Goal: Information Seeking & Learning: Learn about a topic

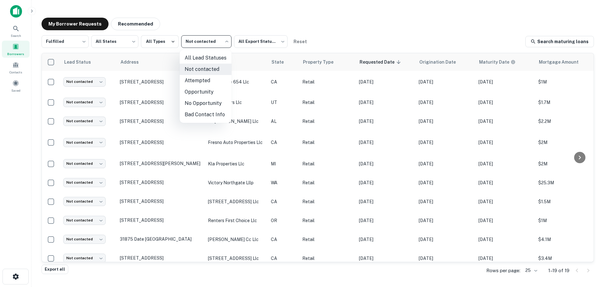
click at [194, 39] on body "Search Borrowers Contacts Saved My Borrower Requests Recommended Fulfilled ****…" at bounding box center [302, 143] width 604 height 287
click at [192, 68] on li "Not contacted" at bounding box center [206, 69] width 52 height 11
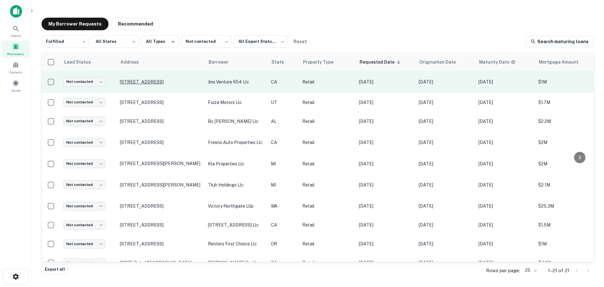
click at [158, 82] on p "[STREET_ADDRESS]" at bounding box center [161, 82] width 82 height 6
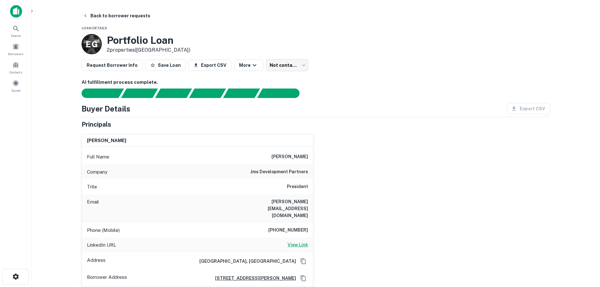
click at [297, 241] on h6 "View Link" at bounding box center [297, 244] width 20 height 7
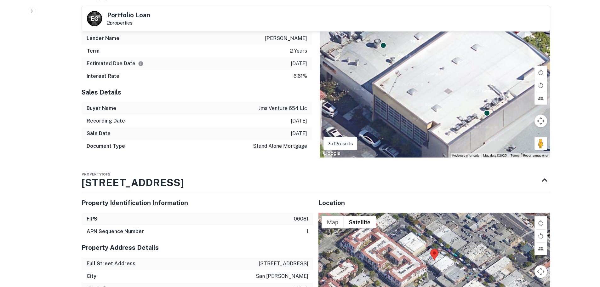
scroll to position [535, 0]
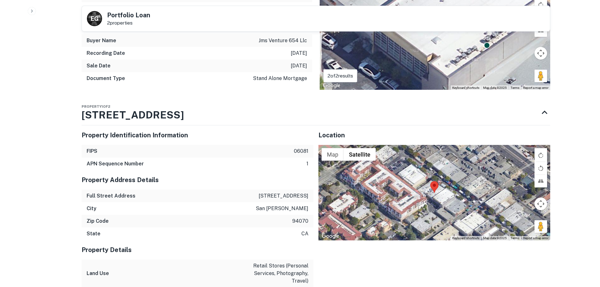
drag, startPoint x: 240, startPoint y: 143, endPoint x: 383, endPoint y: 239, distance: 172.4
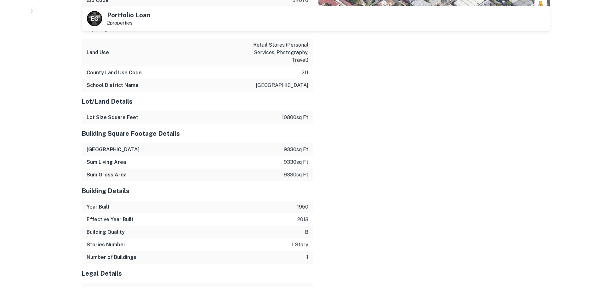
scroll to position [835, 0]
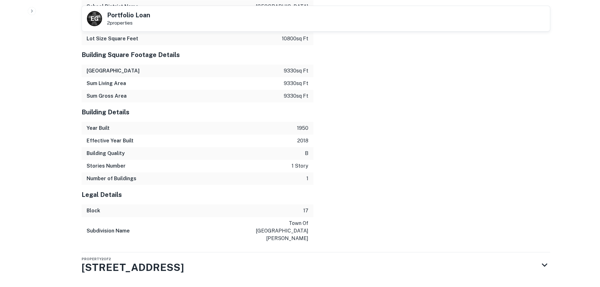
click at [382, 252] on div "Property 2 of 2 662 Laurel St" at bounding box center [310, 264] width 457 height 25
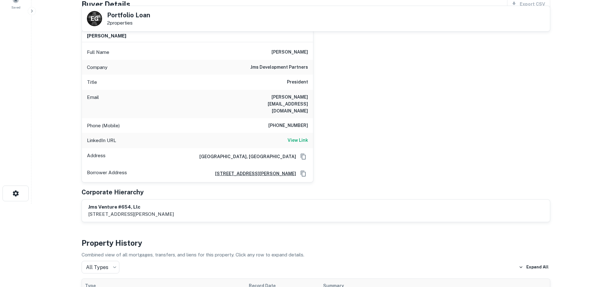
scroll to position [79, 0]
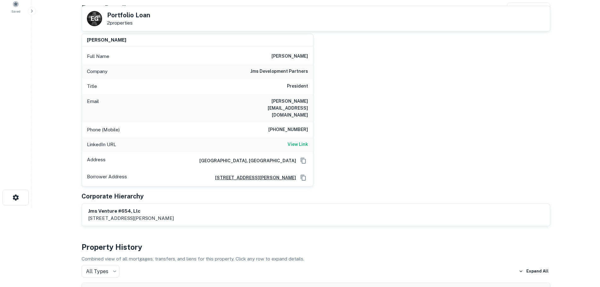
click at [283, 126] on h6 "650-740-5672" at bounding box center [288, 130] width 40 height 8
click at [284, 126] on h6 "650-740-5672" at bounding box center [288, 130] width 40 height 8
copy h6 "650-740-5672"
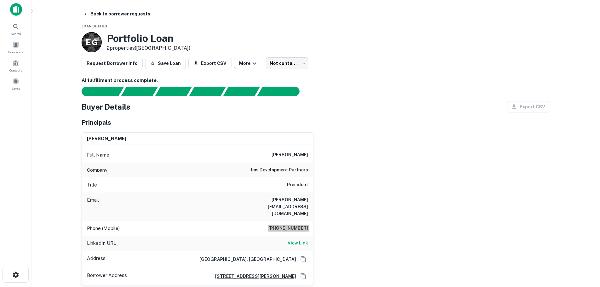
scroll to position [0, 0]
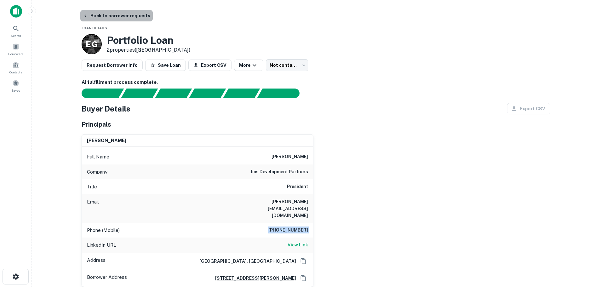
click at [128, 15] on button "Back to borrower requests" at bounding box center [116, 15] width 72 height 11
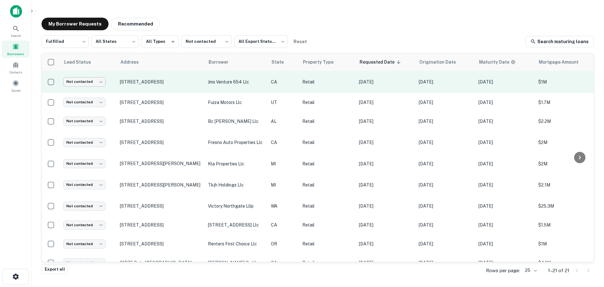
click at [83, 83] on body "Search Borrowers Contacts Saved My Borrower Requests Recommended Fulfilled ****…" at bounding box center [302, 143] width 604 height 287
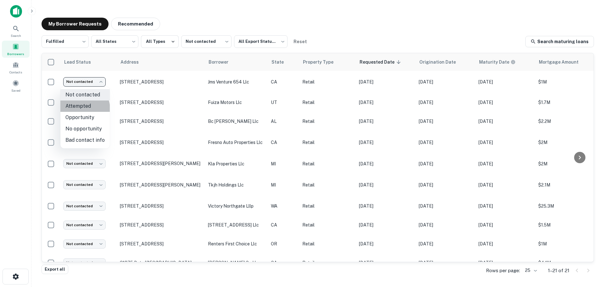
click at [78, 109] on li "Attempted" at bounding box center [84, 105] width 49 height 11
type input "*********"
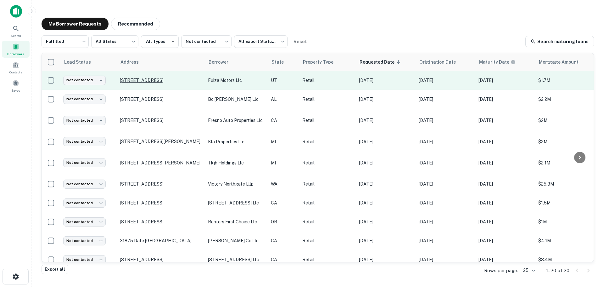
click at [150, 83] on p "8160 S State St Midvale, UT 84047" at bounding box center [161, 80] width 82 height 6
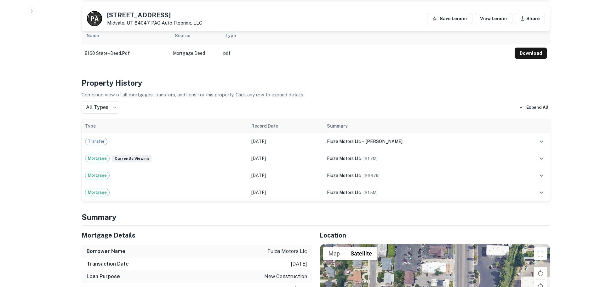
scroll to position [441, 0]
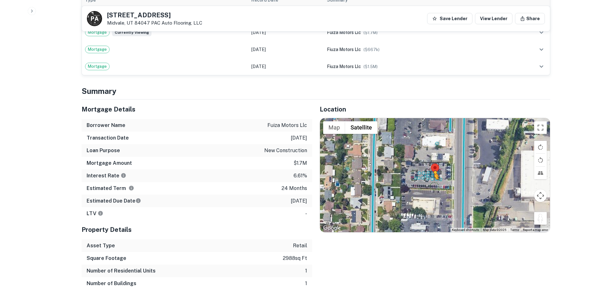
drag, startPoint x: 544, startPoint y: 216, endPoint x: 433, endPoint y: 179, distance: 116.7
click at [433, 179] on div "To activate drag with keyboard, press Alt + Enter. Once in keyboard drag state,…" at bounding box center [435, 175] width 230 height 114
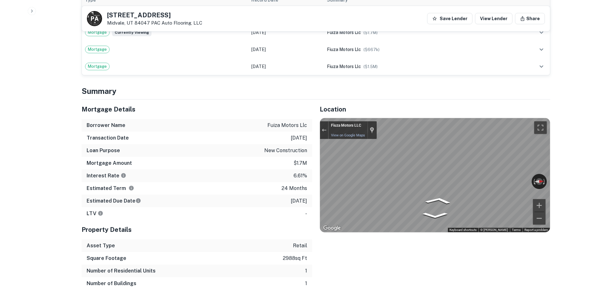
click at [541, 177] on div "← Move left → Move right ↑ Move up ↓ Move down + Zoom in - Zoom out Fiuza Motor…" at bounding box center [435, 175] width 230 height 114
click at [275, 159] on div "Mortgage Details Borrower Name fuiza motors llc Transaction Date 1/22/2024 Loan…" at bounding box center [312, 200] width 476 height 203
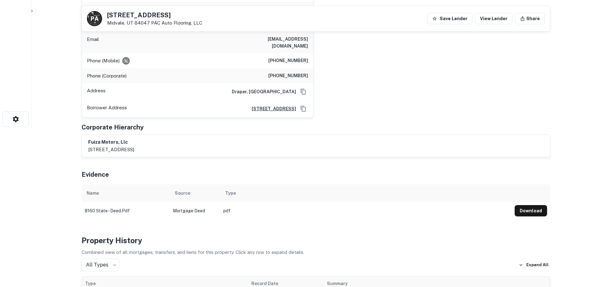
scroll to position [31, 0]
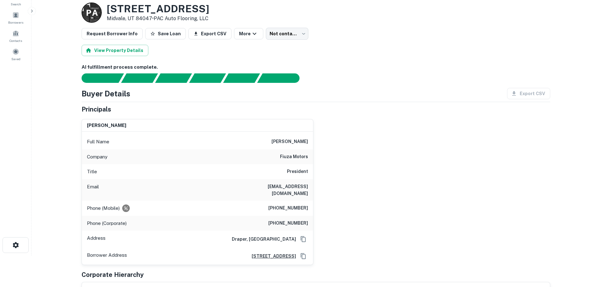
click at [298, 143] on h6 "renato fiuza" at bounding box center [289, 142] width 37 height 8
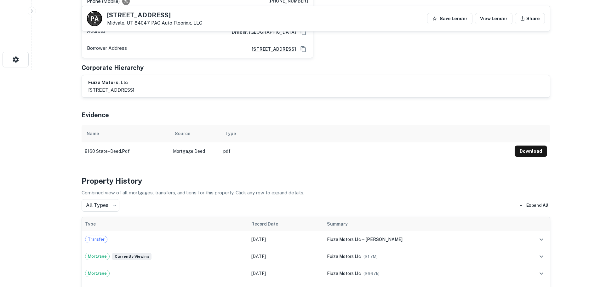
scroll to position [94, 0]
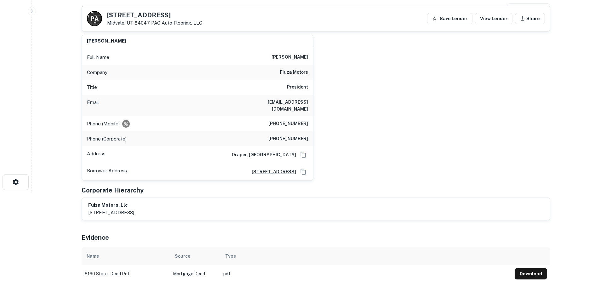
click at [303, 122] on div "Phone (Mobile) (801) 859-5500" at bounding box center [197, 123] width 231 height 15
copy h6 "(801) 859-5500"
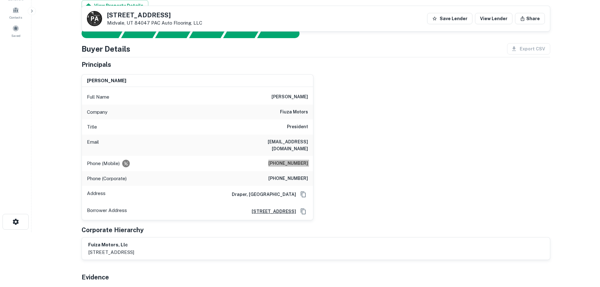
scroll to position [31, 0]
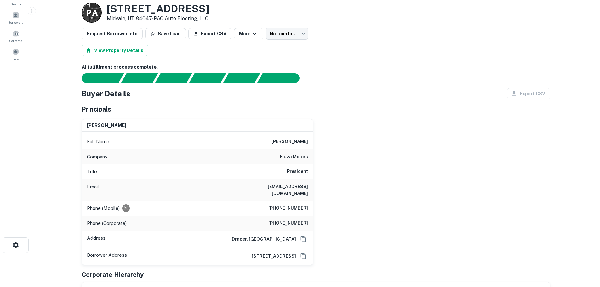
click at [275, 187] on h6 "fiuza@fiuzamotors.com" at bounding box center [270, 190] width 76 height 14
copy h6 "fiuza@fiuzamotors.com"
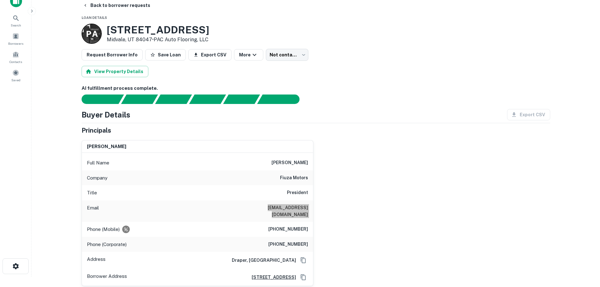
scroll to position [0, 0]
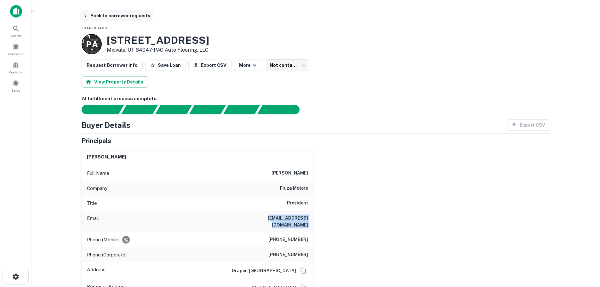
click at [127, 18] on button "Back to borrower requests" at bounding box center [116, 15] width 72 height 11
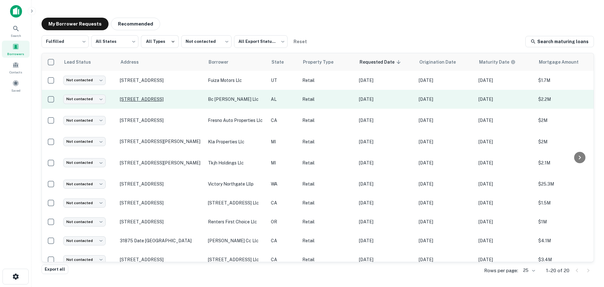
click at [137, 98] on p "1030 Airport Rd Sw Huntsville, AL 35802" at bounding box center [161, 99] width 82 height 6
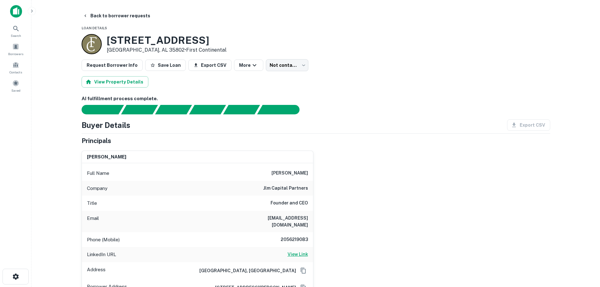
click at [299, 251] on h6 "View Link" at bounding box center [297, 254] width 20 height 7
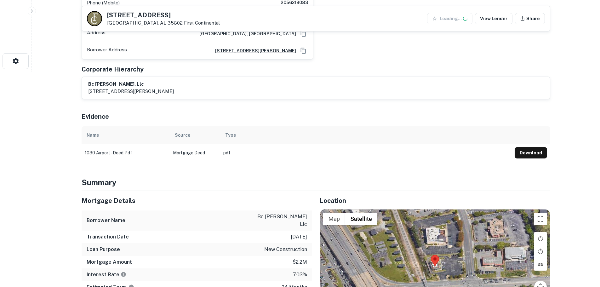
scroll to position [283, 0]
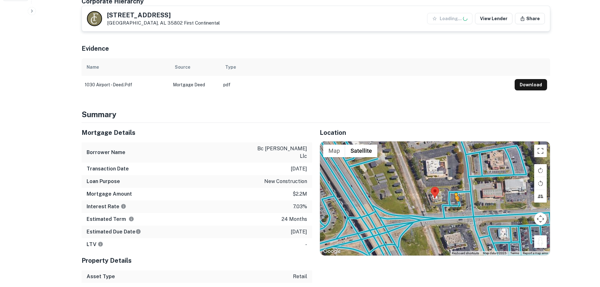
drag, startPoint x: 538, startPoint y: 238, endPoint x: 454, endPoint y: 200, distance: 92.7
click at [454, 200] on div "To activate drag with keyboard, press Alt + Enter. Once in keyboard drag state,…" at bounding box center [435, 198] width 230 height 114
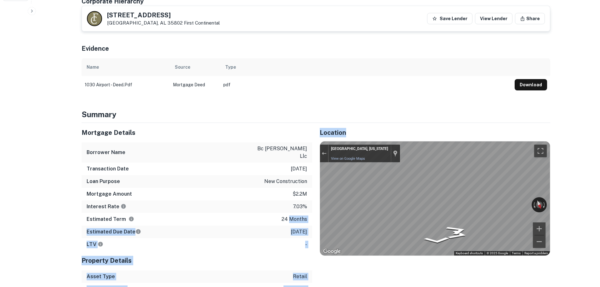
click at [524, 224] on div "Mortgage Details Borrower Name bc kendall downs llc Transaction Date 1/22/2024 …" at bounding box center [312, 222] width 476 height 198
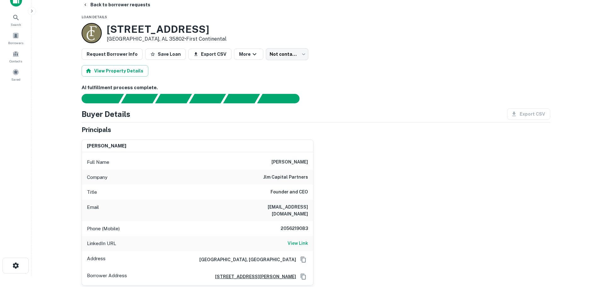
scroll to position [0, 0]
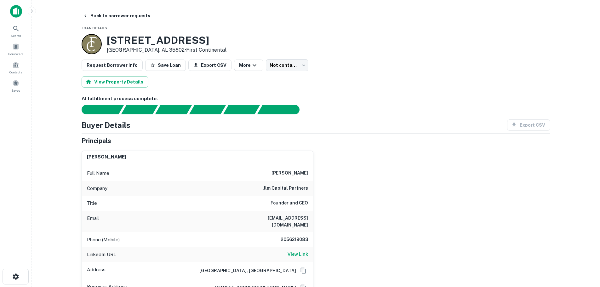
click at [164, 40] on h3 "1030 AIRPORT RD SW" at bounding box center [167, 40] width 120 height 12
copy h3 "1030 AIRPORT RD SW"
drag, startPoint x: 291, startPoint y: 231, endPoint x: 288, endPoint y: 227, distance: 5.5
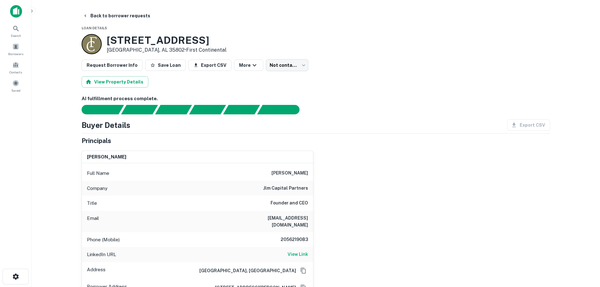
click at [292, 236] on h6 "2056219083" at bounding box center [289, 240] width 38 height 8
click at [288, 232] on div "Phone (Mobile) 2056219083" at bounding box center [197, 239] width 231 height 15
drag, startPoint x: 288, startPoint y: 227, endPoint x: 285, endPoint y: 231, distance: 5.4
click at [288, 232] on div "Phone (Mobile) 2056219083" at bounding box center [197, 239] width 231 height 15
copy h6 "2056219083"
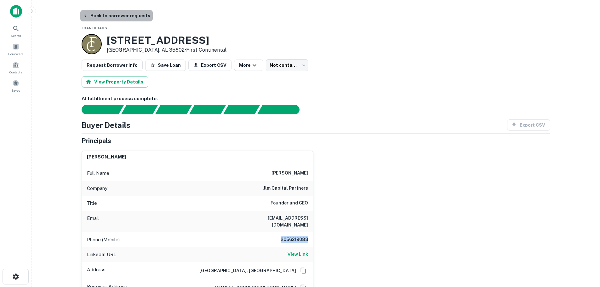
click at [120, 20] on button "Back to borrower requests" at bounding box center [116, 15] width 72 height 11
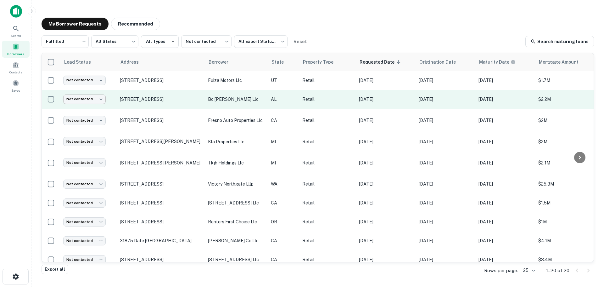
click at [82, 96] on body "Search Borrowers Contacts Saved My Borrower Requests Recommended Fulfilled ****…" at bounding box center [302, 143] width 604 height 287
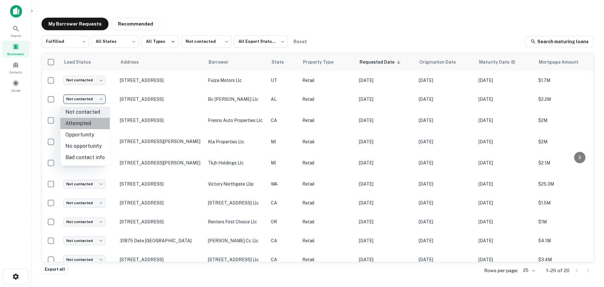
click at [96, 124] on li "Attempted" at bounding box center [84, 123] width 49 height 11
type input "*********"
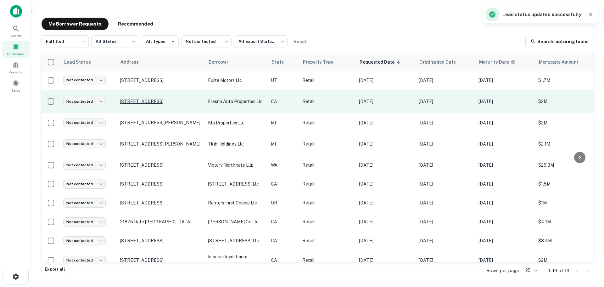
click at [163, 101] on p "2222 Ventura St Fresno, CA 93721" at bounding box center [161, 102] width 82 height 6
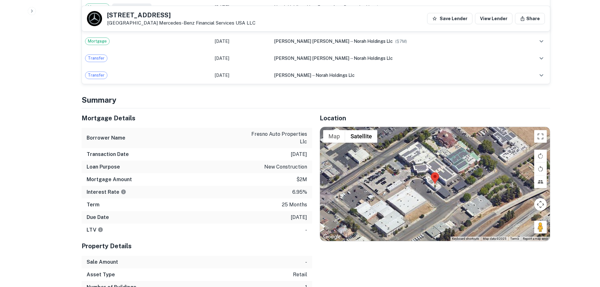
scroll to position [756, 0]
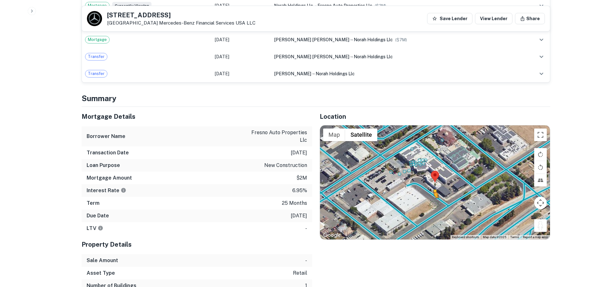
drag, startPoint x: 541, startPoint y: 186, endPoint x: 431, endPoint y: 163, distance: 111.8
click at [433, 164] on div "To activate drag with keyboard, press Alt + Enter. Once in keyboard drag state,…" at bounding box center [435, 182] width 230 height 114
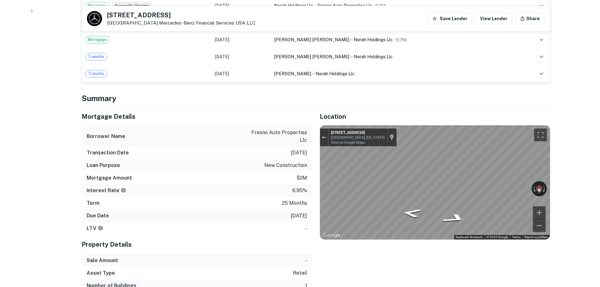
click at [295, 157] on div "Mortgage Details Borrower Name fresno auto properties llc Transaction Date 1/23…" at bounding box center [312, 199] width 476 height 185
click at [295, 155] on div "Mortgage Details Borrower Name fresno auto properties llc Transaction Date 1/23…" at bounding box center [312, 199] width 476 height 185
click at [304, 156] on div "Mortgage Details Borrower Name fresno auto properties llc Transaction Date 1/23…" at bounding box center [312, 199] width 476 height 185
click at [542, 153] on div "← Move left → Move right ↑ Move up ↓ Move down + Zoom in - Zoom out Fresno, Cal…" at bounding box center [435, 182] width 230 height 114
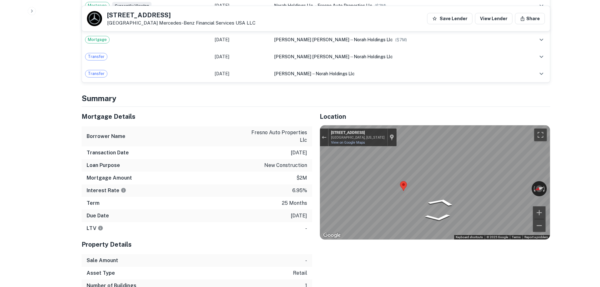
click at [133, 16] on h5 "2222 Ventura St" at bounding box center [181, 15] width 148 height 6
copy h5 "2222 Ventura St"
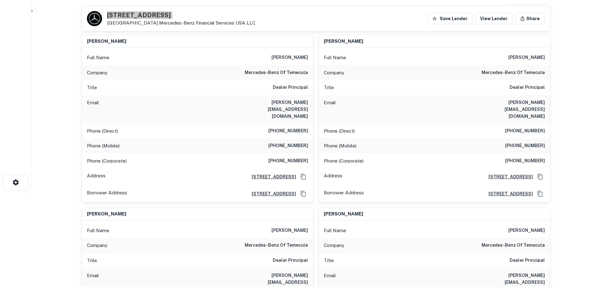
scroll to position [31, 0]
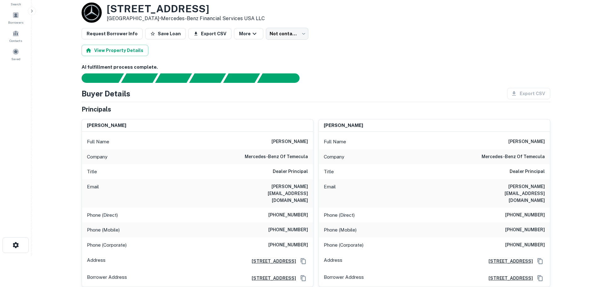
click at [528, 134] on div "Full Name garth blumenthal" at bounding box center [434, 141] width 231 height 15
click at [527, 138] on div "Full Name garth blumenthal" at bounding box center [434, 141] width 231 height 15
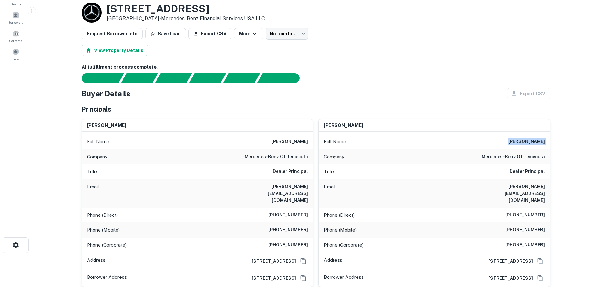
copy h6 "garth blumenthal"
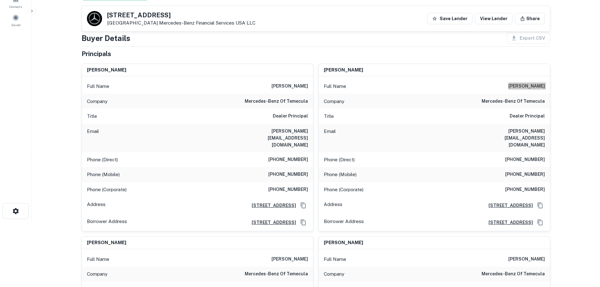
scroll to position [63, 0]
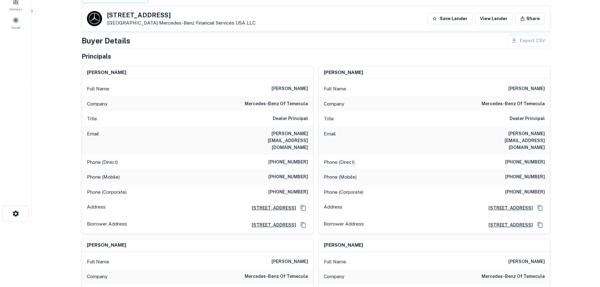
drag, startPoint x: 310, startPoint y: 152, endPoint x: 302, endPoint y: 150, distance: 8.0
click at [307, 155] on div "Phone (Direct) (951) 216-7801" at bounding box center [197, 162] width 231 height 15
click at [296, 158] on h6 "(951) 216-7801" at bounding box center [288, 162] width 40 height 8
click at [294, 158] on h6 "(951) 216-7801" at bounding box center [288, 162] width 40 height 8
click at [293, 158] on h6 "(951) 216-7801" at bounding box center [288, 162] width 40 height 8
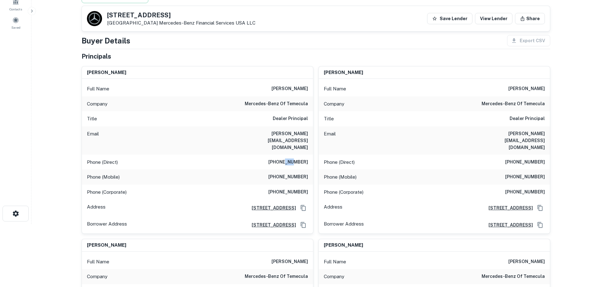
click at [292, 158] on h6 "(951) 216-7801" at bounding box center [288, 162] width 40 height 8
click at [293, 158] on h6 "(951) 216-7801" at bounding box center [288, 162] width 40 height 8
drag, startPoint x: 293, startPoint y: 147, endPoint x: 292, endPoint y: 153, distance: 6.0
click at [292, 158] on h6 "(951) 216-7801" at bounding box center [288, 162] width 40 height 8
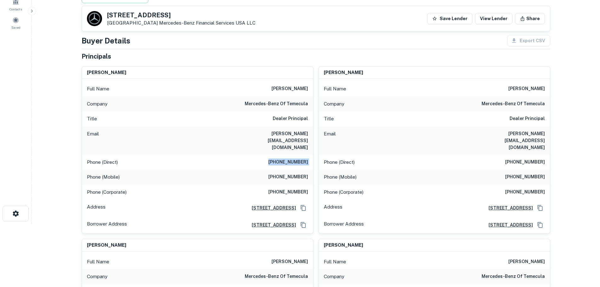
copy h6 "(951) 216-7801"
click at [283, 173] on h6 "(949) 873-3399" at bounding box center [288, 177] width 40 height 8
click at [284, 173] on h6 "(949) 873-3399" at bounding box center [288, 177] width 40 height 8
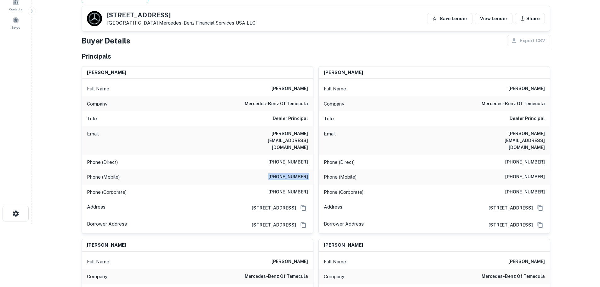
click at [284, 173] on h6 "(949) 873-3399" at bounding box center [288, 177] width 40 height 8
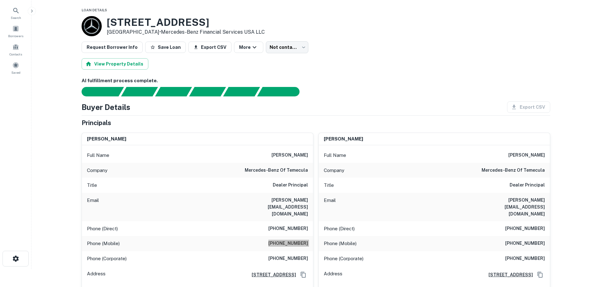
scroll to position [0, 0]
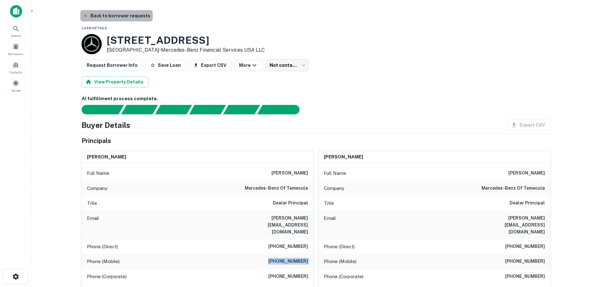
click at [130, 13] on button "Back to borrower requests" at bounding box center [116, 15] width 72 height 11
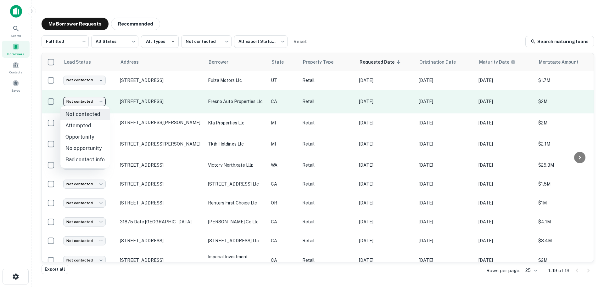
click at [97, 104] on body "Search Borrowers Contacts Saved My Borrower Requests Recommended Fulfilled ****…" at bounding box center [302, 143] width 604 height 287
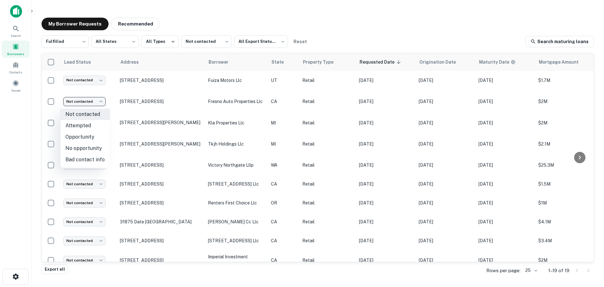
click at [93, 147] on li "No opportunity" at bounding box center [84, 148] width 49 height 11
type input "**********"
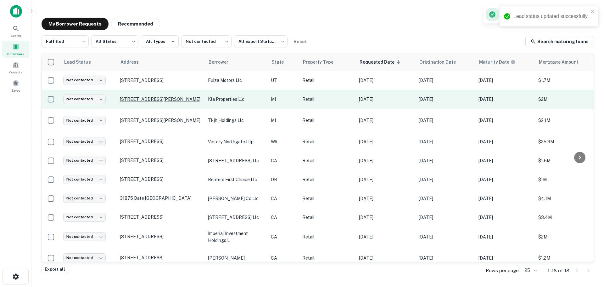
click at [157, 101] on p "1708 Crooks Rd Royal Oak, MI 48067" at bounding box center [161, 99] width 82 height 6
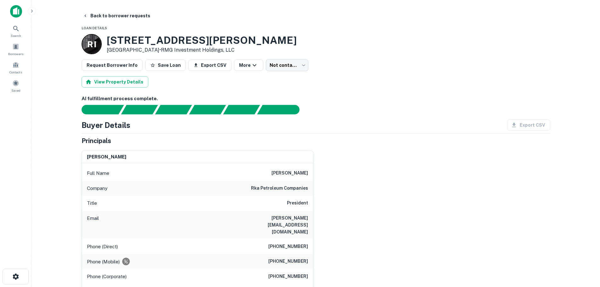
click at [122, 43] on h3 "1708 Crooks Rd" at bounding box center [202, 40] width 190 height 12
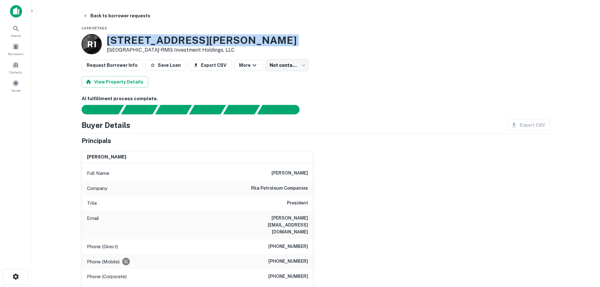
click at [122, 43] on h3 "1708 Crooks Rd" at bounding box center [202, 40] width 190 height 12
copy h3 "1708 Crooks Rd"
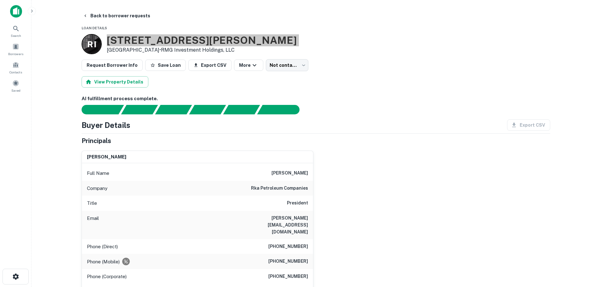
scroll to position [31, 0]
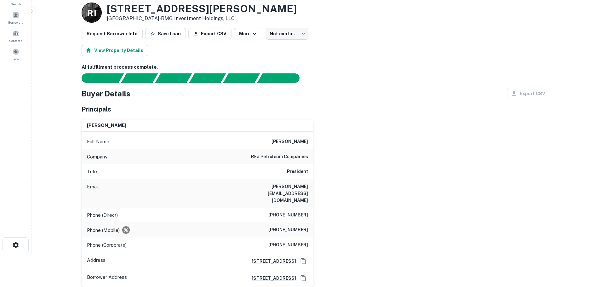
click at [296, 153] on h6 "rka petroleum companies" at bounding box center [279, 157] width 57 height 8
copy h6 "rka petroleum companies"
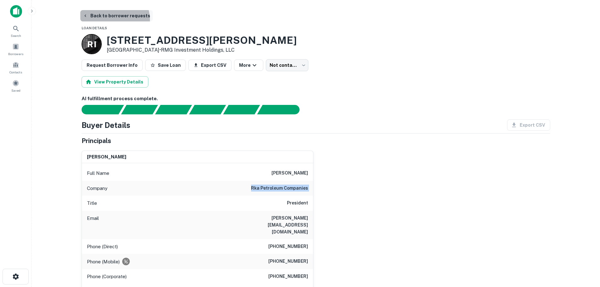
click at [112, 20] on button "Back to borrower requests" at bounding box center [116, 15] width 72 height 11
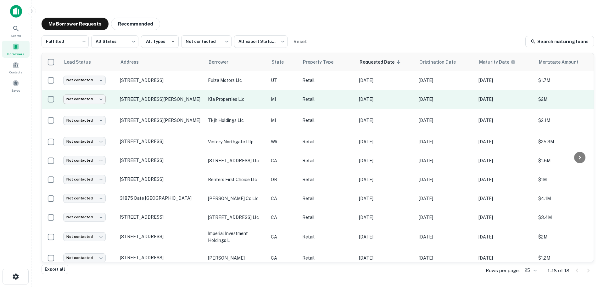
click at [78, 100] on body "Search Borrowers Contacts Saved My Borrower Requests Recommended Fulfilled ****…" at bounding box center [302, 143] width 604 height 287
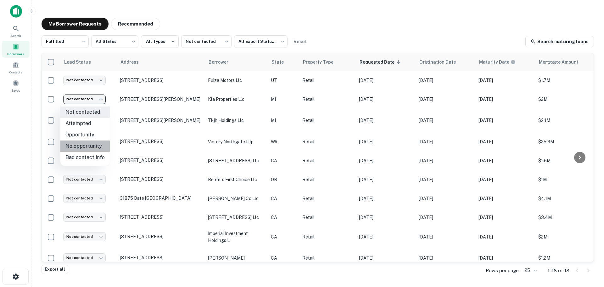
click at [87, 147] on li "No opportunity" at bounding box center [84, 145] width 49 height 11
type input "**********"
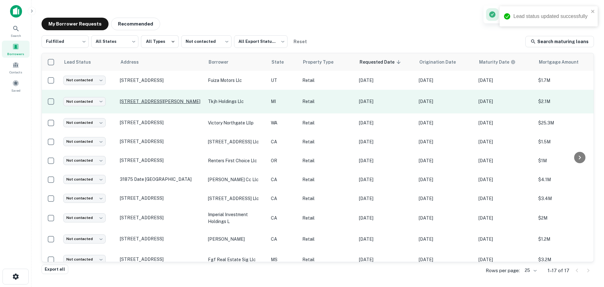
click at [157, 100] on p "[STREET_ADDRESS][PERSON_NAME]" at bounding box center [161, 102] width 82 height 6
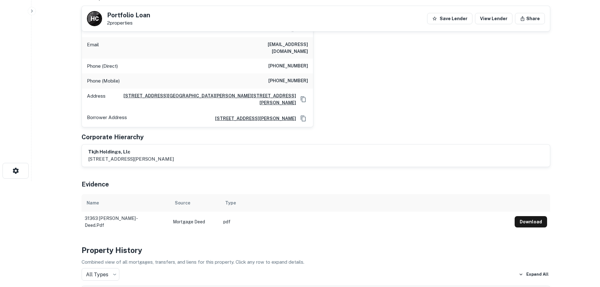
scroll to position [94, 0]
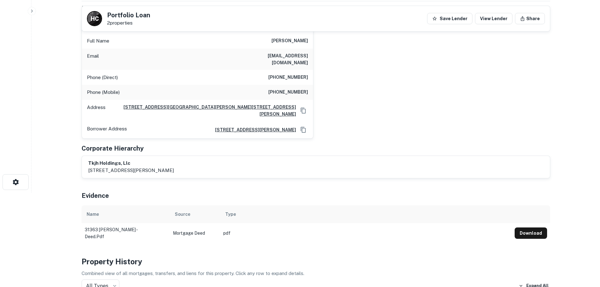
click at [295, 74] on h6 "(313) 561-5099" at bounding box center [288, 78] width 40 height 8
click at [294, 74] on h6 "(313) 561-5099" at bounding box center [288, 78] width 40 height 8
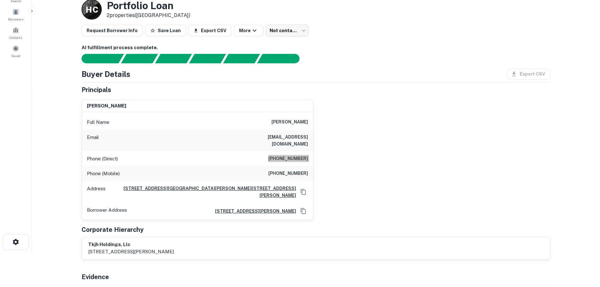
scroll to position [31, 0]
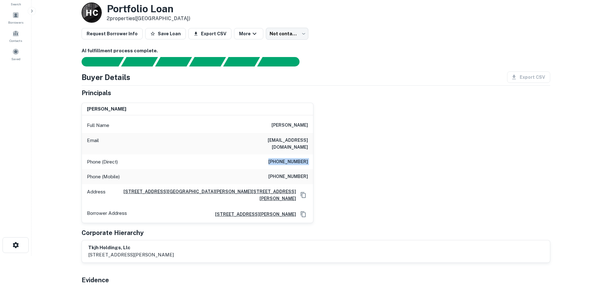
click at [303, 169] on div "Phone (Mobile) (313) 220-5522" at bounding box center [197, 176] width 231 height 15
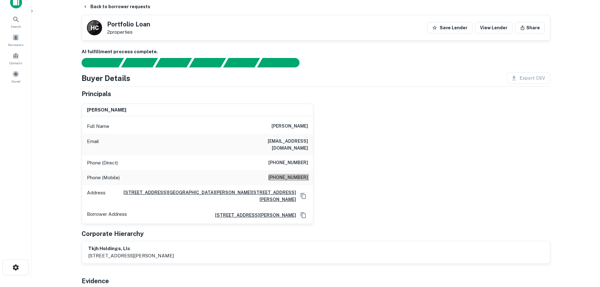
scroll to position [0, 0]
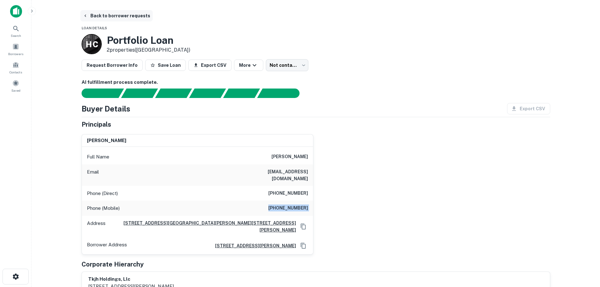
click at [126, 10] on button "Back to borrower requests" at bounding box center [116, 15] width 72 height 11
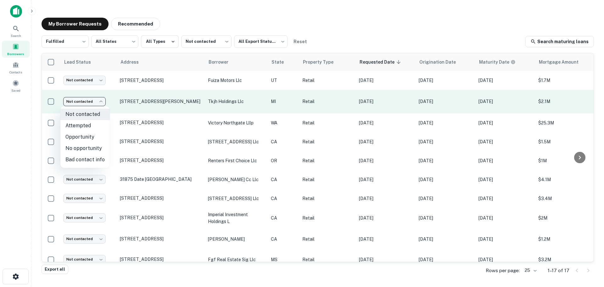
click at [97, 101] on body "Search Borrowers Contacts Saved My Borrower Requests Recommended Fulfilled ****…" at bounding box center [302, 143] width 604 height 287
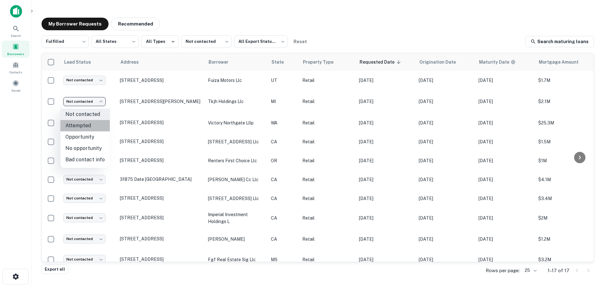
click at [99, 126] on li "Attempted" at bounding box center [84, 125] width 49 height 11
type input "*********"
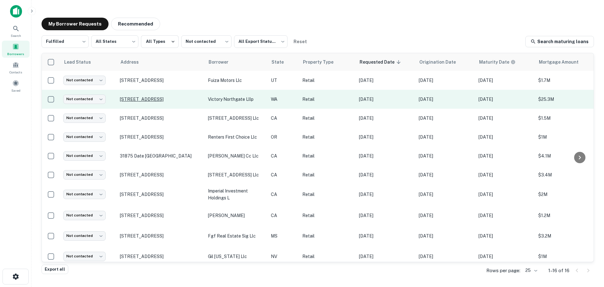
click at [161, 96] on p "1020 Ne Northgate Way Seattle, WA 98125" at bounding box center [161, 99] width 82 height 6
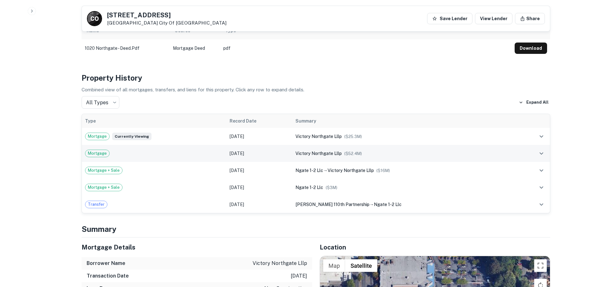
scroll to position [504, 0]
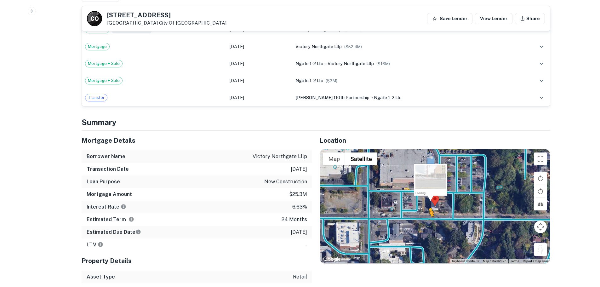
drag, startPoint x: 546, startPoint y: 238, endPoint x: 429, endPoint y: 210, distance: 119.5
click at [429, 210] on div "To activate drag with keyboard, press Alt + Enter. Once in keyboard drag state,…" at bounding box center [435, 206] width 230 height 114
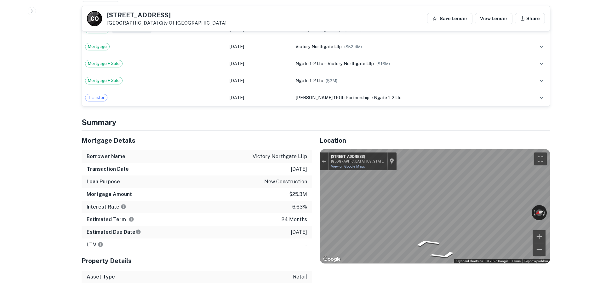
click at [265, 201] on div "Mortgage Details Borrower Name victory northgate lllp Transaction Date 2/29/202…" at bounding box center [312, 232] width 476 height 203
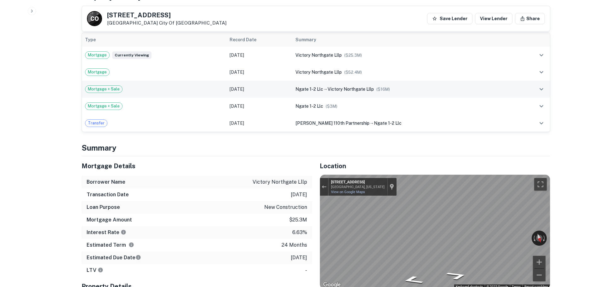
scroll to position [409, 0]
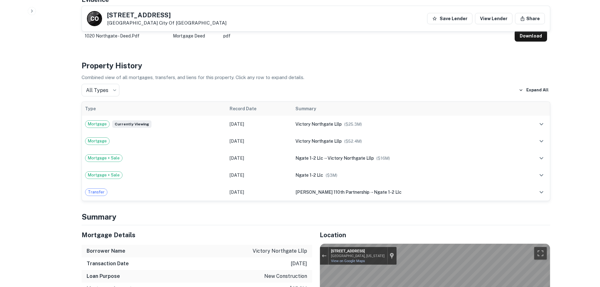
click at [176, 12] on h5 "1020 NE NORTHGATE WAY" at bounding box center [166, 15] width 119 height 6
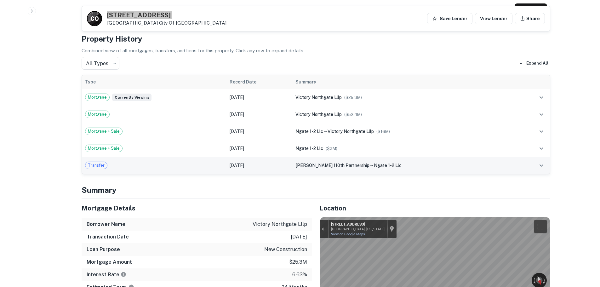
scroll to position [472, 0]
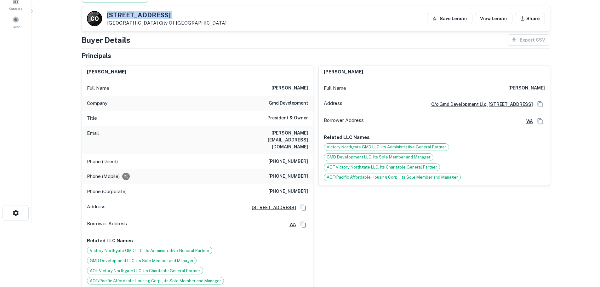
scroll to position [63, 0]
click at [304, 158] on h6 "(206) 576-6741" at bounding box center [288, 162] width 40 height 8
click at [292, 158] on h6 "(206) 576-6741" at bounding box center [288, 162] width 40 height 8
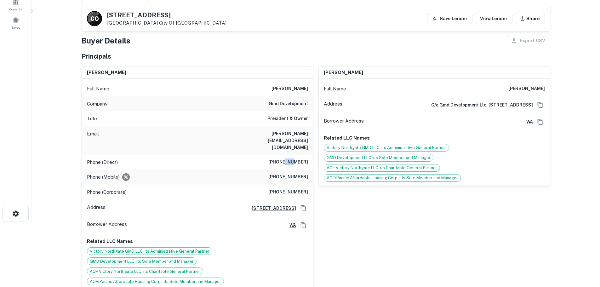
click at [292, 158] on h6 "(206) 576-6741" at bounding box center [288, 162] width 40 height 8
click at [269, 101] on div "Company gmd development" at bounding box center [197, 103] width 231 height 15
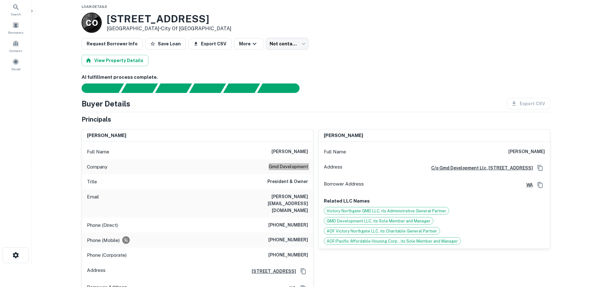
scroll to position [0, 0]
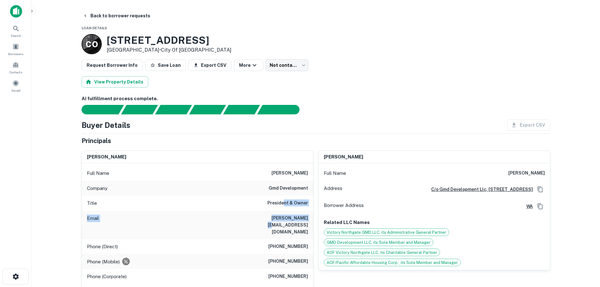
drag, startPoint x: 284, startPoint y: 207, endPoint x: 286, endPoint y: 212, distance: 5.7
click at [286, 212] on div "Full Name gregory m. dunfield Company gmd development Title President & Owner E…" at bounding box center [197, 268] width 231 height 210
click at [290, 243] on h6 "(206) 576-6741" at bounding box center [288, 247] width 40 height 8
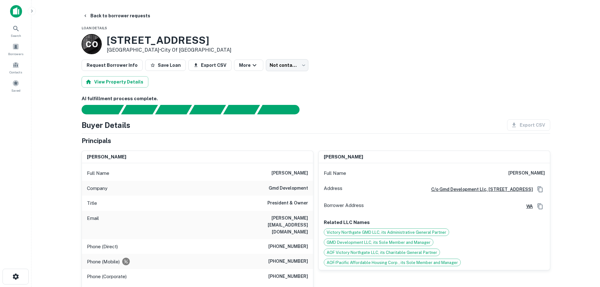
click at [284, 258] on h6 "(206) 465-6844" at bounding box center [288, 262] width 40 height 8
click at [125, 15] on button "Back to borrower requests" at bounding box center [116, 15] width 72 height 11
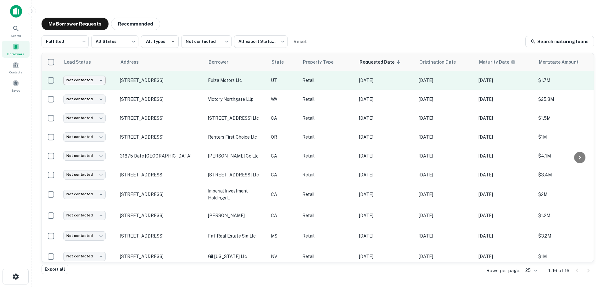
click at [98, 80] on body "Search Borrowers Contacts Saved My Borrower Requests Recommended Fulfilled ****…" at bounding box center [302, 143] width 604 height 287
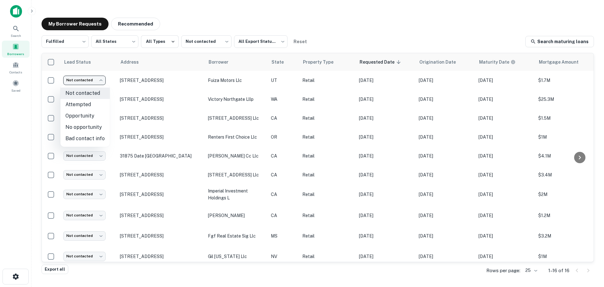
drag, startPoint x: 110, startPoint y: 58, endPoint x: 104, endPoint y: 67, distance: 10.7
click at [109, 60] on div at bounding box center [302, 143] width 604 height 287
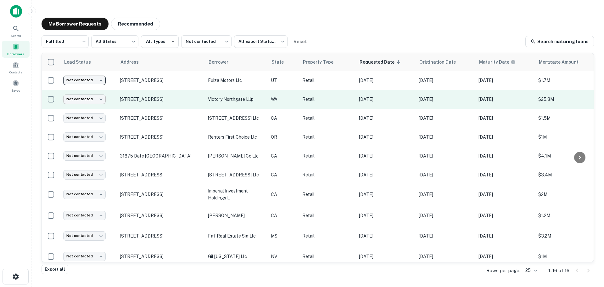
click at [95, 97] on body "Search Borrowers Contacts Saved My Borrower Requests Recommended Fulfilled ****…" at bounding box center [302, 143] width 604 height 287
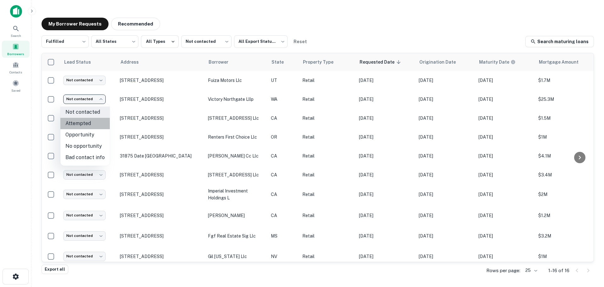
click at [94, 128] on li "Attempted" at bounding box center [84, 123] width 49 height 11
type input "*********"
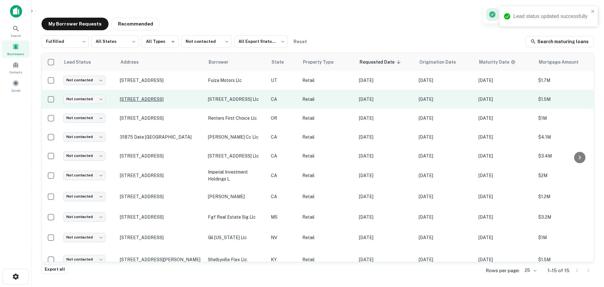
click at [167, 98] on p "1200 Park St Alameda, CA 94501" at bounding box center [161, 99] width 82 height 6
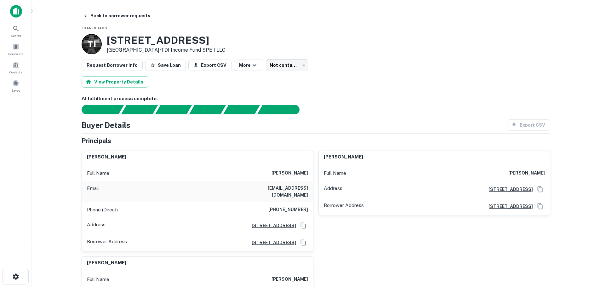
click at [156, 44] on h3 "1200 Park St" at bounding box center [166, 40] width 119 height 12
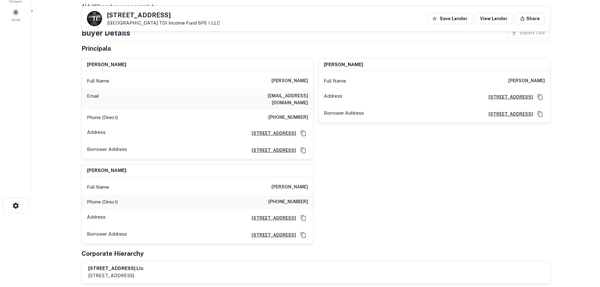
scroll to position [94, 0]
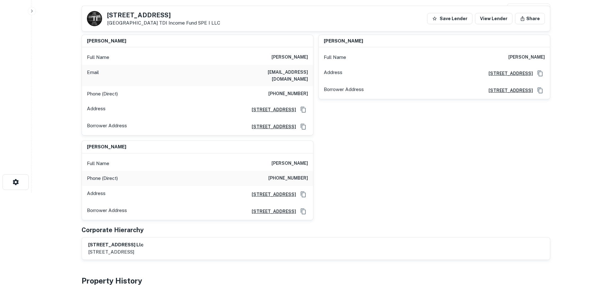
click at [299, 90] on h6 "(510) 610-3305" at bounding box center [288, 94] width 40 height 8
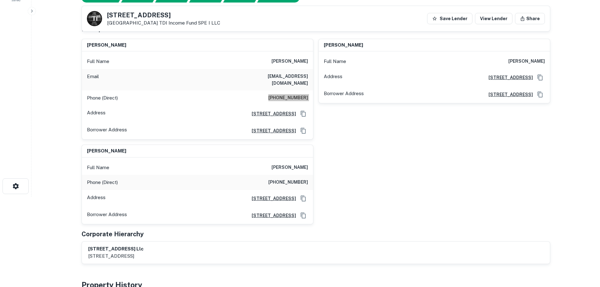
scroll to position [0, 0]
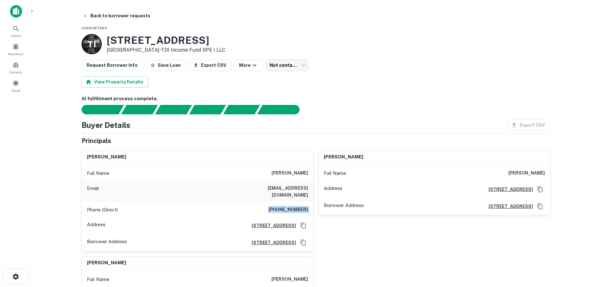
drag, startPoint x: 124, startPoint y: 14, endPoint x: 126, endPoint y: 27, distance: 13.1
click at [124, 14] on button "Back to borrower requests" at bounding box center [116, 15] width 72 height 11
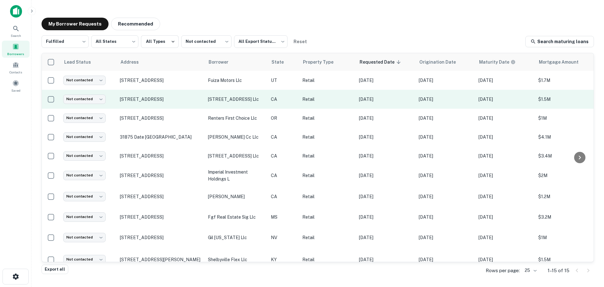
click at [86, 107] on td "Not contacted **** ​" at bounding box center [88, 99] width 57 height 19
click at [89, 103] on body "Search Borrowers Contacts Saved My Borrower Requests Recommended Fulfilled ****…" at bounding box center [302, 143] width 604 height 287
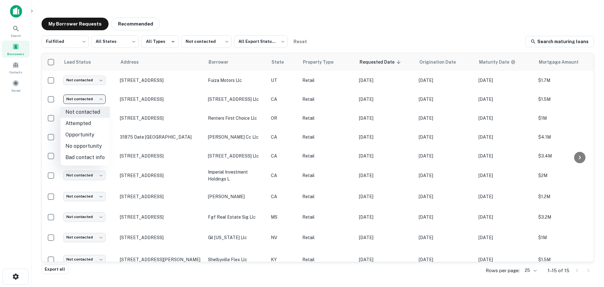
click at [91, 123] on li "Attempted" at bounding box center [84, 123] width 49 height 11
type input "*********"
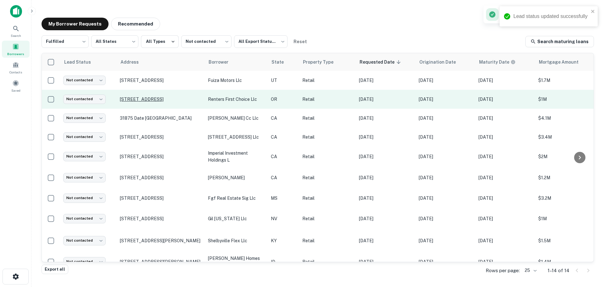
click at [170, 96] on p "715 Nw Kingwood Ave Redmond, OR 97756" at bounding box center [161, 99] width 82 height 6
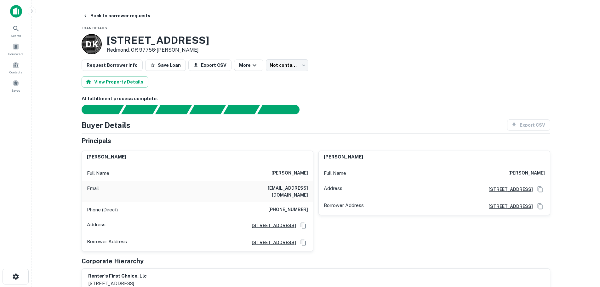
click at [180, 38] on h3 "715 NW KINGWOOD AVE" at bounding box center [158, 40] width 102 height 12
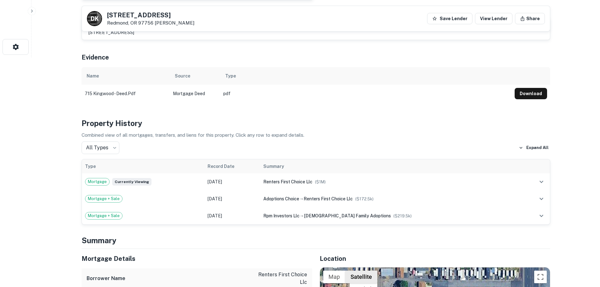
scroll to position [346, 0]
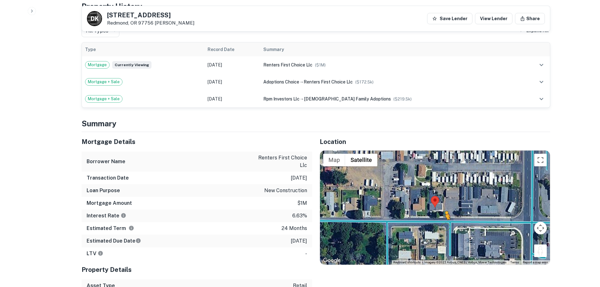
drag, startPoint x: 544, startPoint y: 248, endPoint x: 447, endPoint y: 216, distance: 101.5
click at [446, 217] on div "To activate drag with keyboard, press Alt + Enter. Once in keyboard drag state,…" at bounding box center [435, 207] width 230 height 114
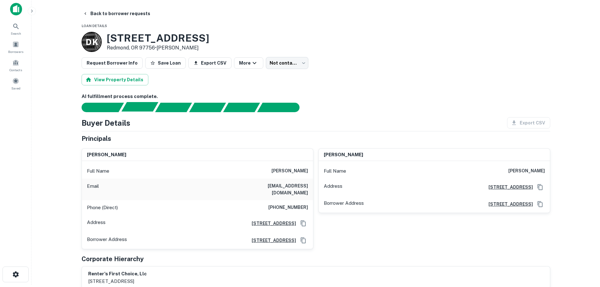
scroll to position [0, 0]
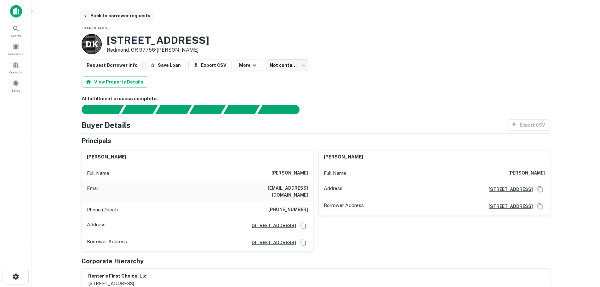
click at [139, 18] on button "Back to borrower requests" at bounding box center [116, 15] width 72 height 11
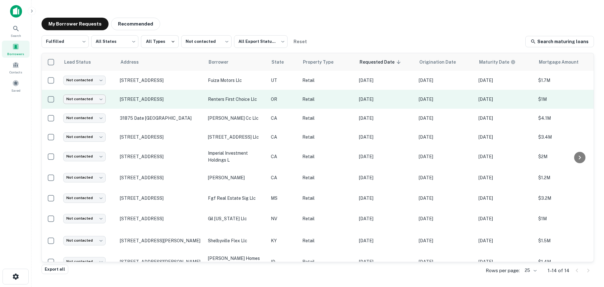
click at [104, 99] on body "Search Borrowers Contacts Saved My Borrower Requests Recommended Fulfilled ****…" at bounding box center [302, 143] width 604 height 287
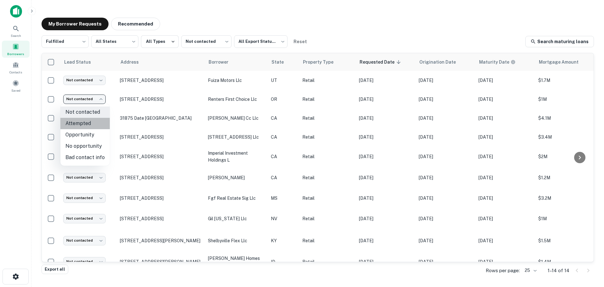
click at [99, 124] on li "Attempted" at bounding box center [84, 123] width 49 height 11
type input "*********"
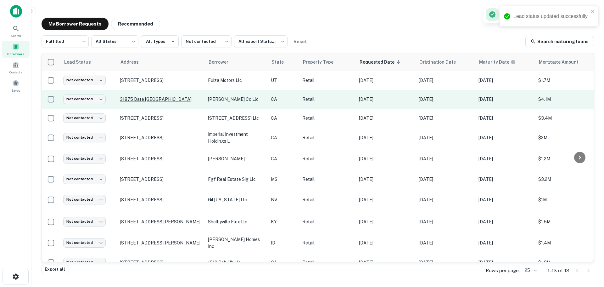
click at [173, 96] on p "31875 Date Palm Dr Cathedral City, CA 92234" at bounding box center [161, 99] width 82 height 6
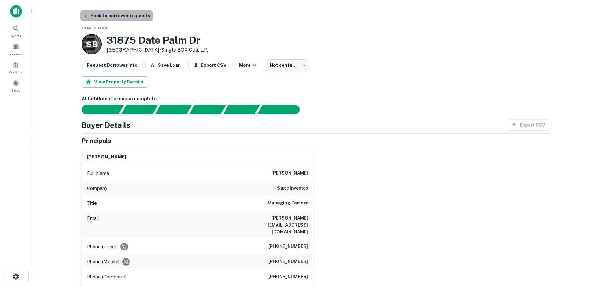
click at [123, 16] on button "Back to borrower requests" at bounding box center [116, 15] width 72 height 11
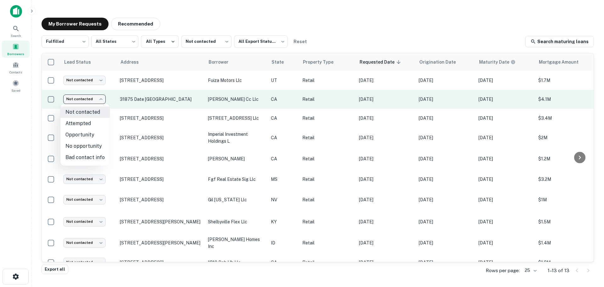
click at [89, 97] on body "Search Borrowers Contacts Saved My Borrower Requests Recommended Fulfilled ****…" at bounding box center [302, 143] width 604 height 287
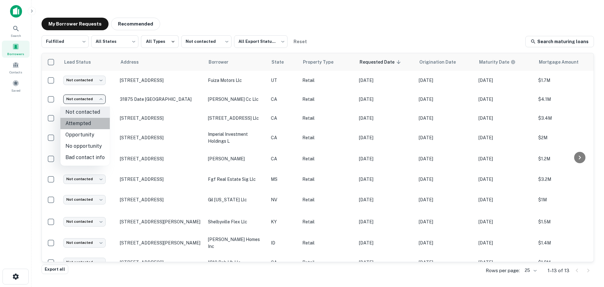
click at [88, 125] on li "Attempted" at bounding box center [84, 123] width 49 height 11
type input "*********"
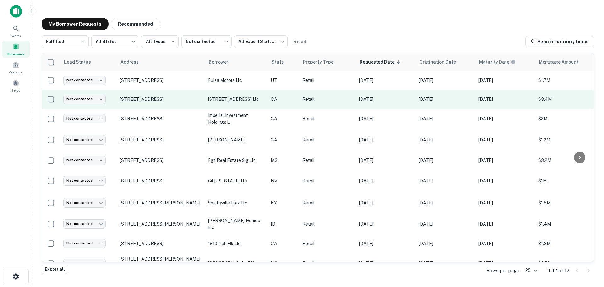
click at [173, 96] on p "5001 S Broadway Los Angeles, CA 90037" at bounding box center [161, 99] width 82 height 6
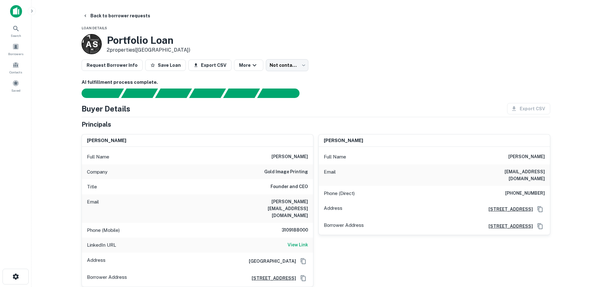
scroll to position [31, 0]
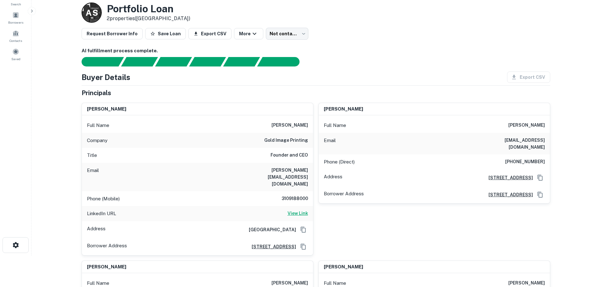
click at [304, 210] on h6 "View Link" at bounding box center [297, 213] width 20 height 7
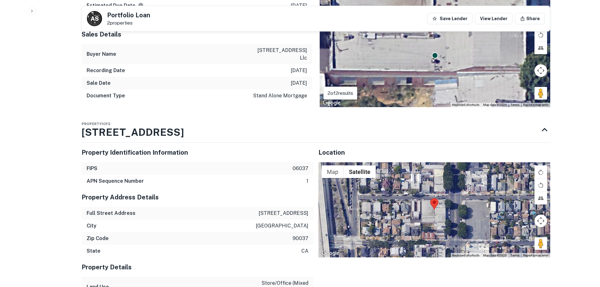
scroll to position [661, 0]
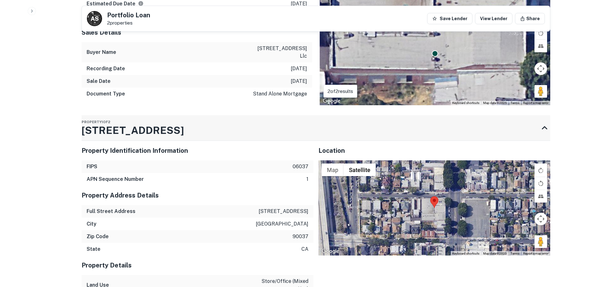
drag, startPoint x: 87, startPoint y: 110, endPoint x: 205, endPoint y: 119, distance: 118.1
click at [205, 119] on div "Property 1 of 2 5001 S BROADWAY" at bounding box center [310, 127] width 457 height 25
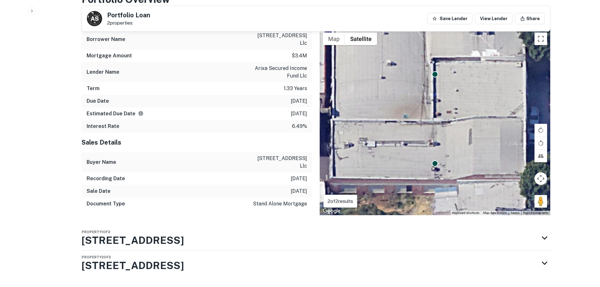
scroll to position [550, 0]
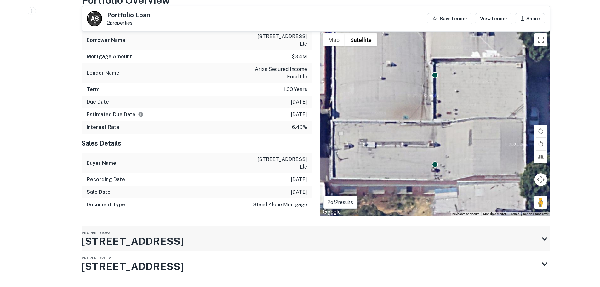
click at [132, 234] on h3 "5001 S BROADWAY" at bounding box center [133, 241] width 102 height 15
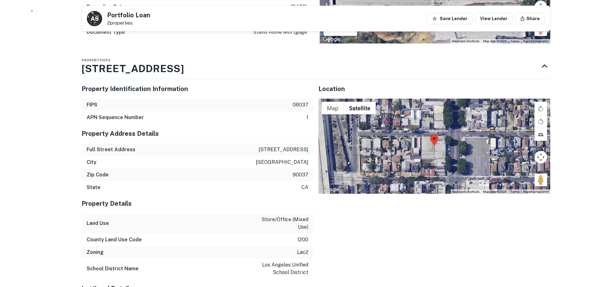
scroll to position [724, 0]
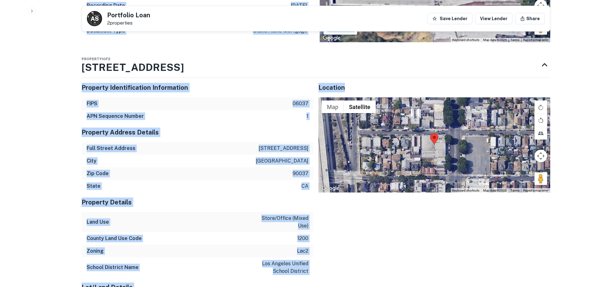
drag, startPoint x: 580, startPoint y: 138, endPoint x: 876, endPoint y: 140, distance: 296.2
click at [404, 124] on div at bounding box center [434, 144] width 232 height 95
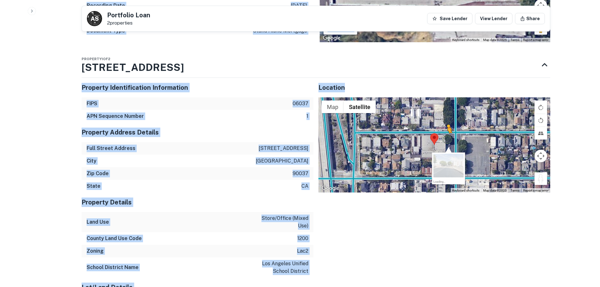
drag, startPoint x: 535, startPoint y: 155, endPoint x: 446, endPoint y: 118, distance: 96.2
click at [446, 118] on div "To activate drag with keyboard, press Alt + Enter. Once in keyboard drag state,…" at bounding box center [434, 144] width 232 height 95
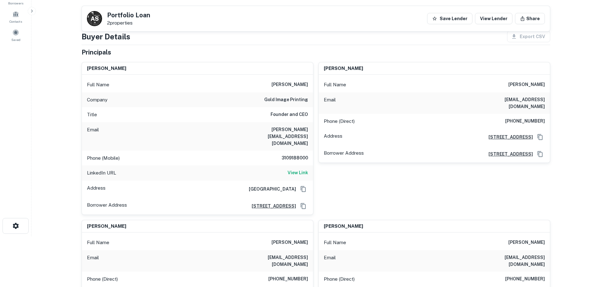
scroll to position [0, 0]
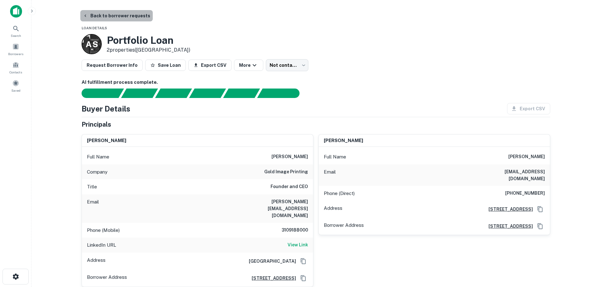
click at [134, 11] on button "Back to borrower requests" at bounding box center [116, 15] width 72 height 11
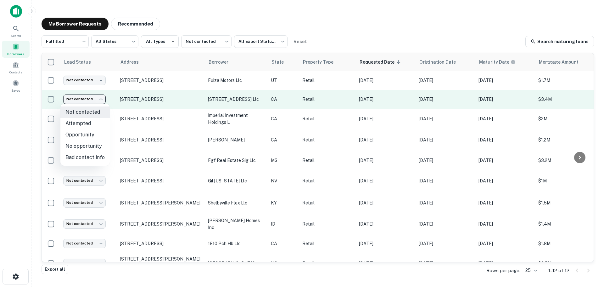
click at [97, 96] on body "Search Borrowers Contacts Saved My Borrower Requests Recommended Fulfilled ****…" at bounding box center [302, 143] width 604 height 287
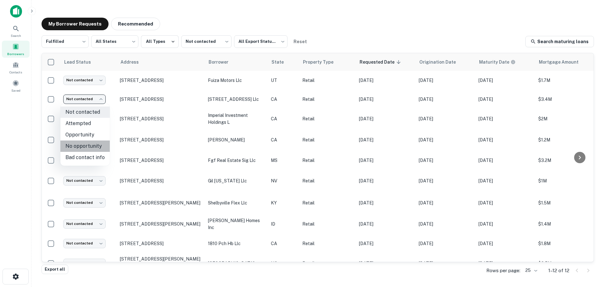
click at [91, 144] on li "No opportunity" at bounding box center [84, 145] width 49 height 11
type input "**********"
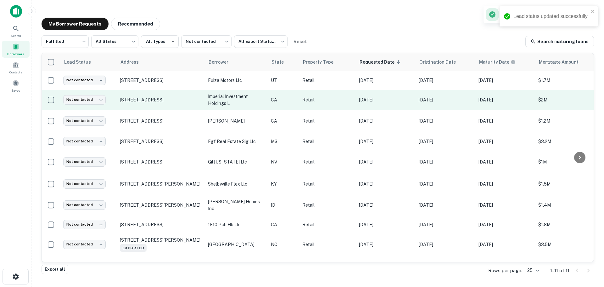
click at [139, 97] on p "581 W La Habra Blvd La Habra, CA 90631" at bounding box center [161, 100] width 82 height 6
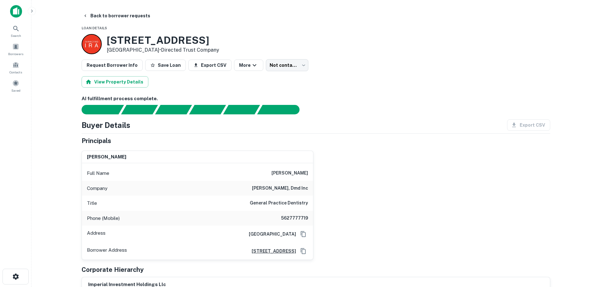
click at [187, 41] on h3 "581 W LA HABRA BLVD" at bounding box center [163, 40] width 112 height 12
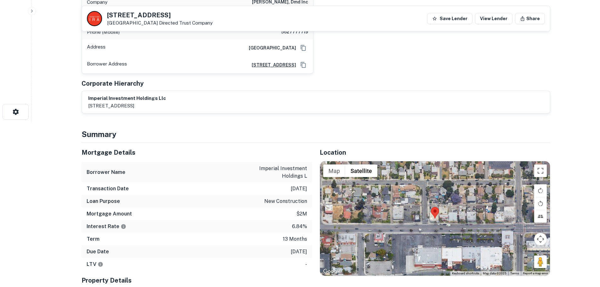
scroll to position [220, 0]
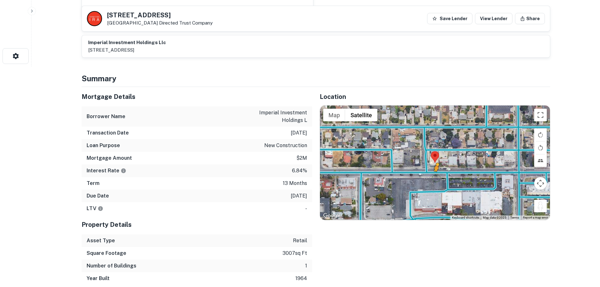
drag, startPoint x: 539, startPoint y: 210, endPoint x: 432, endPoint y: 173, distance: 113.4
click at [432, 173] on div "To activate drag with keyboard, press Alt + Enter. Once in keyboard drag state,…" at bounding box center [435, 162] width 230 height 114
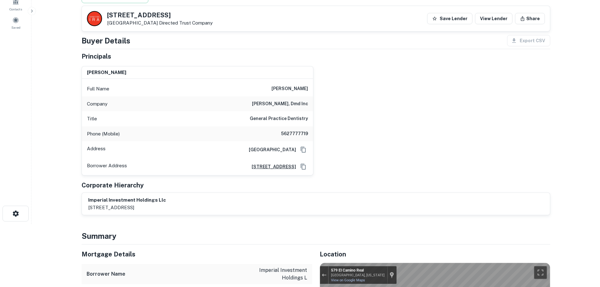
scroll to position [0, 0]
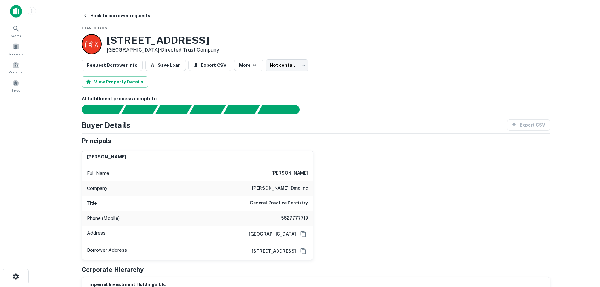
click at [293, 220] on h6 "5627777719" at bounding box center [289, 218] width 38 height 8
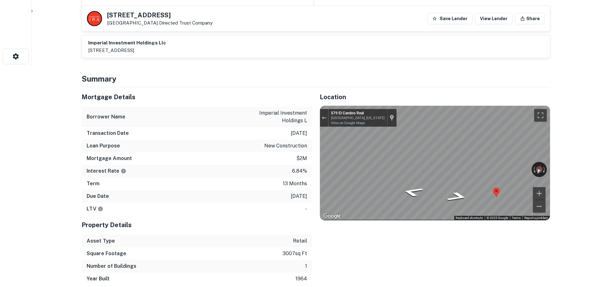
scroll to position [220, 0]
click at [503, 170] on div "← Move left → Move right ↑ Move up ↓ Move down + Zoom in - Zoom out 579 El Cami…" at bounding box center [435, 162] width 230 height 114
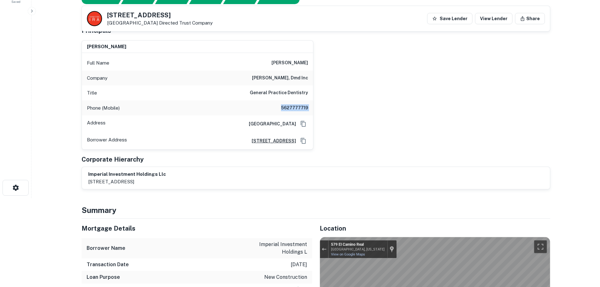
scroll to position [0, 0]
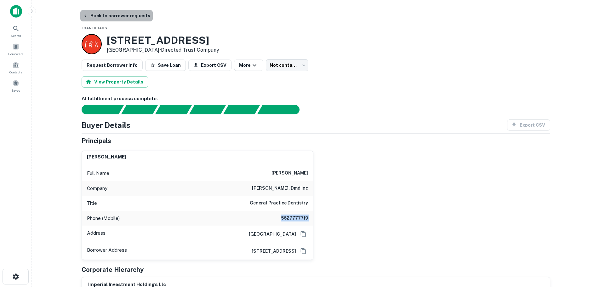
click at [129, 18] on button "Back to borrower requests" at bounding box center [116, 15] width 72 height 11
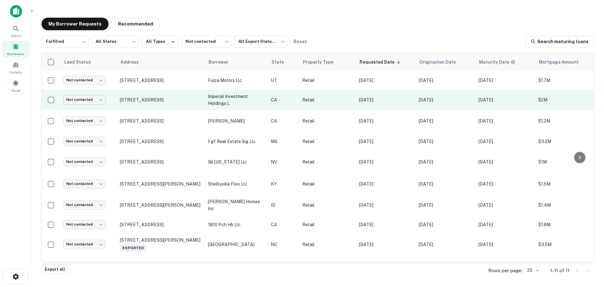
click at [91, 101] on body "Search Borrowers Contacts Saved My Borrower Requests Recommended Fulfilled ****…" at bounding box center [302, 143] width 604 height 287
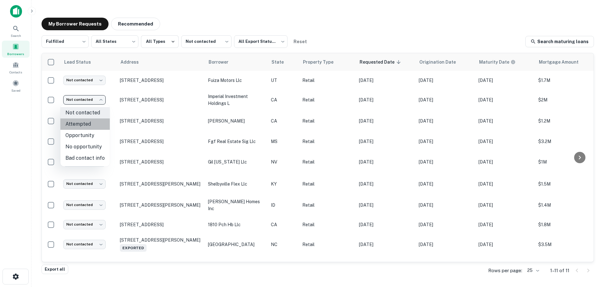
click at [96, 121] on li "Attempted" at bounding box center [84, 123] width 49 height 11
type input "*********"
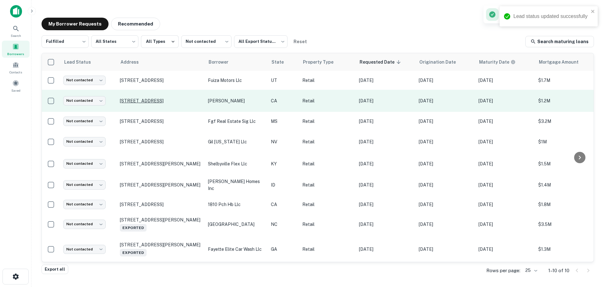
click at [181, 102] on p "2431 Morena Blvd San Diego, CA 92110" at bounding box center [161, 101] width 82 height 6
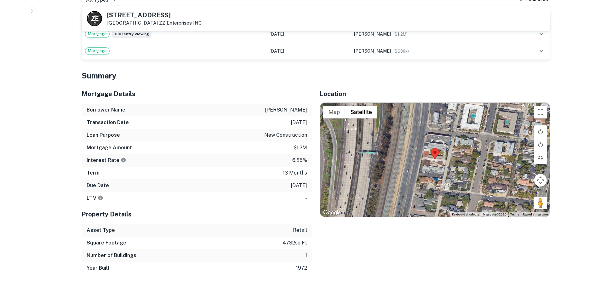
scroll to position [378, 0]
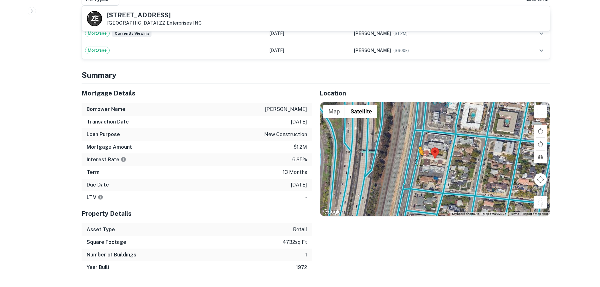
drag, startPoint x: 540, startPoint y: 198, endPoint x: 418, endPoint y: 155, distance: 129.3
click at [418, 155] on div "To activate drag with keyboard, press Alt + Enter. Once in keyboard drag state,…" at bounding box center [435, 159] width 230 height 114
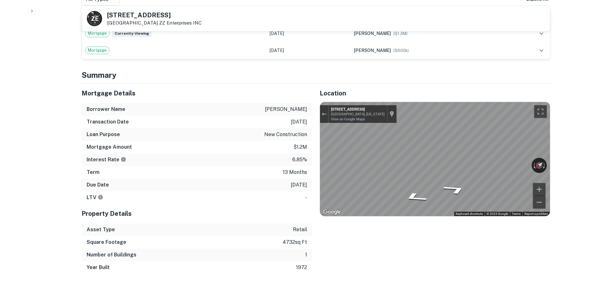
click at [134, 12] on h5 "2431 Morena Blvd" at bounding box center [154, 15] width 94 height 6
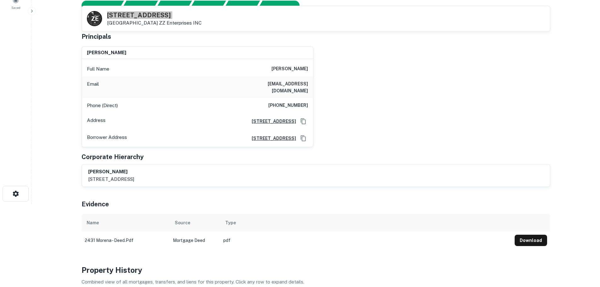
scroll to position [63, 0]
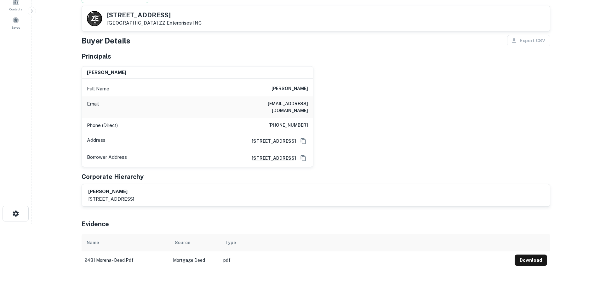
click at [298, 122] on h6 "(619) 459-3338" at bounding box center [288, 126] width 40 height 8
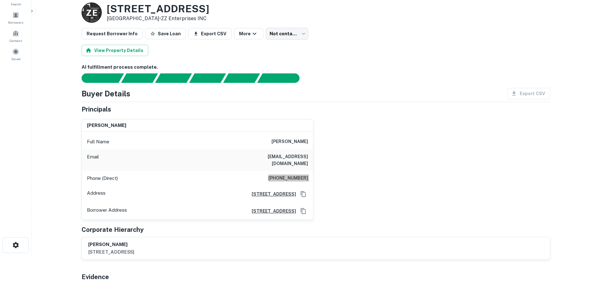
scroll to position [0, 0]
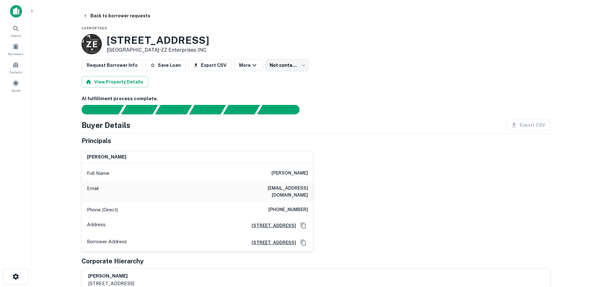
click at [131, 17] on button "Back to borrower requests" at bounding box center [116, 15] width 72 height 11
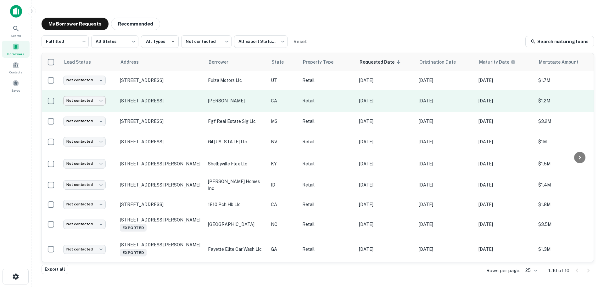
click at [96, 98] on body "Search Borrowers Contacts Saved My Borrower Requests Recommended Fulfilled ****…" at bounding box center [302, 143] width 604 height 287
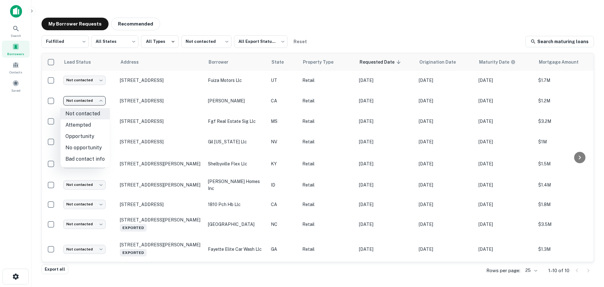
click at [91, 125] on li "Attempted" at bounding box center [84, 124] width 49 height 11
type input "*********"
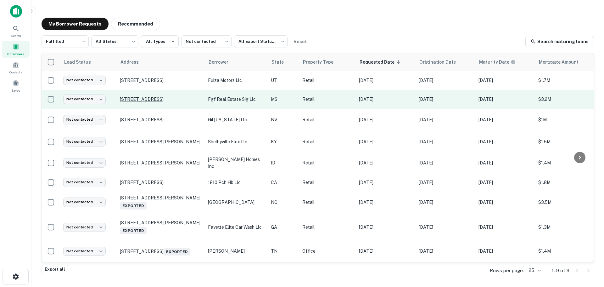
click at [149, 97] on p "7003 Highway 45 Alt N West Point, MS 39773" at bounding box center [161, 99] width 82 height 6
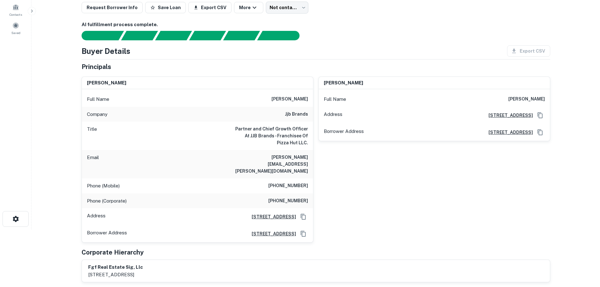
scroll to position [63, 0]
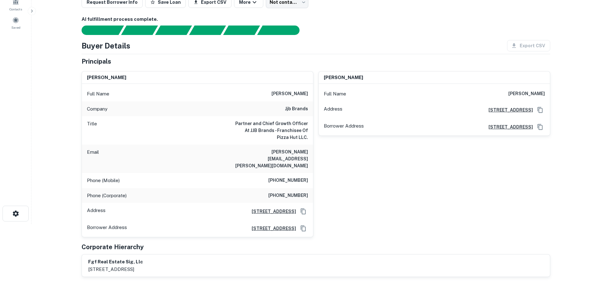
click at [294, 110] on h6 "jjb brands" at bounding box center [296, 109] width 23 height 8
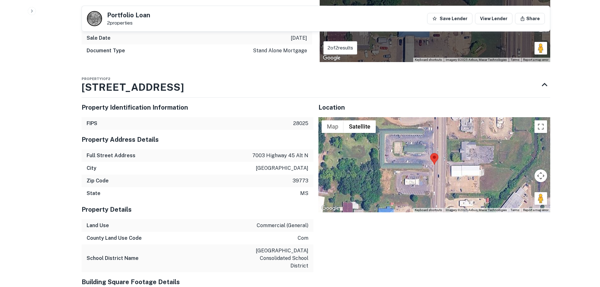
scroll to position [661, 0]
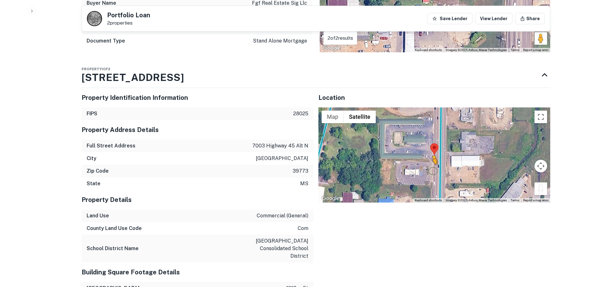
drag, startPoint x: 540, startPoint y: 175, endPoint x: 433, endPoint y: 157, distance: 108.5
click at [433, 157] on div "To activate drag with keyboard, press Alt + Enter. Once in keyboard drag state,…" at bounding box center [434, 154] width 232 height 95
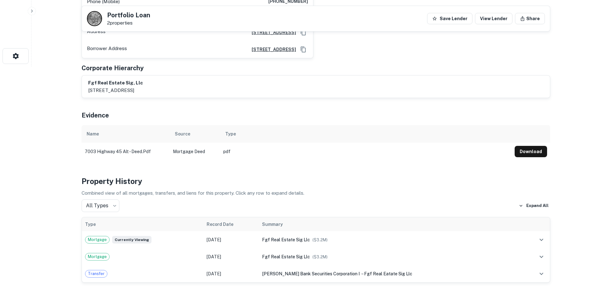
scroll to position [94, 0]
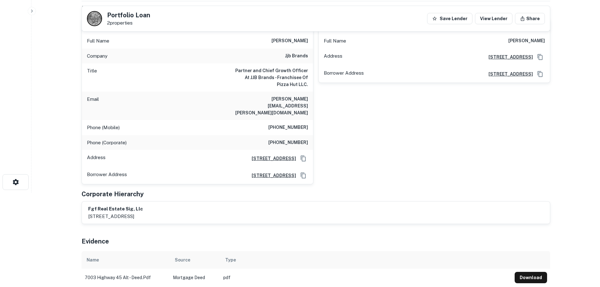
click at [290, 124] on h6 "(904) 554-4758" at bounding box center [288, 128] width 40 height 8
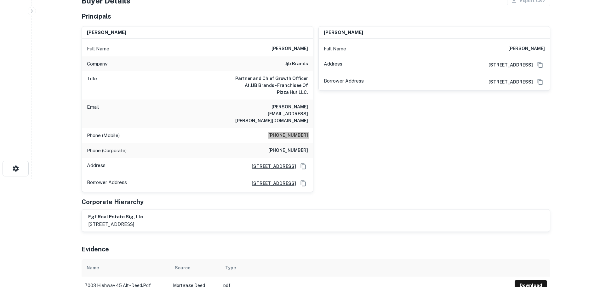
scroll to position [0, 0]
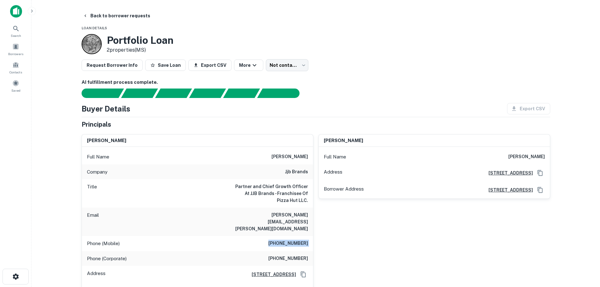
click at [299, 240] on h6 "(904) 554-4758" at bounding box center [288, 244] width 40 height 8
click at [297, 240] on h6 "(904) 554-4758" at bounding box center [288, 244] width 40 height 8
click at [118, 17] on button "Back to borrower requests" at bounding box center [116, 15] width 72 height 11
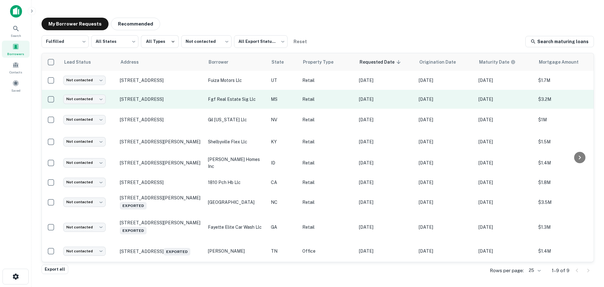
click at [93, 106] on td "Not contacted **** ​" at bounding box center [88, 99] width 57 height 19
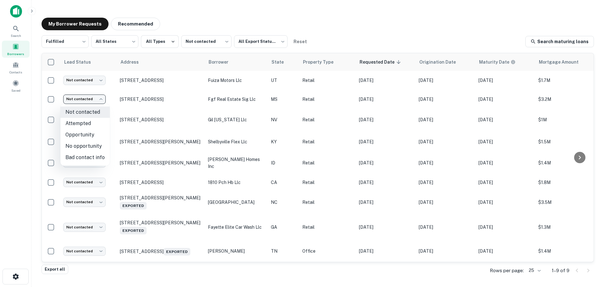
click at [97, 104] on body "Search Borrowers Contacts Saved My Borrower Requests Recommended Fulfilled ****…" at bounding box center [302, 143] width 604 height 287
click at [92, 122] on li "Attempted" at bounding box center [84, 123] width 49 height 11
type input "*********"
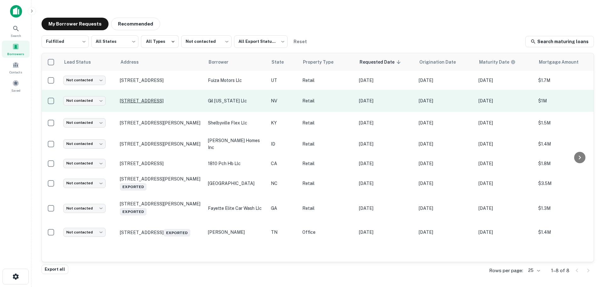
click at [134, 99] on p "1201 S Commerce St Las Vegas, NV 89102" at bounding box center [161, 101] width 82 height 6
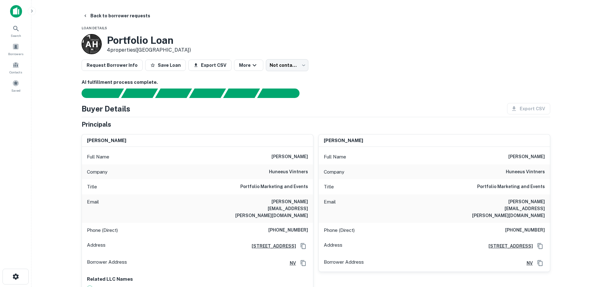
click at [283, 226] on h6 "(707) 927-4294" at bounding box center [288, 230] width 40 height 8
drag, startPoint x: 134, startPoint y: 20, endPoint x: 183, endPoint y: 125, distance: 115.9
click at [134, 20] on button "Back to borrower requests" at bounding box center [116, 15] width 72 height 11
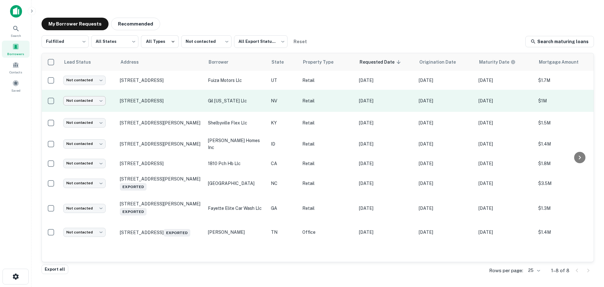
click at [90, 98] on body "Search Borrowers Contacts Saved My Borrower Requests Recommended Fulfilled ****…" at bounding box center [302, 143] width 604 height 287
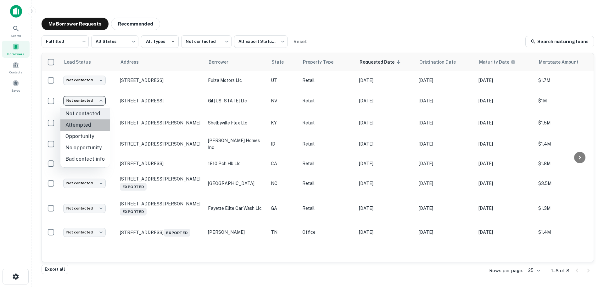
click at [95, 127] on li "Attempted" at bounding box center [84, 124] width 49 height 11
type input "*********"
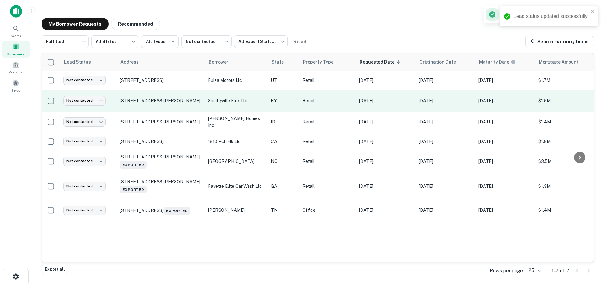
click at [161, 98] on p "6339 Midland Industrial Dr Shelbyville, KY 40065" at bounding box center [161, 101] width 82 height 6
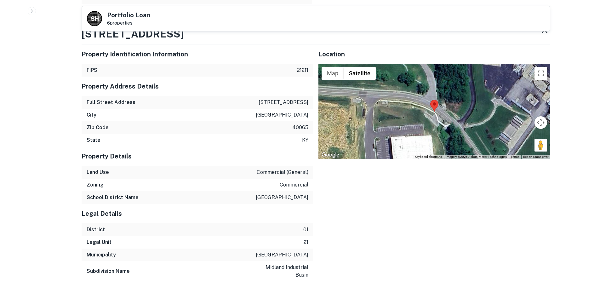
scroll to position [724, 0]
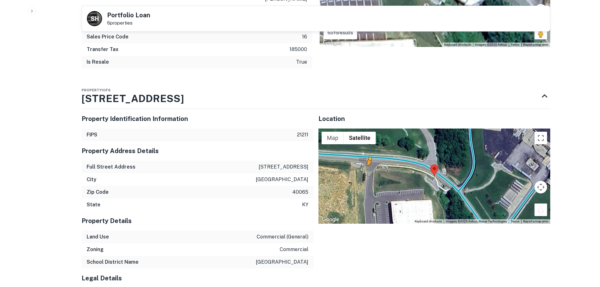
drag, startPoint x: 542, startPoint y: 195, endPoint x: 366, endPoint y: 158, distance: 180.6
click at [366, 158] on div "To activate drag with keyboard, press Alt + Enter. Once in keyboard drag state,…" at bounding box center [434, 175] width 232 height 95
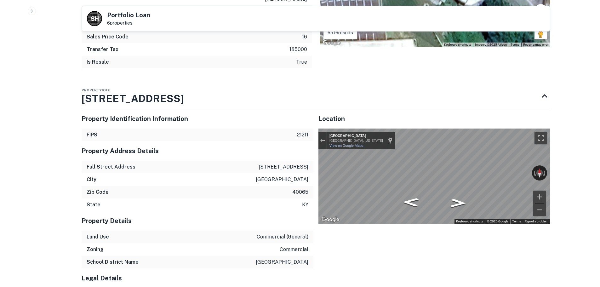
click at [320, 136] on button "Exit the Street View" at bounding box center [322, 140] width 8 height 8
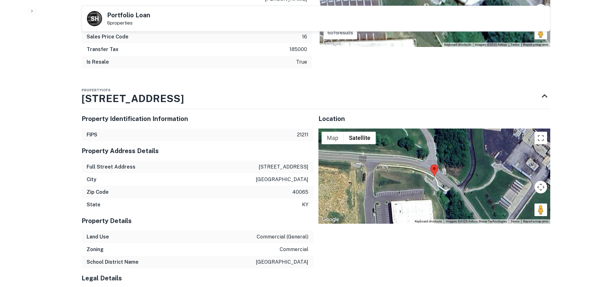
click at [541, 131] on div "Loading..." at bounding box center [434, 175] width 232 height 95
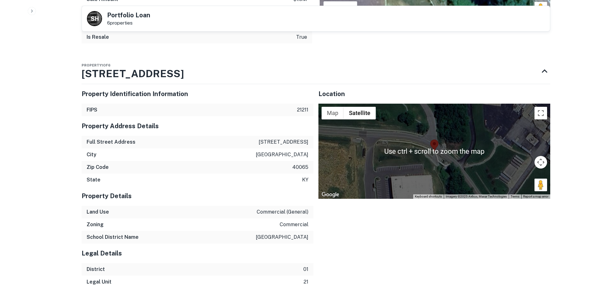
scroll to position [756, 0]
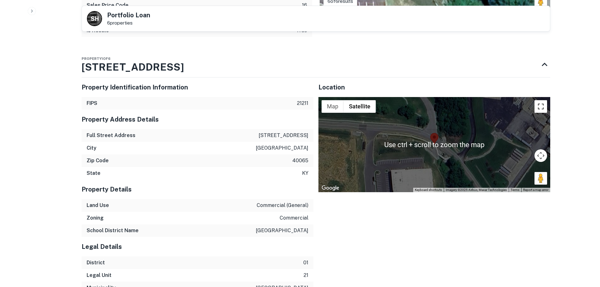
click at [544, 100] on button "Toggle fullscreen view" at bounding box center [540, 106] width 13 height 13
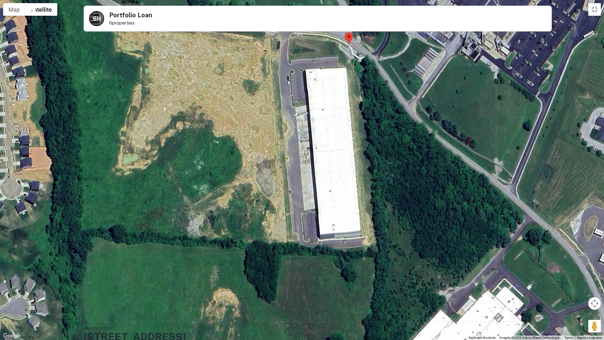
drag, startPoint x: 307, startPoint y: 226, endPoint x: 361, endPoint y: 90, distance: 146.1
click at [361, 90] on div "Loading..." at bounding box center [302, 170] width 604 height 340
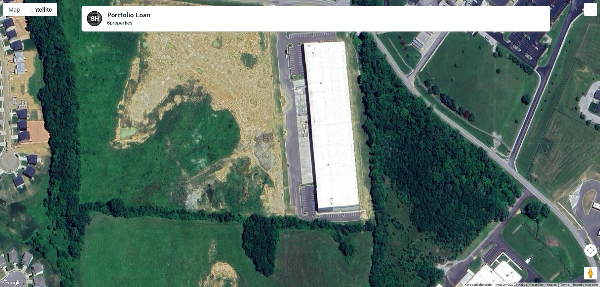
scroll to position [63, 0]
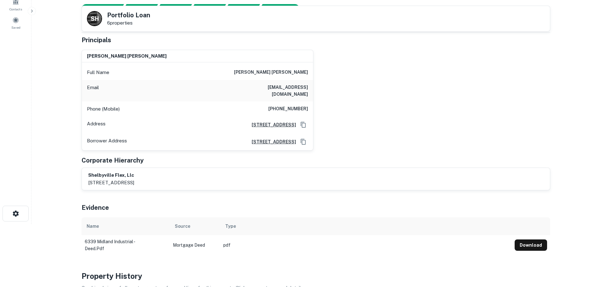
click at [292, 105] on h6 "(270) 804-9169" at bounding box center [288, 109] width 40 height 8
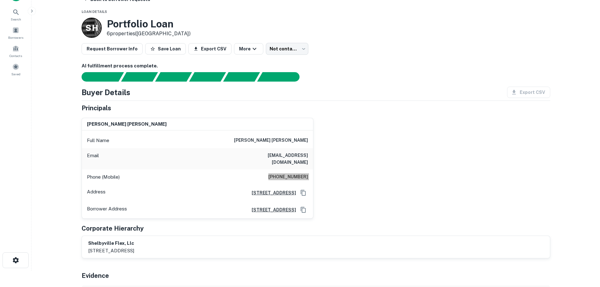
scroll to position [0, 0]
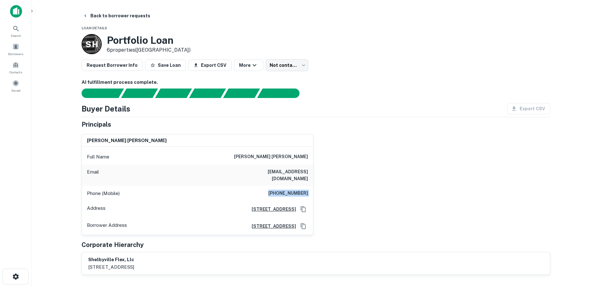
drag, startPoint x: 127, startPoint y: 13, endPoint x: 176, endPoint y: 35, distance: 53.8
click at [126, 13] on button "Back to borrower requests" at bounding box center [116, 15] width 72 height 11
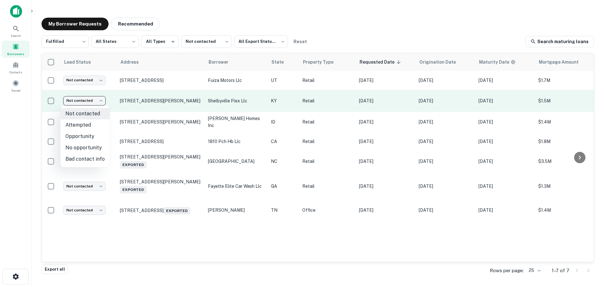
click at [78, 104] on body "Search Borrowers Contacts Saved My Borrower Requests Recommended Fulfilled ****…" at bounding box center [302, 143] width 604 height 287
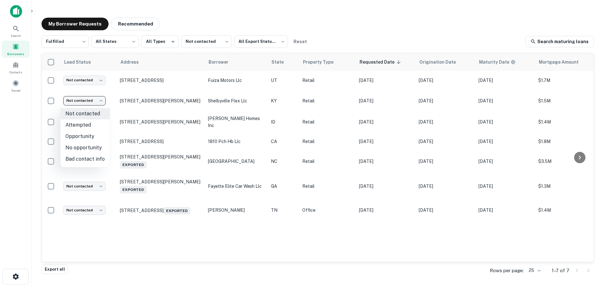
click at [86, 128] on li "Attempted" at bounding box center [84, 124] width 49 height 11
type input "*********"
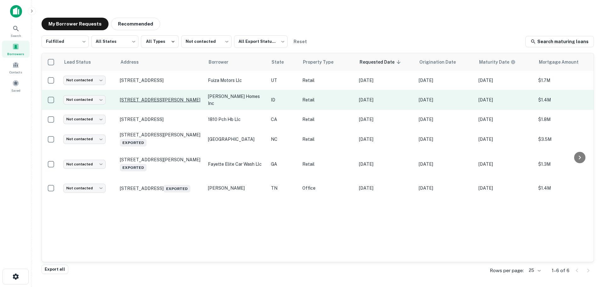
click at [169, 100] on p "1136 Ashlyn Way Rigby, ID 83442" at bounding box center [161, 100] width 82 height 6
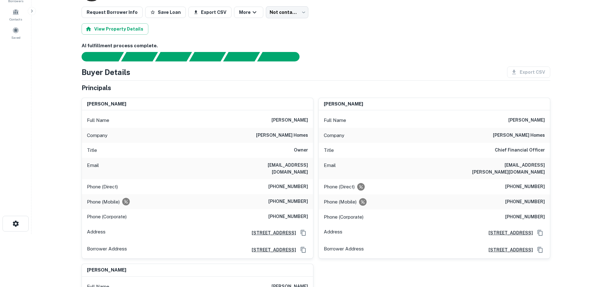
scroll to position [63, 0]
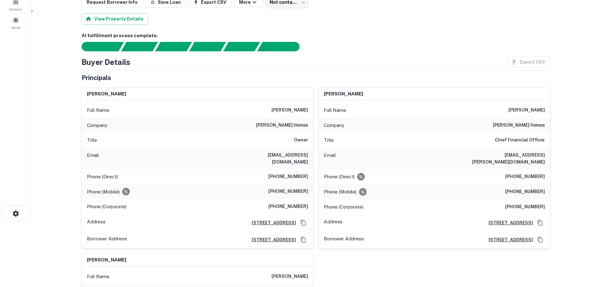
drag, startPoint x: 308, startPoint y: 118, endPoint x: 307, endPoint y: 125, distance: 7.0
click at [308, 120] on div "Company kartchner homes" at bounding box center [197, 125] width 231 height 15
click at [304, 126] on h6 "kartchner homes" at bounding box center [282, 126] width 52 height 8
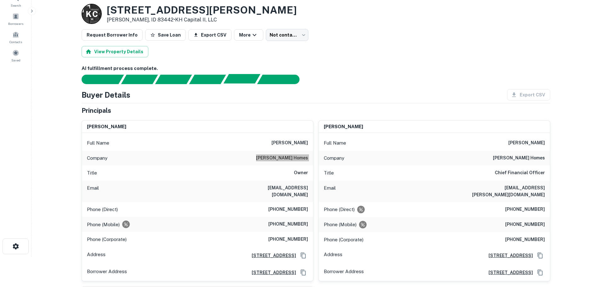
scroll to position [0, 0]
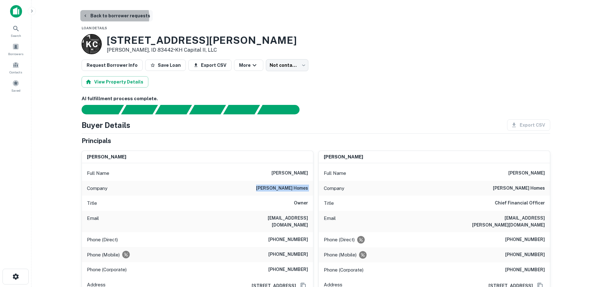
click at [113, 17] on button "Back to borrower requests" at bounding box center [116, 15] width 72 height 11
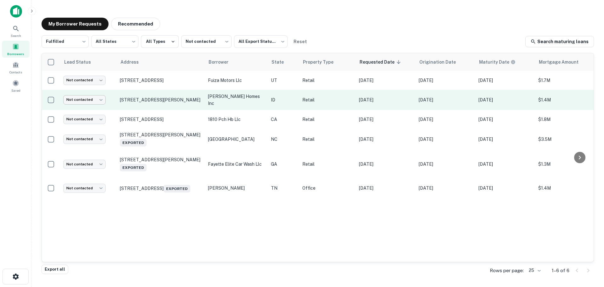
click at [94, 103] on body "Search Borrowers Contacts Saved My Borrower Requests Recommended Fulfilled ****…" at bounding box center [302, 143] width 604 height 287
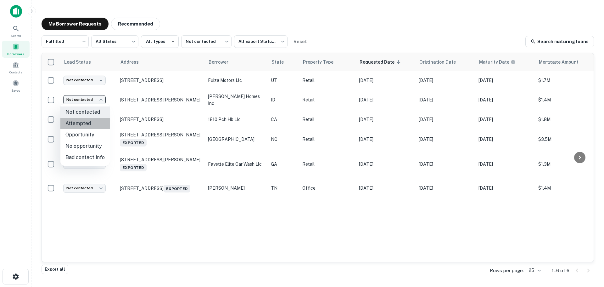
click at [94, 120] on li "Attempted" at bounding box center [84, 123] width 49 height 11
type input "*********"
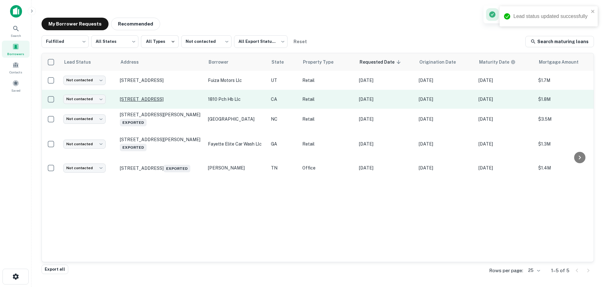
click at [142, 99] on p "1810 Pacific Coast Hwy Huntington Beach, CA 92648" at bounding box center [161, 99] width 82 height 6
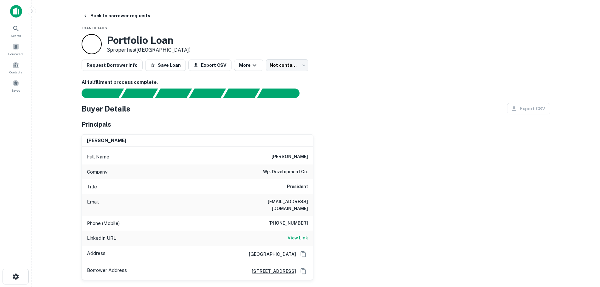
click at [296, 234] on h6 "View Link" at bounding box center [297, 237] width 20 height 7
click at [299, 219] on h6 "949-677-0668" at bounding box center [288, 223] width 40 height 8
click at [300, 219] on h6 "949-677-0668" at bounding box center [288, 223] width 40 height 8
click at [301, 219] on h6 "949-677-0668" at bounding box center [288, 223] width 40 height 8
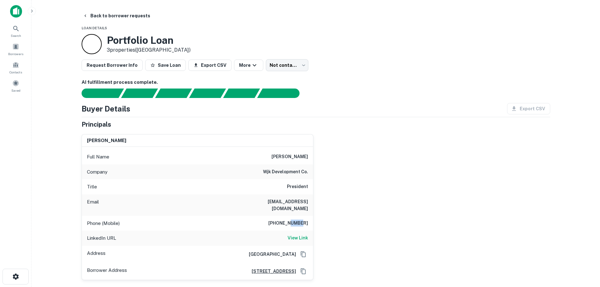
click at [301, 219] on h6 "949-677-0668" at bounding box center [288, 223] width 40 height 8
click at [127, 15] on button "Back to borrower requests" at bounding box center [116, 15] width 72 height 11
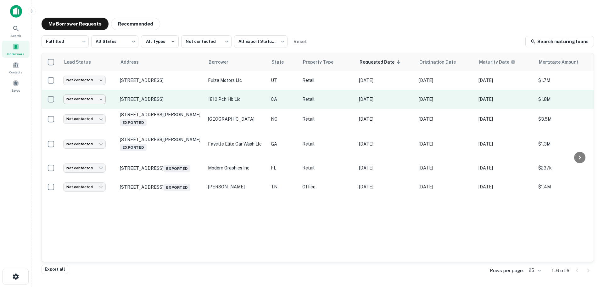
click at [99, 102] on body "Search Borrowers Contacts Saved My Borrower Requests Recommended Fulfilled ****…" at bounding box center [302, 143] width 604 height 287
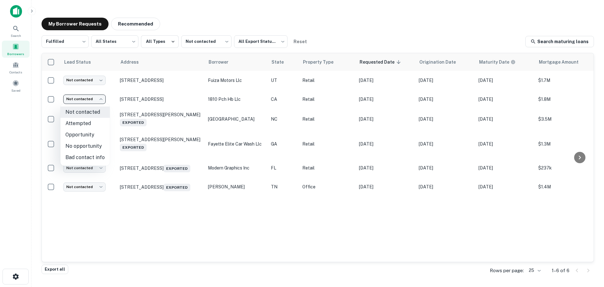
click at [98, 120] on li "Attempted" at bounding box center [84, 123] width 49 height 11
type input "*********"
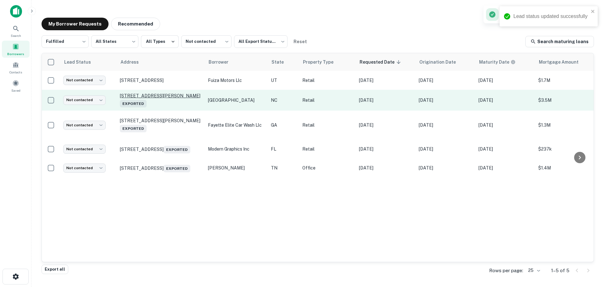
click at [150, 98] on p "4252 Business Center Dr Charlotte, NC 28214 Exported" at bounding box center [161, 100] width 82 height 14
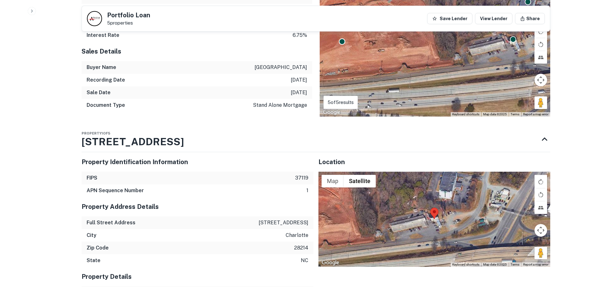
scroll to position [756, 0]
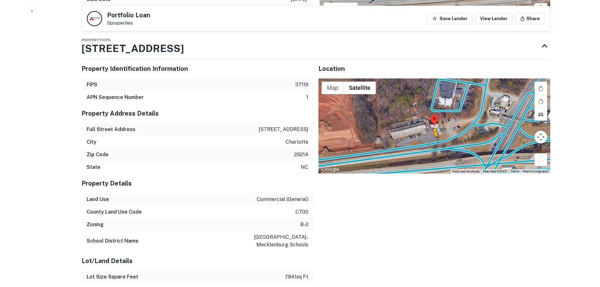
drag, startPoint x: 540, startPoint y: 165, endPoint x: 431, endPoint y: 149, distance: 110.7
click at [431, 149] on div "To activate drag with keyboard, press Alt + Enter. Once in keyboard drag state,…" at bounding box center [434, 125] width 232 height 95
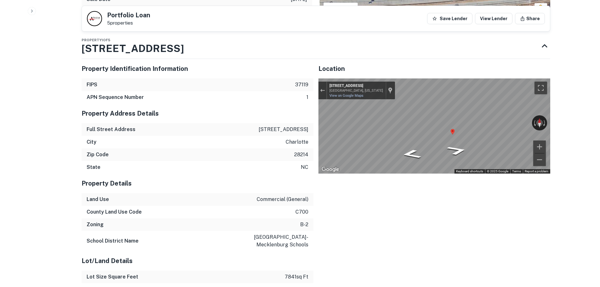
click at [404, 141] on div "Map" at bounding box center [434, 125] width 232 height 95
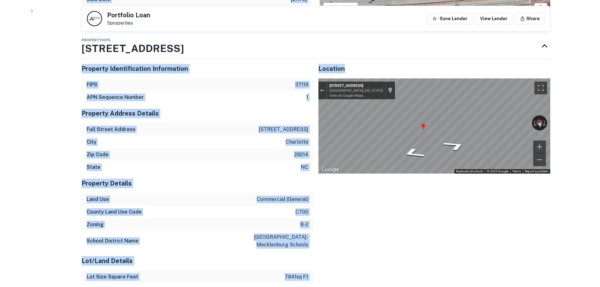
drag, startPoint x: 569, startPoint y: 54, endPoint x: 752, endPoint y: 96, distance: 188.5
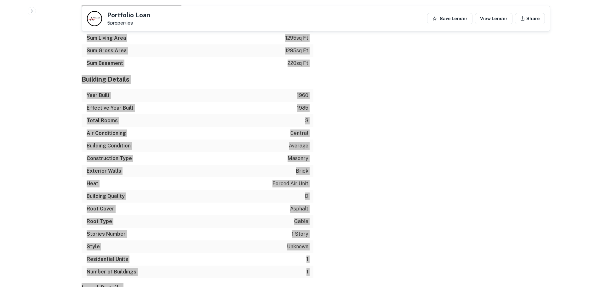
scroll to position [1241, 0]
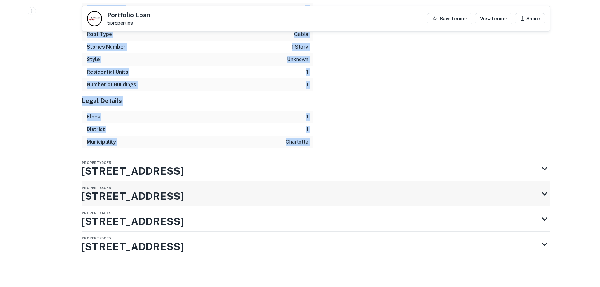
click at [238, 188] on div "Property 3 of 5 4200 Business Center Dr" at bounding box center [310, 193] width 457 height 25
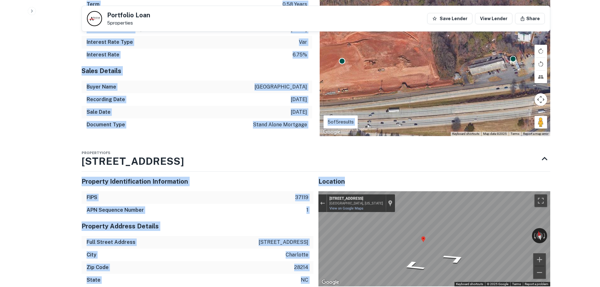
scroll to position [517, 0]
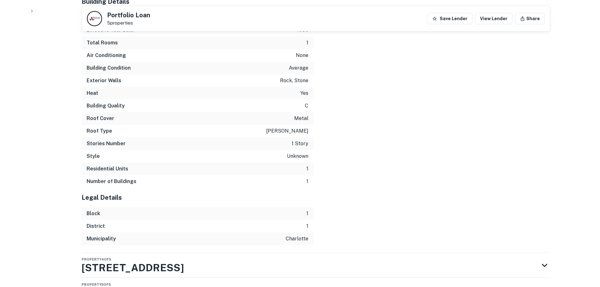
scroll to position [1778, 0]
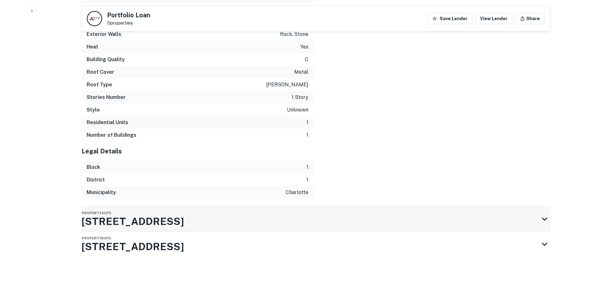
click at [308, 220] on div "Property 4 of 5 4298 Business Center Dr" at bounding box center [310, 218] width 457 height 25
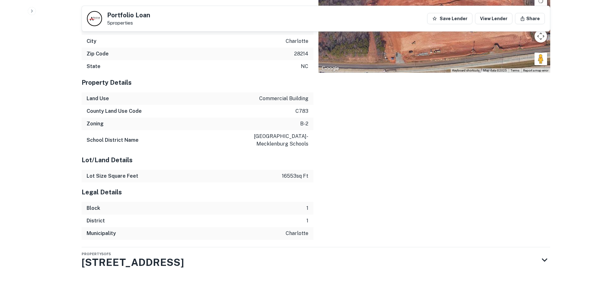
scroll to position [2075, 0]
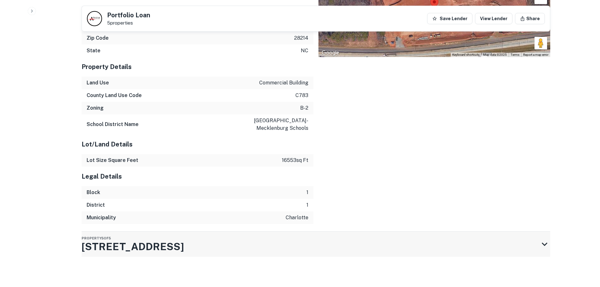
click at [344, 246] on div "Property 5 of 5 4300 Business Center Dr" at bounding box center [310, 243] width 457 height 25
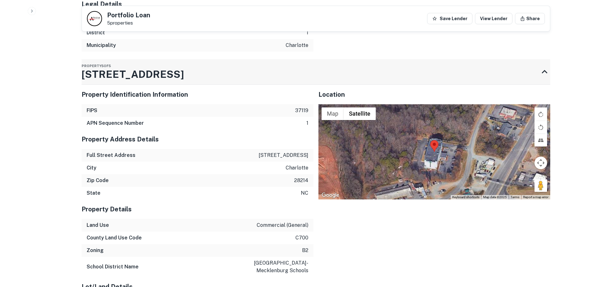
scroll to position [2233, 0]
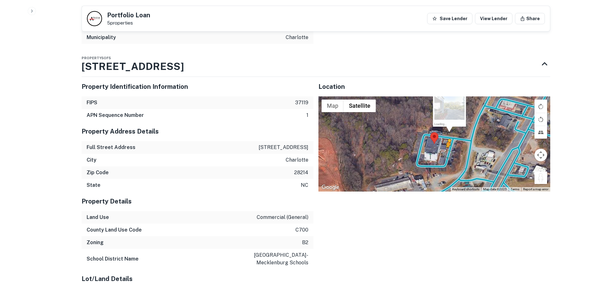
drag, startPoint x: 544, startPoint y: 202, endPoint x: 448, endPoint y: 175, distance: 100.1
click at [448, 175] on div "To activate drag with keyboard, press Alt + Enter. Once in keyboard drag state,…" at bounding box center [434, 143] width 232 height 95
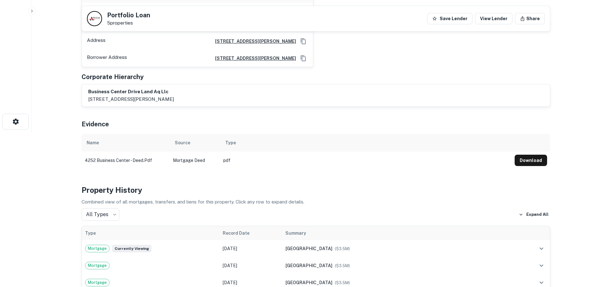
scroll to position [0, 0]
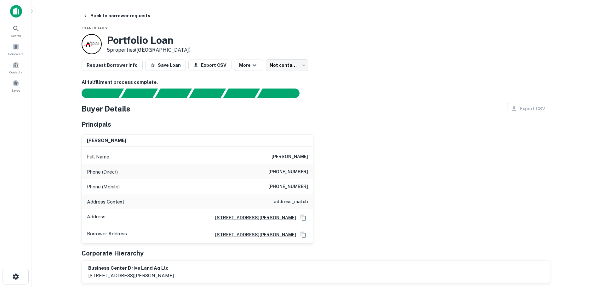
click at [289, 168] on h6 "(704) 293-9057" at bounding box center [288, 172] width 40 height 8
click at [296, 173] on h6 "(704) 293-9057" at bounding box center [288, 172] width 40 height 8
click at [297, 173] on h6 "(704) 293-9057" at bounding box center [288, 172] width 40 height 8
click at [299, 173] on h6 "(704) 293-9057" at bounding box center [288, 172] width 40 height 8
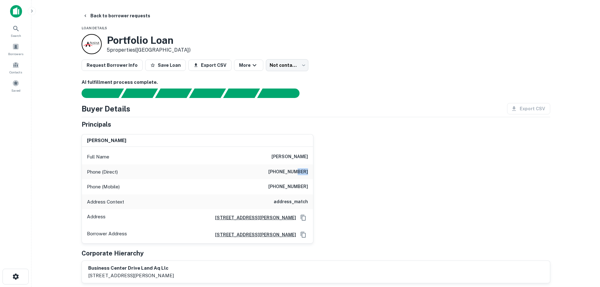
click at [300, 173] on h6 "(704) 293-9057" at bounding box center [288, 172] width 40 height 8
click at [301, 173] on h6 "(704) 293-9057" at bounding box center [288, 172] width 40 height 8
click at [302, 172] on h6 "(704) 293-9057" at bounding box center [288, 172] width 40 height 8
click at [301, 172] on h6 "(704) 293-9057" at bounding box center [288, 172] width 40 height 8
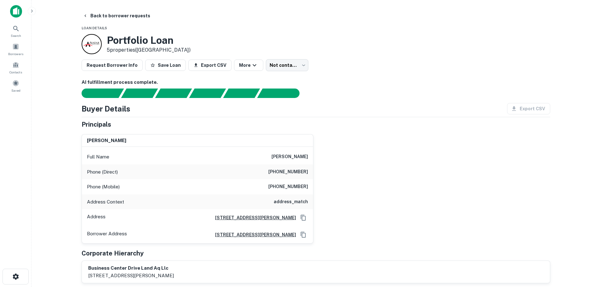
click at [294, 174] on h6 "(704) 293-9057" at bounding box center [288, 172] width 40 height 8
click at [295, 174] on h6 "(704) 293-9057" at bounding box center [288, 172] width 40 height 8
click at [295, 173] on h6 "(704) 293-9057" at bounding box center [288, 172] width 40 height 8
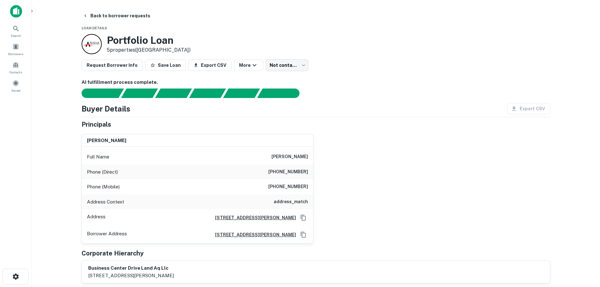
click at [303, 187] on h6 "(704) 497-2200" at bounding box center [288, 187] width 40 height 8
click at [125, 17] on button "Back to borrower requests" at bounding box center [116, 15] width 72 height 11
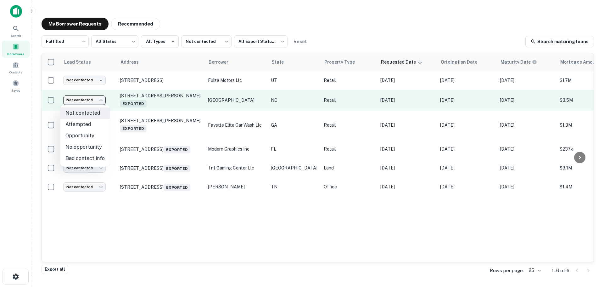
click at [96, 101] on body "Search Borrowers Contacts Saved My Borrower Requests Recommended Fulfilled ****…" at bounding box center [302, 143] width 604 height 287
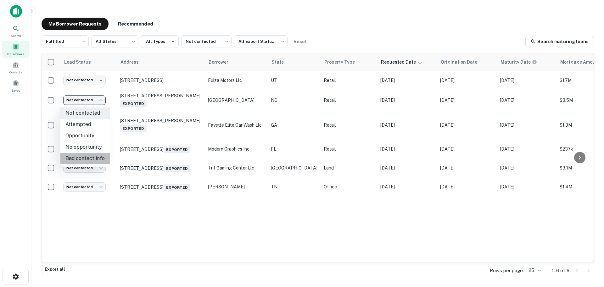
click at [91, 155] on li "Bad contact info" at bounding box center [84, 158] width 49 height 11
type input "**********"
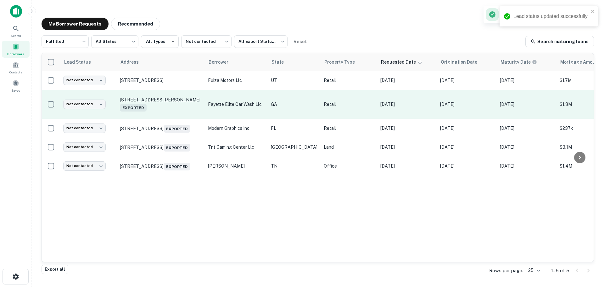
click at [168, 100] on p "272 Glynn St N Fayetteville, GA 30214 Exported" at bounding box center [161, 104] width 82 height 14
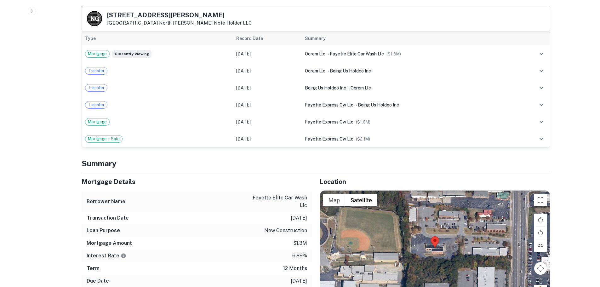
scroll to position [346, 0]
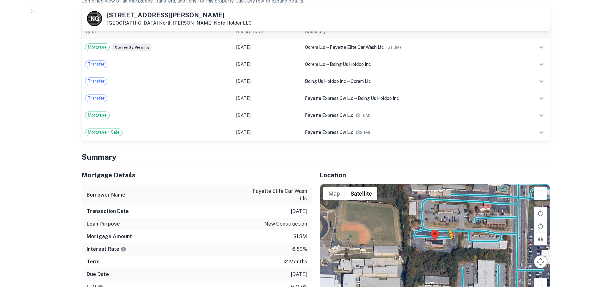
drag, startPoint x: 535, startPoint y: 278, endPoint x: 450, endPoint y: 238, distance: 94.5
click at [450, 238] on div "To activate drag with keyboard, press Alt + Enter. Once in keyboard drag state,…" at bounding box center [435, 241] width 230 height 114
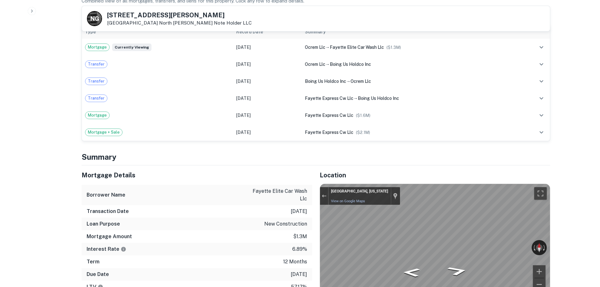
scroll to position [351, 0]
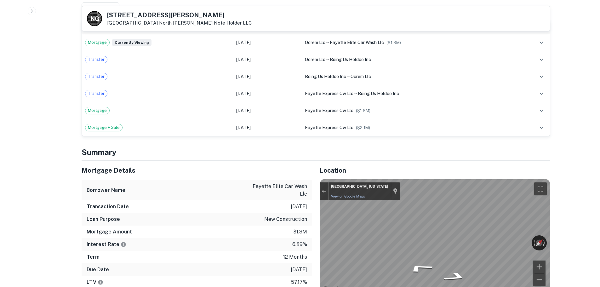
click at [493, 237] on div "← Move left → Move right ↑ Move up ↓ Move down + Zoom in - Zoom out Fayettevill…" at bounding box center [435, 236] width 230 height 114
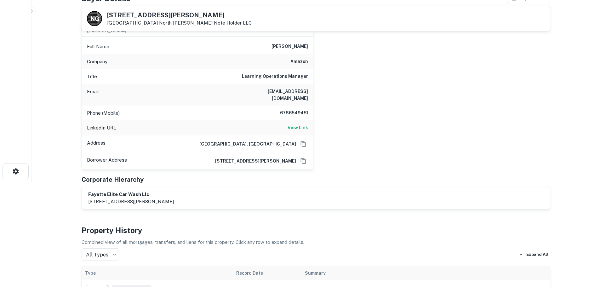
scroll to position [36, 0]
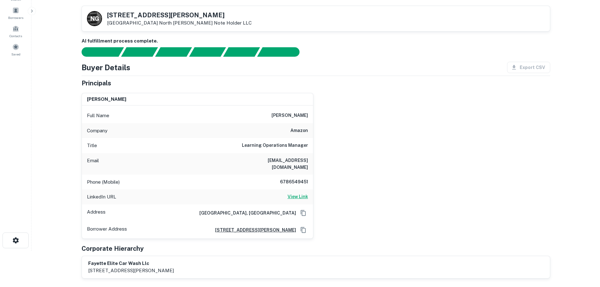
click at [296, 193] on h6 "View Link" at bounding box center [297, 196] width 20 height 7
click at [286, 178] on h6 "6786549451" at bounding box center [289, 182] width 38 height 8
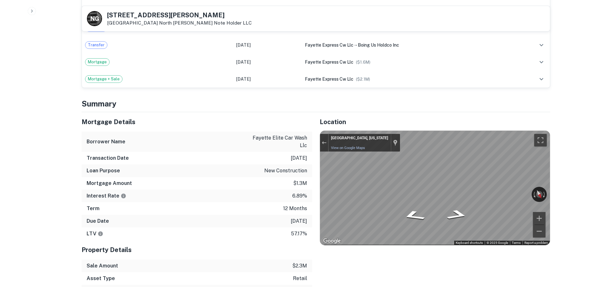
scroll to position [414, 0]
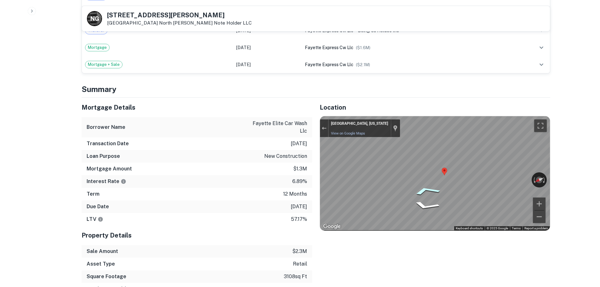
click at [425, 185] on icon "Go East" at bounding box center [426, 191] width 45 height 14
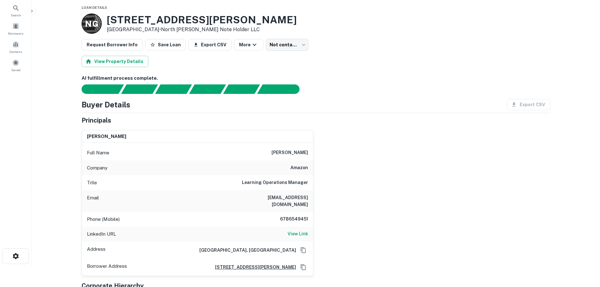
scroll to position [0, 0]
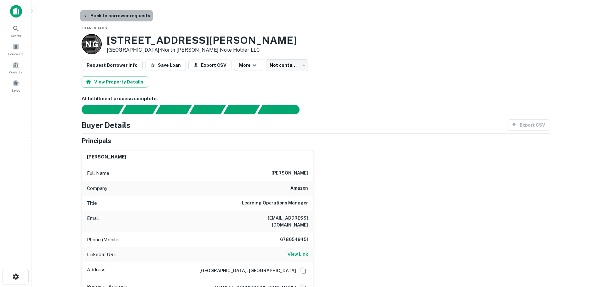
drag, startPoint x: 142, startPoint y: 15, endPoint x: 143, endPoint y: 18, distance: 3.4
click at [141, 15] on button "Back to borrower requests" at bounding box center [116, 15] width 72 height 11
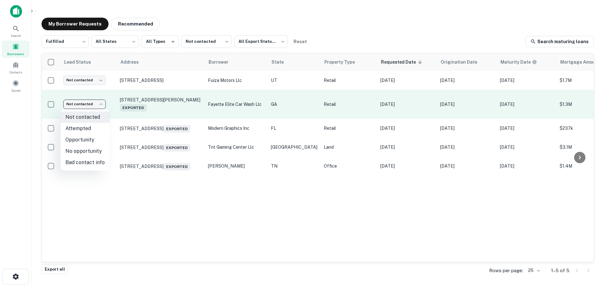
click at [83, 105] on body "Search Borrowers Contacts Saved My Borrower Requests Recommended Fulfilled ****…" at bounding box center [302, 143] width 604 height 287
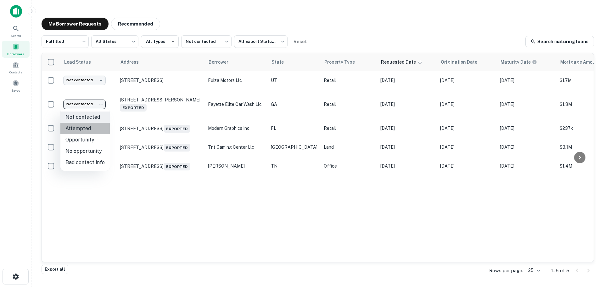
drag, startPoint x: 95, startPoint y: 126, endPoint x: 101, endPoint y: 131, distance: 7.3
click at [95, 126] on li "Attempted" at bounding box center [84, 128] width 49 height 11
type input "*********"
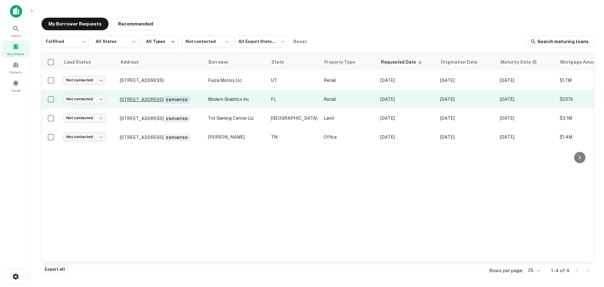
click at [175, 97] on p "2300 N 23rd Ave Hollywood, FL 33020 Exported" at bounding box center [161, 99] width 82 height 9
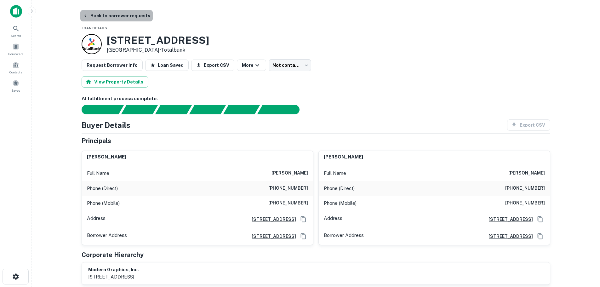
click at [125, 16] on button "Back to borrower requests" at bounding box center [116, 15] width 72 height 11
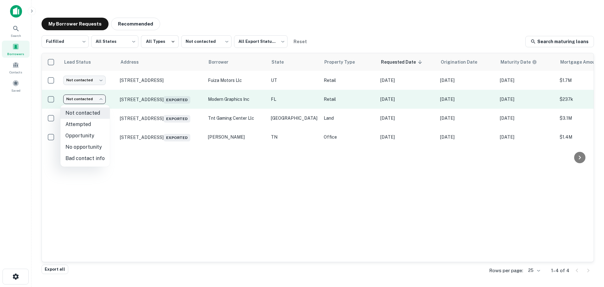
click at [93, 104] on body "Search Borrowers Contacts Saved My Borrower Requests Recommended Fulfilled ****…" at bounding box center [302, 143] width 604 height 287
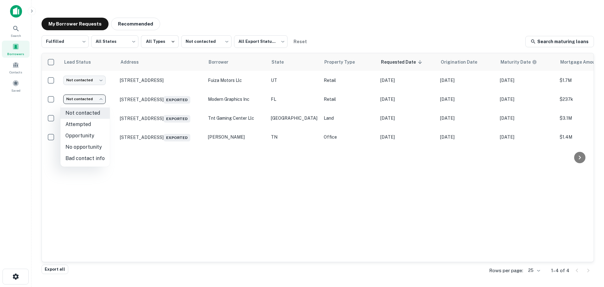
click at [90, 146] on li "No opportunity" at bounding box center [84, 146] width 49 height 11
type input "**********"
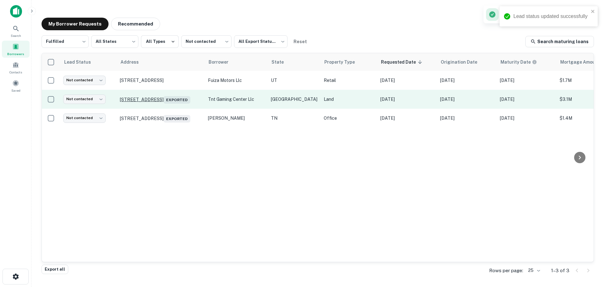
click at [169, 97] on p "7010 Highway 78 Sachse, TX 75048 Exported" at bounding box center [161, 99] width 82 height 9
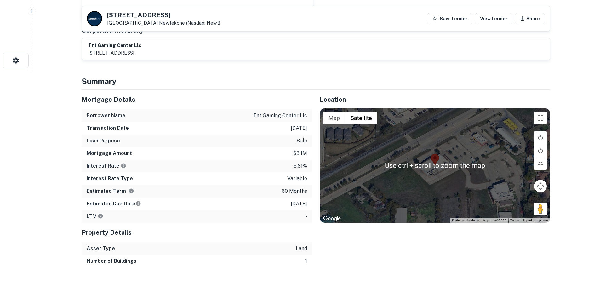
scroll to position [220, 0]
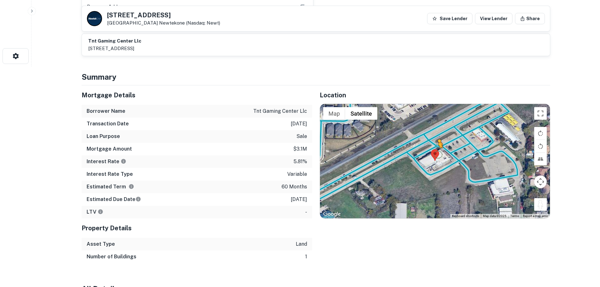
drag, startPoint x: 540, startPoint y: 192, endPoint x: 432, endPoint y: 140, distance: 119.4
click at [432, 140] on div "To activate drag with keyboard, press Alt + Enter. Once in keyboard drag state,…" at bounding box center [435, 161] width 230 height 114
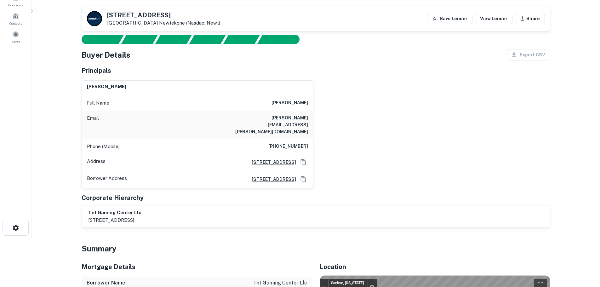
scroll to position [0, 0]
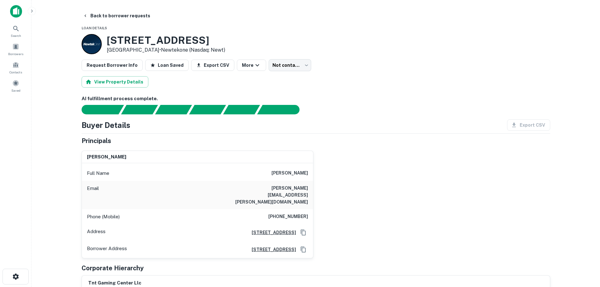
click at [292, 213] on h6 "(214) 228-1604" at bounding box center [288, 217] width 40 height 8
drag, startPoint x: 111, startPoint y: 19, endPoint x: 132, endPoint y: 69, distance: 54.7
click at [111, 19] on button "Back to borrower requests" at bounding box center [116, 15] width 72 height 11
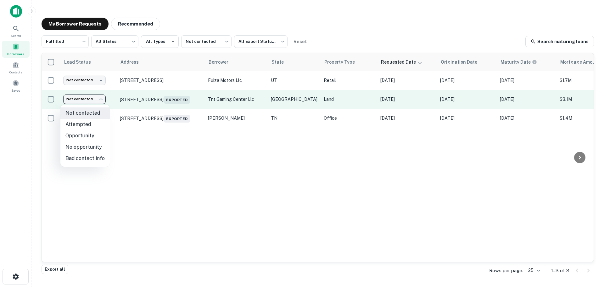
click at [86, 99] on body "Search Borrowers Contacts Saved My Borrower Requests Recommended Fulfilled ****…" at bounding box center [302, 143] width 604 height 287
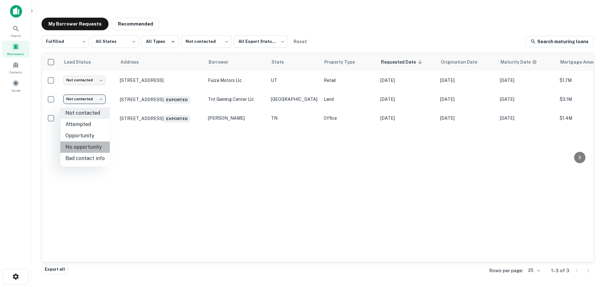
click at [94, 150] on li "No opportunity" at bounding box center [84, 146] width 49 height 11
type input "**********"
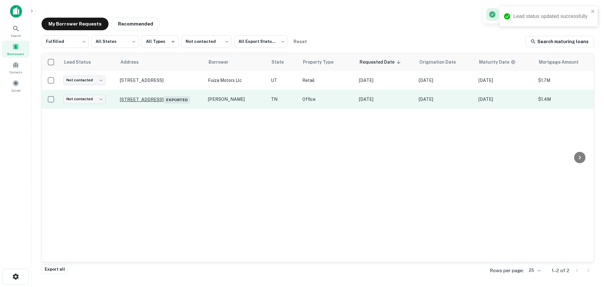
click at [164, 95] on p "4319 Sidco Dr Nashville, TN 37204 Exported" at bounding box center [161, 99] width 82 height 9
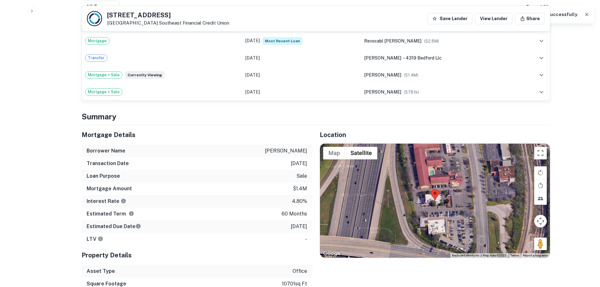
scroll to position [409, 0]
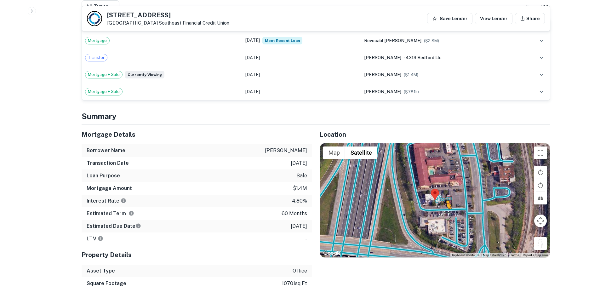
drag, startPoint x: 540, startPoint y: 244, endPoint x: 443, endPoint y: 212, distance: 102.2
click at [444, 212] on div "To activate drag with keyboard, press Alt + Enter. Once in keyboard drag state,…" at bounding box center [435, 200] width 230 height 114
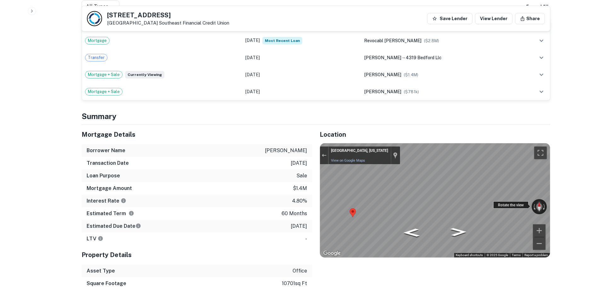
click at [556, 214] on div "Back to borrower requests 4319 Sidco Dr Nashville, TN 37204 Southeast Financial…" at bounding box center [316, 238] width 484 height 1275
click at [244, 161] on div "Mortgage Details Borrower Name epperson richard a Transaction Date 12/25/2018 L…" at bounding box center [312, 214] width 476 height 178
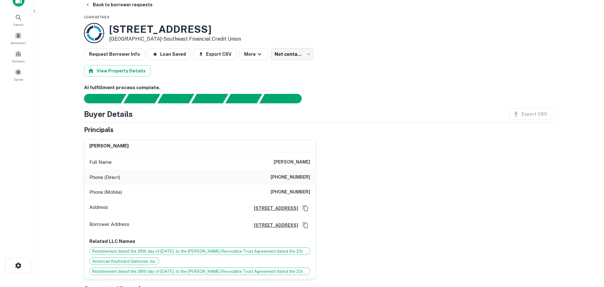
scroll to position [0, 0]
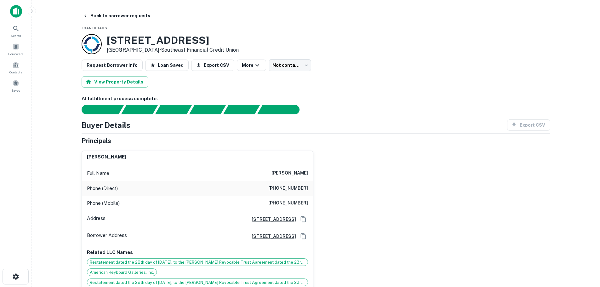
click at [141, 38] on h3 "4319 Sidco Dr" at bounding box center [173, 40] width 132 height 12
click at [119, 14] on button "Back to borrower requests" at bounding box center [116, 15] width 72 height 11
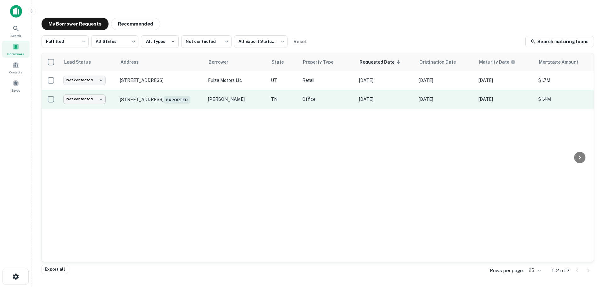
click at [90, 99] on body "Search Borrowers Contacts Saved My Borrower Requests Recommended Fulfilled ****…" at bounding box center [302, 143] width 604 height 287
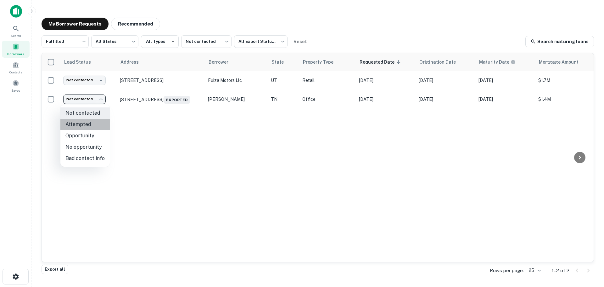
click at [95, 125] on li "Attempted" at bounding box center [84, 124] width 49 height 11
type input "*********"
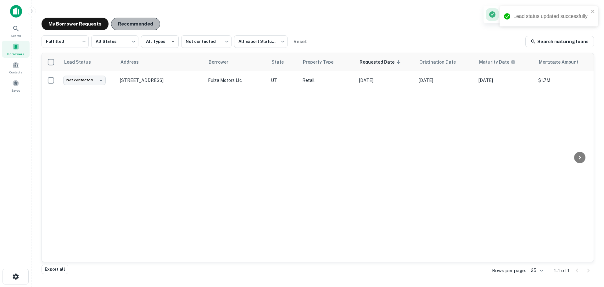
click at [135, 25] on button "Recommended" at bounding box center [135, 24] width 49 height 13
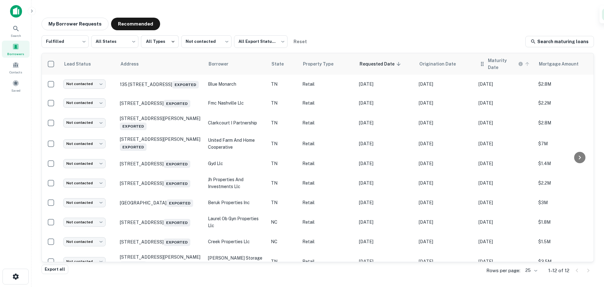
click at [496, 65] on h6 "Maturity Date" at bounding box center [502, 64] width 29 height 14
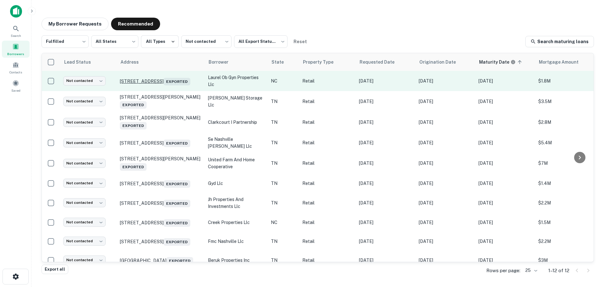
click at [167, 77] on p "41 Oakland Rd Asheville, NC 28801 Exported" at bounding box center [161, 80] width 82 height 9
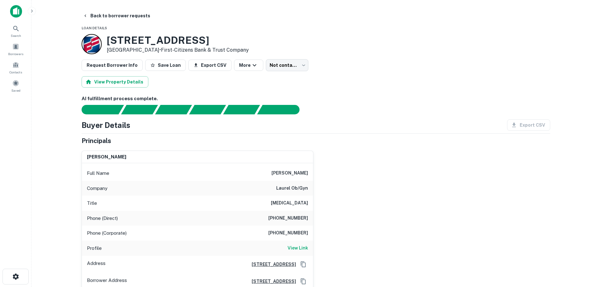
click at [132, 15] on button "Back to borrower requests" at bounding box center [116, 15] width 72 height 11
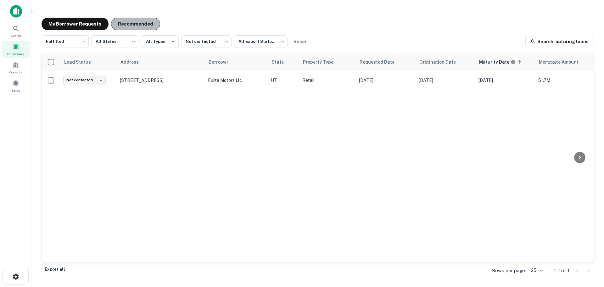
click at [135, 26] on button "Recommended" at bounding box center [135, 24] width 49 height 13
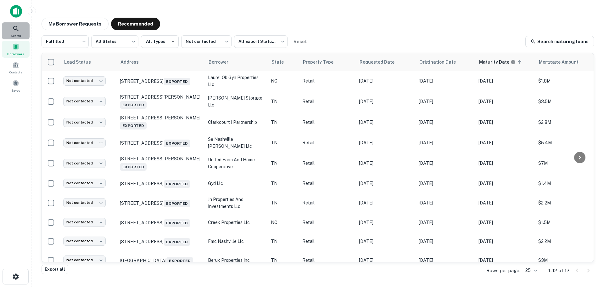
click at [23, 30] on div "Search" at bounding box center [16, 30] width 28 height 17
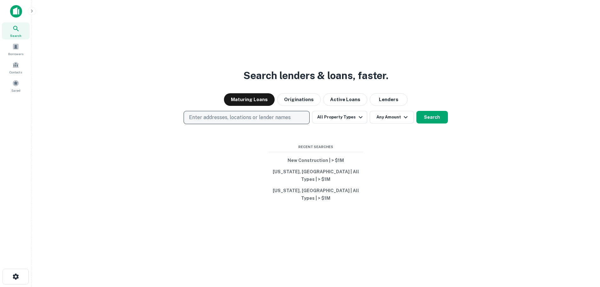
click at [290, 121] on p "Enter addresses, locations or lender names" at bounding box center [240, 118] width 102 height 8
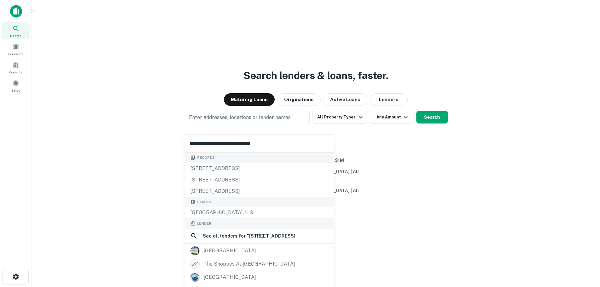
type input "**********"
click at [264, 142] on input "**********" at bounding box center [259, 143] width 149 height 18
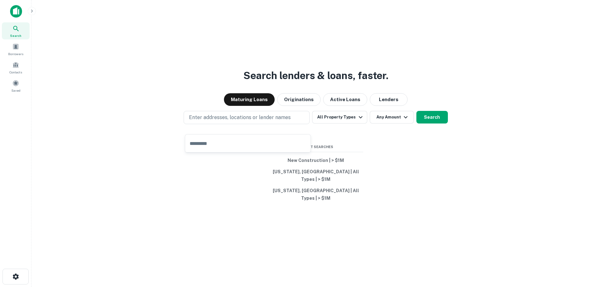
paste input "**********"
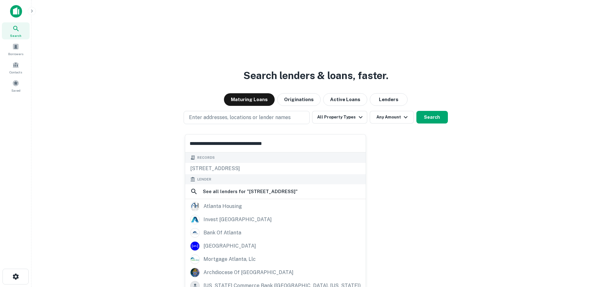
type input "**********"
click at [297, 146] on input "**********" at bounding box center [275, 143] width 180 height 18
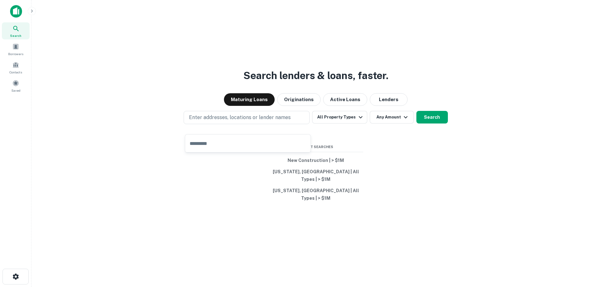
paste input "**********"
type input "**********"
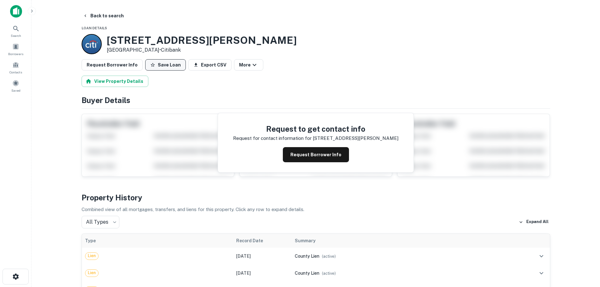
click at [155, 67] on button "Save Loan" at bounding box center [165, 64] width 41 height 11
click at [106, 62] on button "Request Borrower Info" at bounding box center [112, 64] width 61 height 11
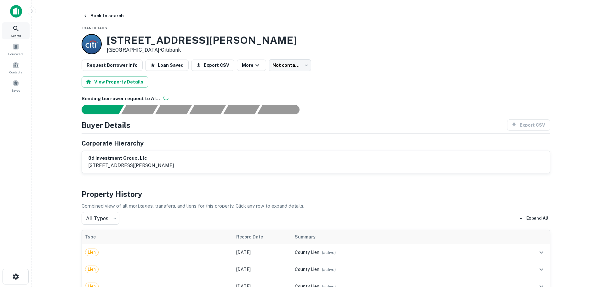
click at [19, 32] on icon at bounding box center [16, 29] width 8 height 8
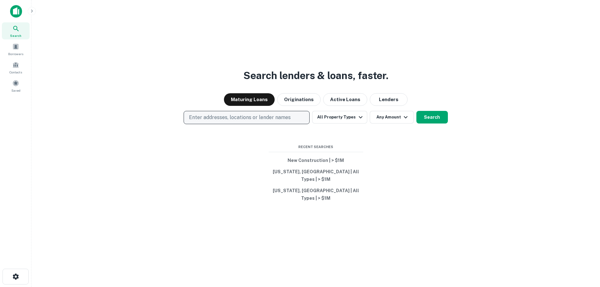
click at [241, 118] on div "Search lenders & loans, faster. Maturing Loans Originations Active Loans Lender…" at bounding box center [316, 158] width 558 height 287
click at [241, 121] on p "Enter addresses, locations or lender names" at bounding box center [240, 118] width 102 height 8
type input "**********"
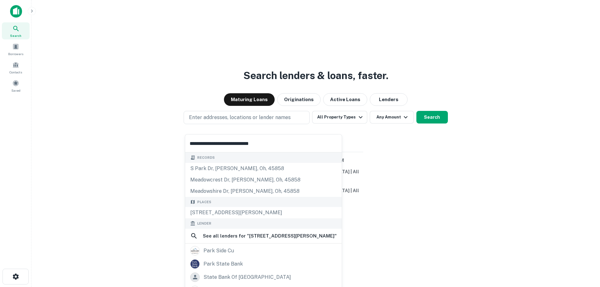
click at [320, 145] on input "**********" at bounding box center [263, 143] width 156 height 18
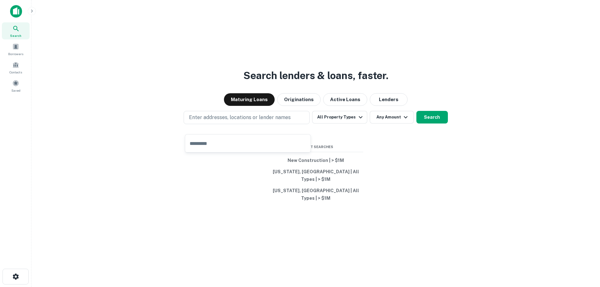
paste input "**********"
type input "**********"
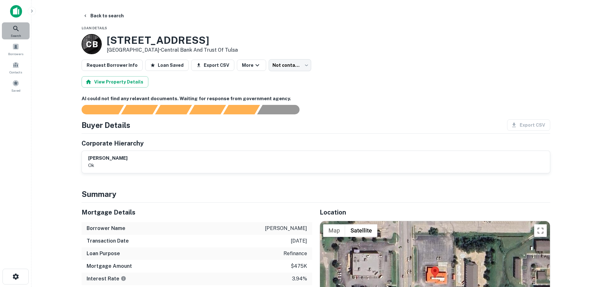
click at [22, 28] on div "Search" at bounding box center [16, 30] width 28 height 17
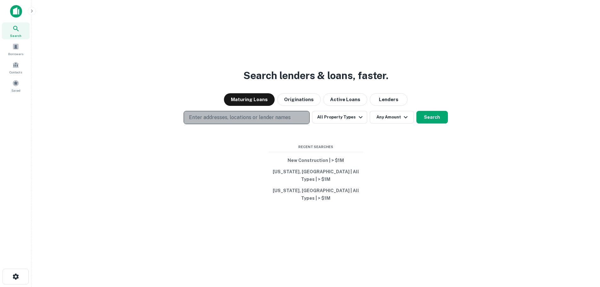
click at [262, 121] on p "Enter addresses, locations or lender names" at bounding box center [240, 118] width 102 height 8
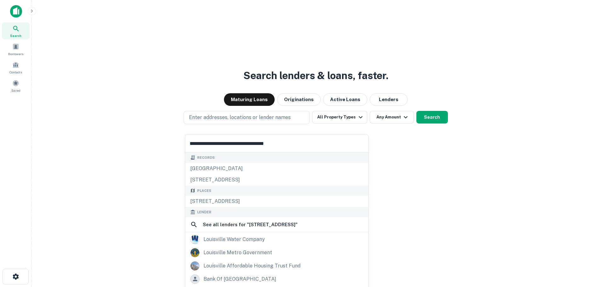
type input "**********"
drag, startPoint x: 287, startPoint y: 136, endPoint x: 287, endPoint y: 139, distance: 3.5
click at [287, 139] on input "**********" at bounding box center [276, 143] width 183 height 18
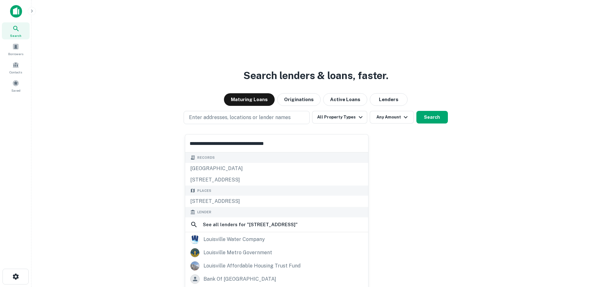
click at [287, 139] on input "**********" at bounding box center [276, 143] width 183 height 18
paste input "**********"
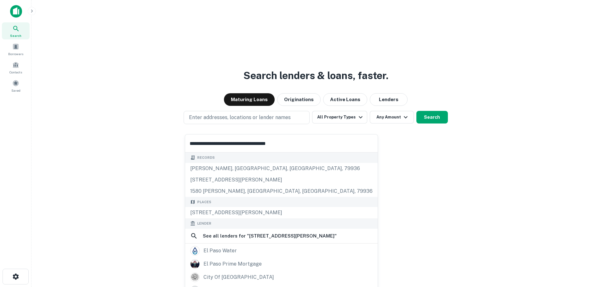
type input "**********"
click at [10, 56] on span "Borrowers" at bounding box center [15, 53] width 15 height 5
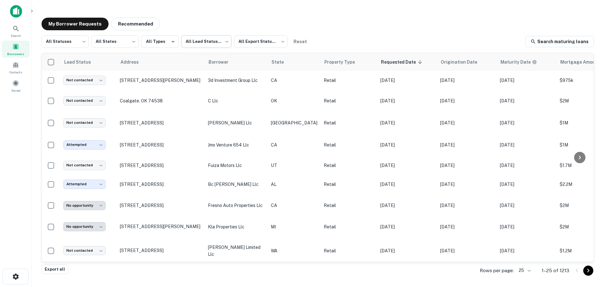
click at [196, 41] on body "Search Borrowers Contacts Saved My Borrower Requests Recommended All Statuses *…" at bounding box center [302, 143] width 604 height 287
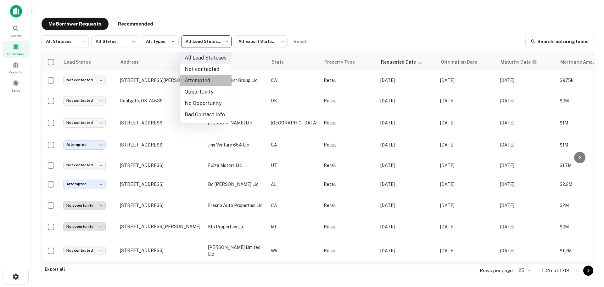
click at [197, 77] on li "Attempted" at bounding box center [206, 80] width 52 height 11
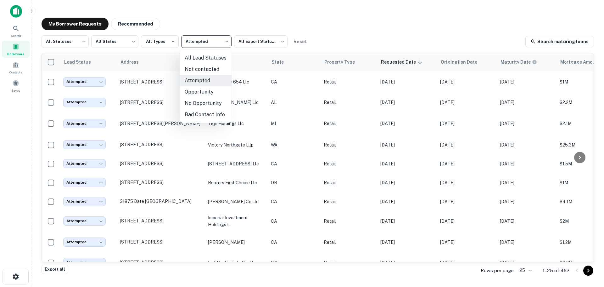
click at [197, 45] on body "Search Borrowers Contacts Saved My Borrower Requests Recommended All Statuses *…" at bounding box center [302, 143] width 604 height 287
click at [211, 117] on li "Bad Contact Info" at bounding box center [206, 114] width 52 height 11
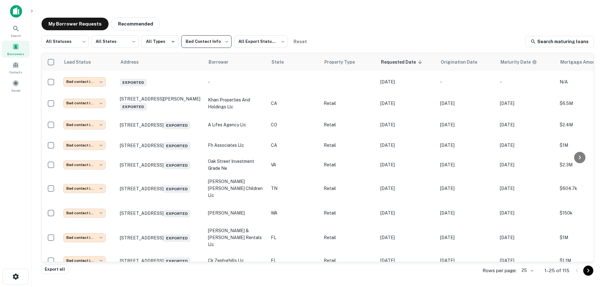
click at [215, 42] on body "**********" at bounding box center [302, 143] width 604 height 287
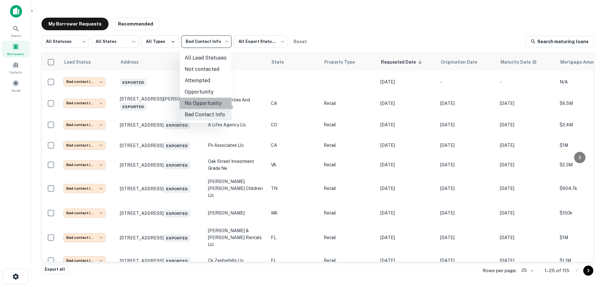
click at [213, 103] on li "No Opportunity" at bounding box center [206, 103] width 52 height 11
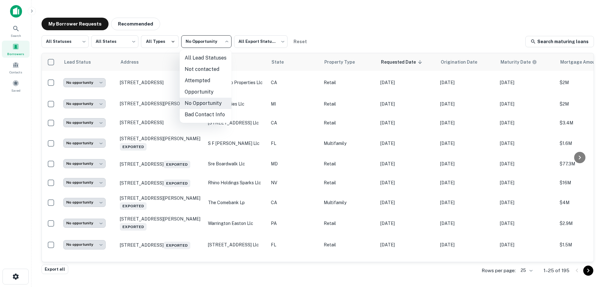
click at [211, 41] on body "**********" at bounding box center [302, 143] width 604 height 287
click at [211, 78] on li "Attempted" at bounding box center [206, 80] width 52 height 11
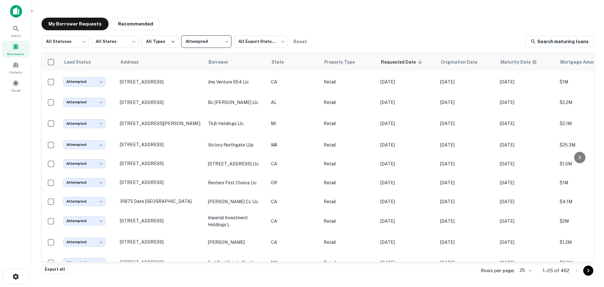
click at [216, 44] on body "Search Borrowers Contacts Saved My Borrower Requests Recommended All Statuses *…" at bounding box center [302, 143] width 604 height 287
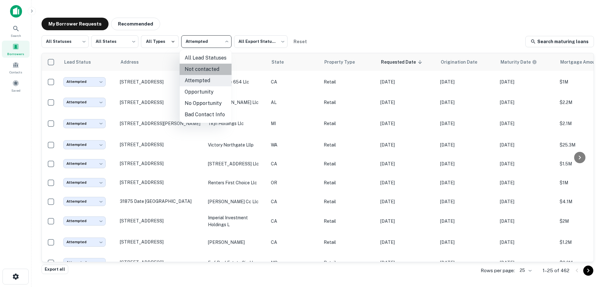
click at [213, 66] on li "Not contacted" at bounding box center [206, 69] width 52 height 11
type input "****"
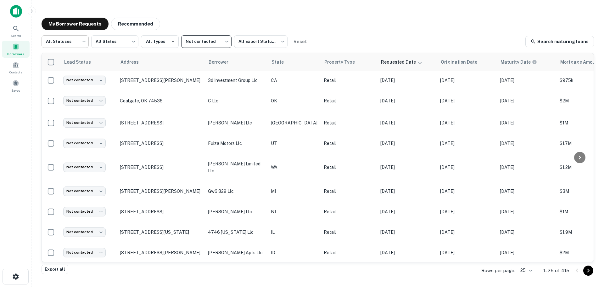
click at [81, 47] on body "Search Borrowers Contacts Saved My Borrower Requests Recommended All Statuses *…" at bounding box center [302, 143] width 604 height 287
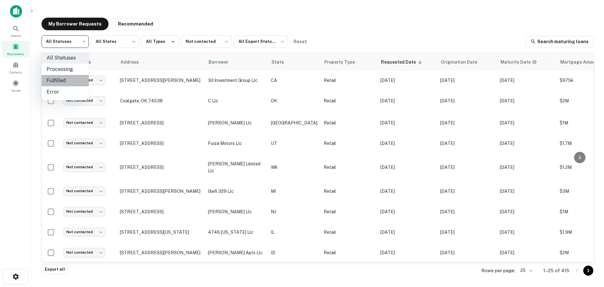
click at [76, 84] on li "Fulfilled" at bounding box center [65, 80] width 47 height 11
type input "*********"
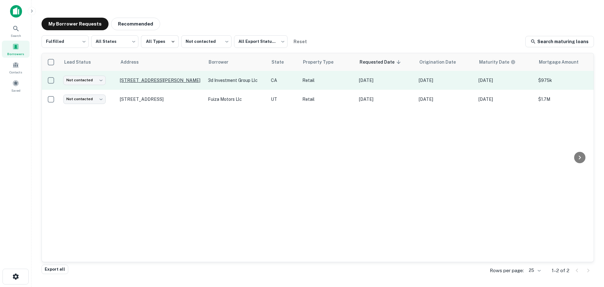
click at [134, 77] on p "2305 Fulton Ave Sacramento, CA 95825" at bounding box center [161, 80] width 82 height 6
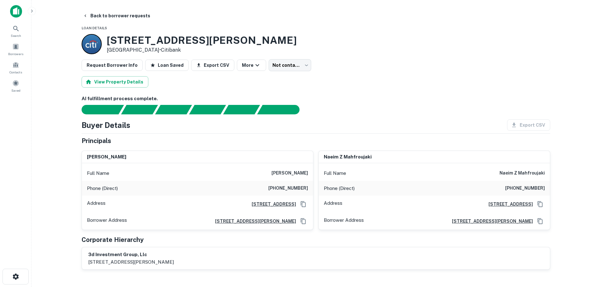
click at [297, 189] on h6 "(916) 468-3999" at bounding box center [288, 188] width 40 height 8
copy h6 "(916) 468-3999"
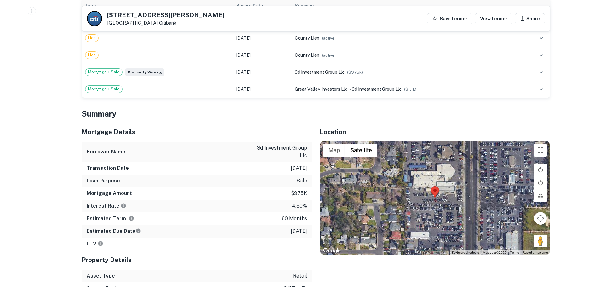
scroll to position [346, 0]
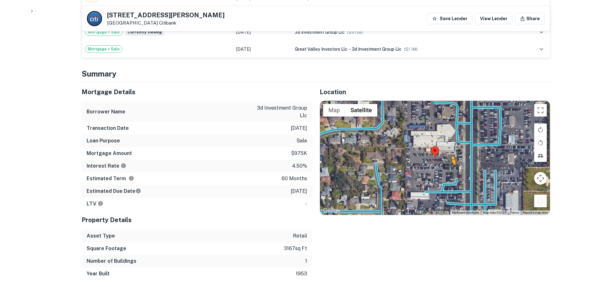
drag, startPoint x: 545, startPoint y: 199, endPoint x: 449, endPoint y: 169, distance: 100.2
click at [449, 169] on div "To activate drag with keyboard, press Alt + Enter. Once in keyboard drag state,…" at bounding box center [435, 158] width 230 height 114
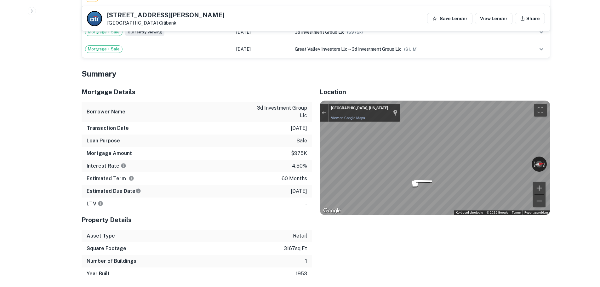
drag, startPoint x: 429, startPoint y: 177, endPoint x: 648, endPoint y: 163, distance: 219.2
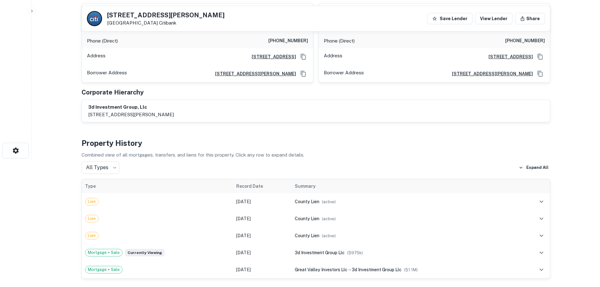
scroll to position [0, 0]
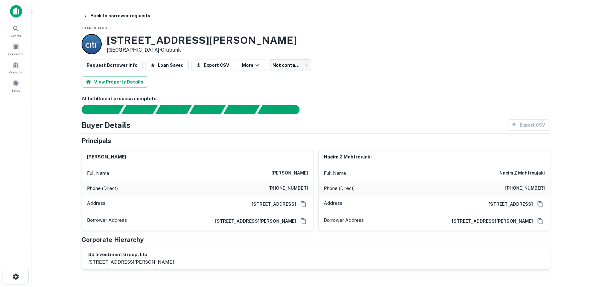
click at [304, 189] on h6 "(916) 468-3999" at bounding box center [288, 188] width 40 height 8
copy h6 "(916) 468-3999"
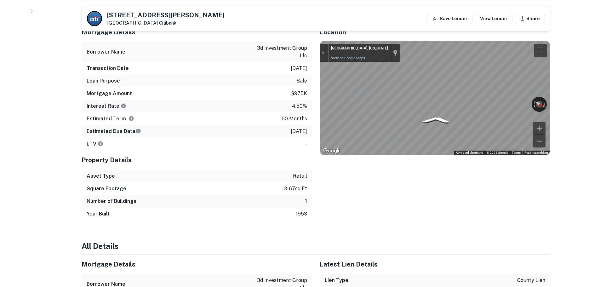
scroll to position [409, 0]
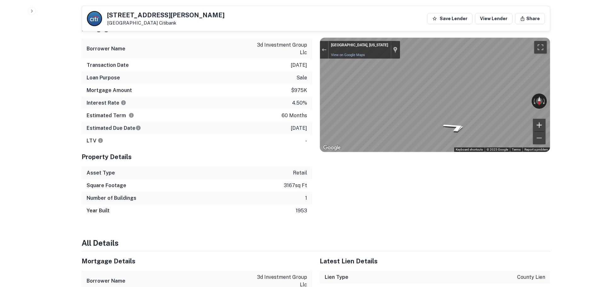
click at [544, 129] on div "← Move left → Move right ↑ Move up ↓ Move down + Zoom in - Zoom out Sacramento,…" at bounding box center [435, 95] width 230 height 114
click at [274, 73] on div "Mortgage Details Borrower Name 3d investment group llc Transaction Date 2/7/201…" at bounding box center [312, 118] width 476 height 198
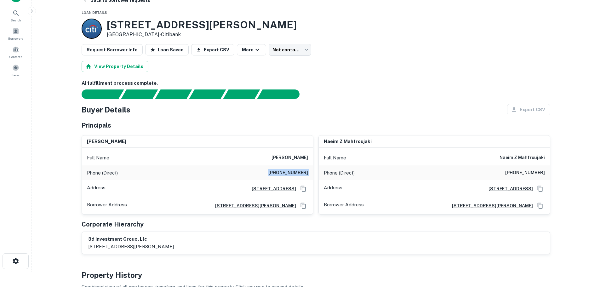
scroll to position [0, 0]
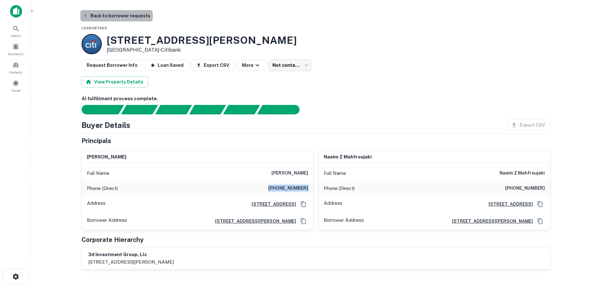
click at [126, 15] on button "Back to borrower requests" at bounding box center [116, 15] width 72 height 11
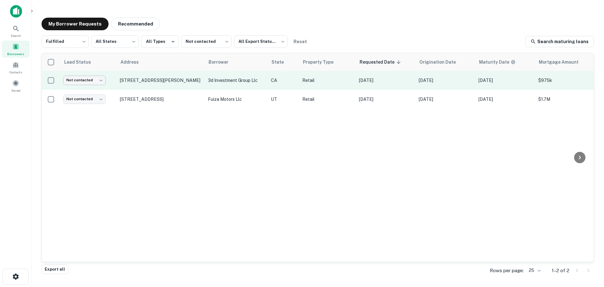
click at [89, 82] on body "Search Borrowers Contacts Saved My Borrower Requests Recommended Fulfilled ****…" at bounding box center [302, 143] width 604 height 287
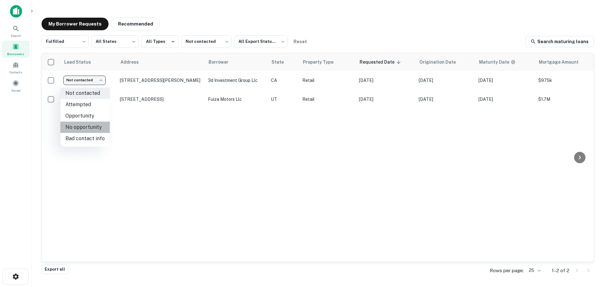
click at [97, 129] on li "No opportunity" at bounding box center [84, 127] width 49 height 11
type input "**********"
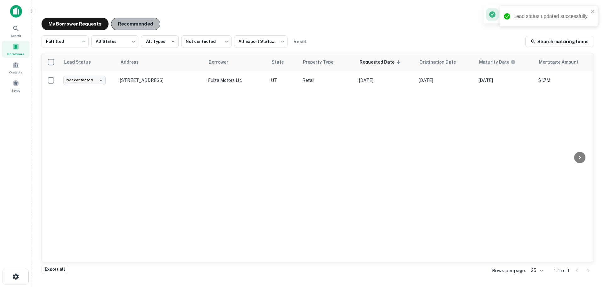
click at [119, 23] on button "Recommended" at bounding box center [135, 24] width 49 height 13
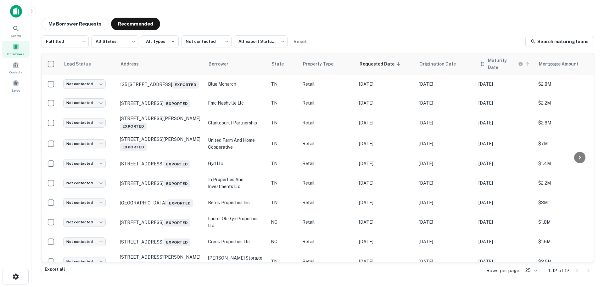
click at [524, 63] on span "Maturity Date" at bounding box center [509, 64] width 43 height 14
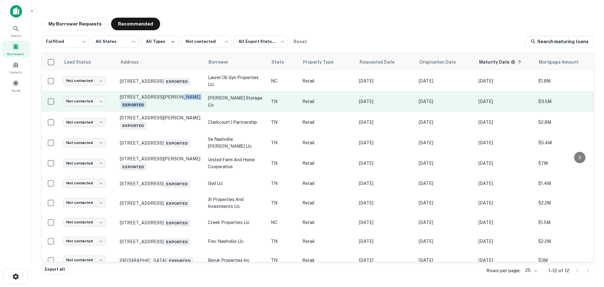
drag, startPoint x: 164, startPoint y: 101, endPoint x: 169, endPoint y: 93, distance: 9.2
click at [169, 93] on td "2900 Dalton Pike Se Cleveland, TN 37323 Exported" at bounding box center [161, 101] width 88 height 21
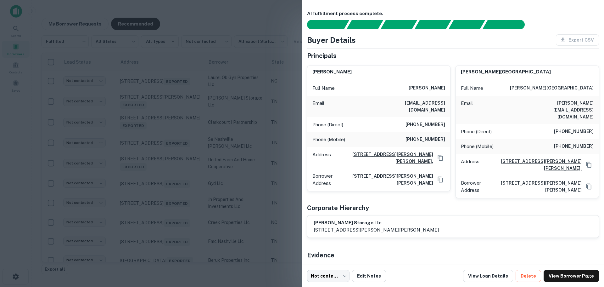
click at [160, 97] on div at bounding box center [302, 143] width 604 height 287
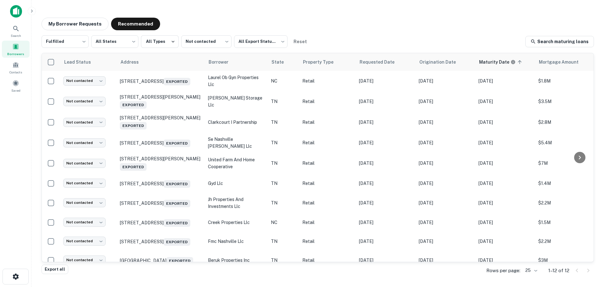
click at [160, 97] on p "2900 Dalton Pike Se Cleveland, TN 37323 Exported" at bounding box center [161, 101] width 82 height 14
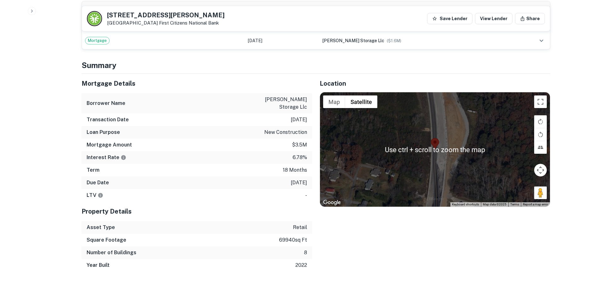
scroll to position [441, 0]
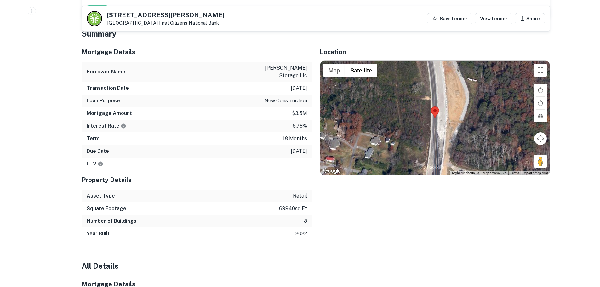
click at [148, 14] on h5 "2900 DALTON PIKE SE" at bounding box center [165, 15] width 117 height 6
copy h5 "2900 DALTON PIKE SE"
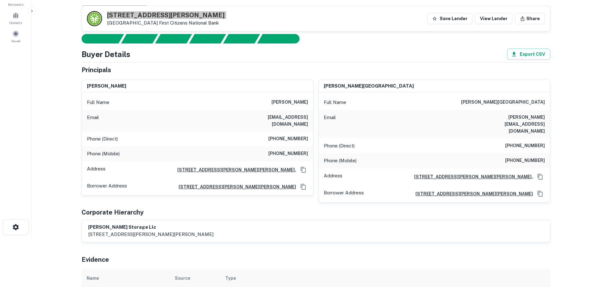
scroll to position [0, 0]
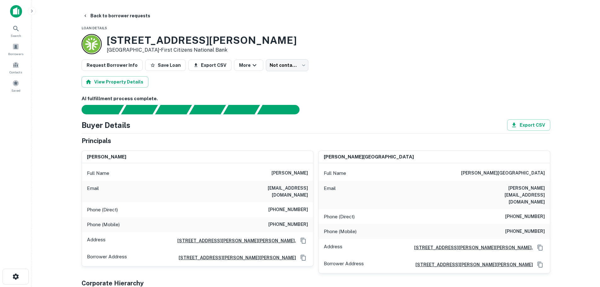
drag, startPoint x: 298, startPoint y: 210, endPoint x: 300, endPoint y: 201, distance: 9.2
click at [298, 210] on div "Phone (Direct) (423) 803-1518" at bounding box center [197, 209] width 231 height 15
click at [301, 206] on h6 "(423) 803-1518" at bounding box center [288, 210] width 40 height 8
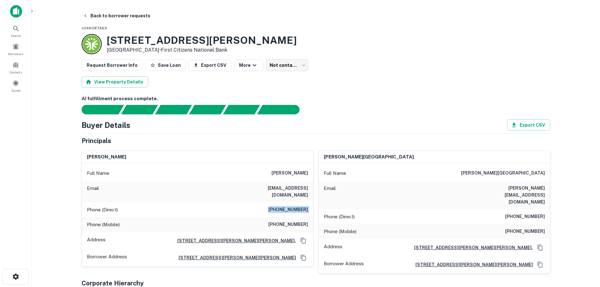
click at [299, 202] on div "Phone (Direct) (423) 803-1518" at bounding box center [197, 209] width 231 height 15
click at [537, 213] on h6 "(423) 336-5489" at bounding box center [525, 217] width 40 height 8
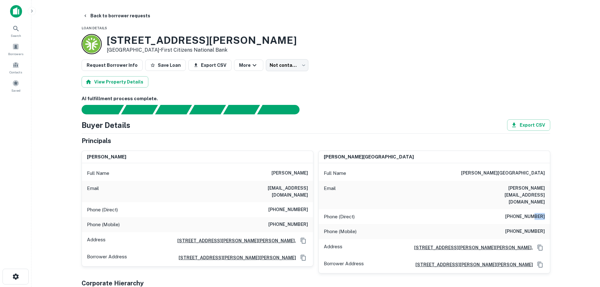
click at [537, 213] on h6 "(423) 336-5489" at bounding box center [525, 217] width 40 height 8
copy h6 "(423) 336-5489"
click at [527, 224] on div "Phone (Mobile) (423) 400-9640" at bounding box center [434, 231] width 231 height 15
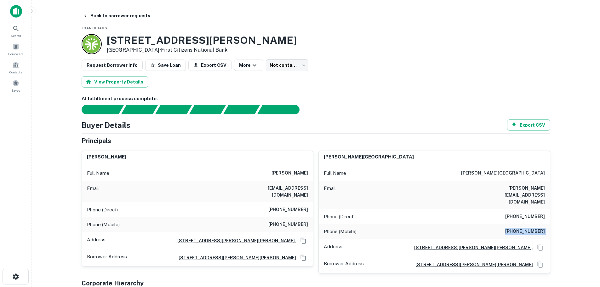
click at [527, 224] on div "Phone (Mobile) (423) 400-9640" at bounding box center [434, 231] width 231 height 15
copy h6 "(423) 400-9640"
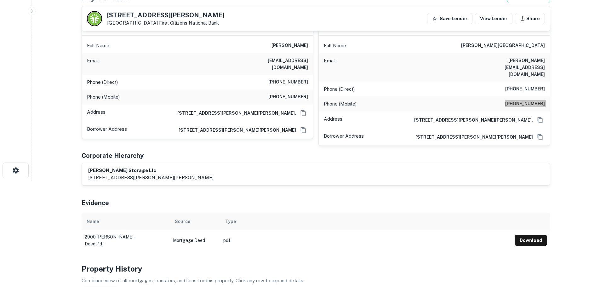
scroll to position [94, 0]
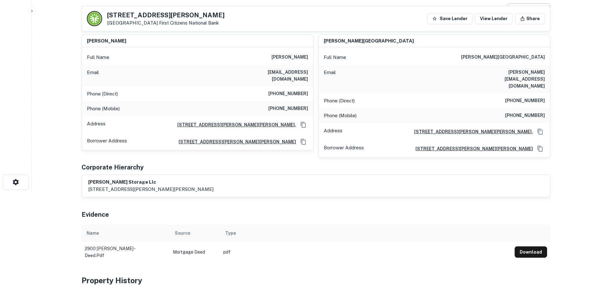
click at [297, 90] on h6 "(423) 803-1518" at bounding box center [288, 94] width 40 height 8
copy h6 "(423) 803-1518"
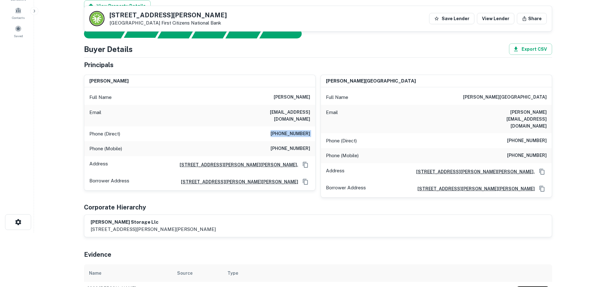
scroll to position [0, 0]
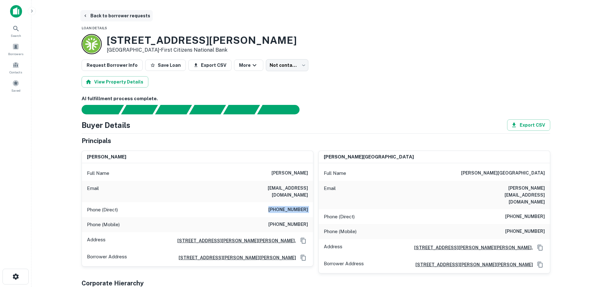
click at [137, 15] on button "Back to borrower requests" at bounding box center [116, 15] width 72 height 11
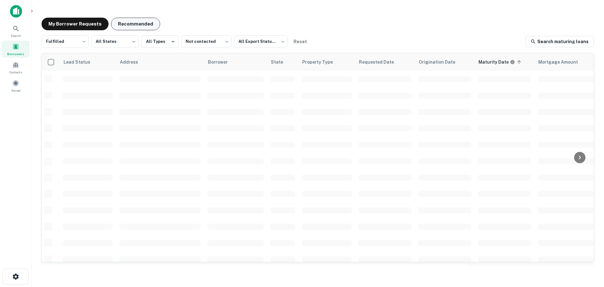
click at [150, 30] on button "Recommended" at bounding box center [135, 24] width 49 height 13
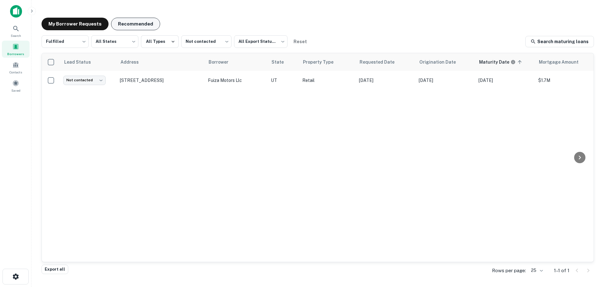
click at [144, 18] on button "Recommended" at bounding box center [135, 24] width 49 height 13
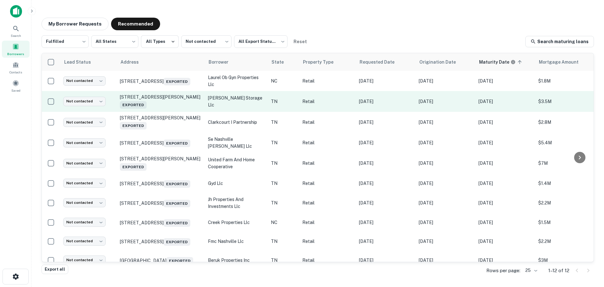
click at [75, 96] on td "Not contacted **** ​" at bounding box center [88, 101] width 57 height 21
click at [77, 101] on body "Search Borrowers Contacts Saved My Borrower Requests Recommended Fulfilled ****…" at bounding box center [302, 143] width 604 height 287
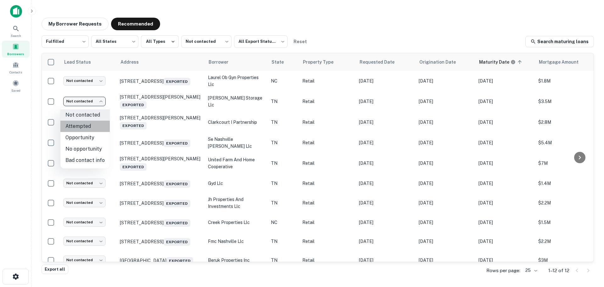
click at [90, 122] on li "Attempted" at bounding box center [84, 126] width 49 height 11
type input "*********"
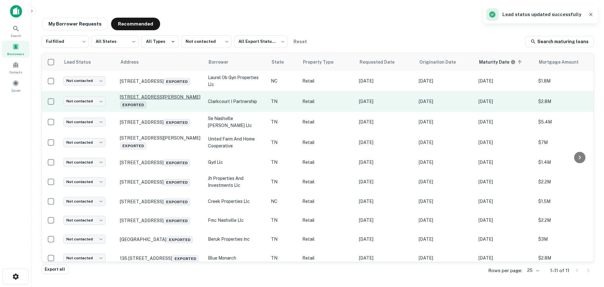
click at [158, 99] on p "2702 Wilma Rudolph Blvd Clarksville, TN 37040 Exported" at bounding box center [161, 101] width 82 height 14
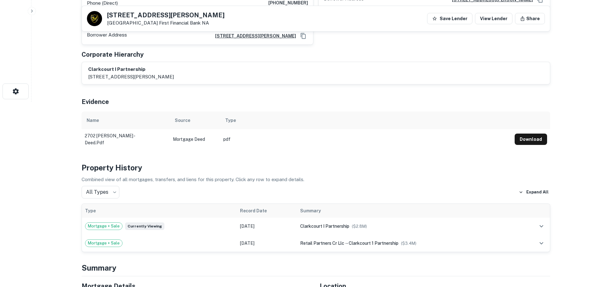
scroll to position [315, 0]
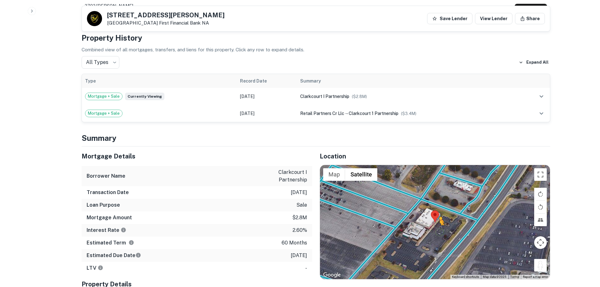
drag, startPoint x: 543, startPoint y: 255, endPoint x: 439, endPoint y: 225, distance: 107.6
click at [439, 225] on div "To activate drag with keyboard, press Alt + Enter. Once in keyboard drag state,…" at bounding box center [435, 222] width 230 height 114
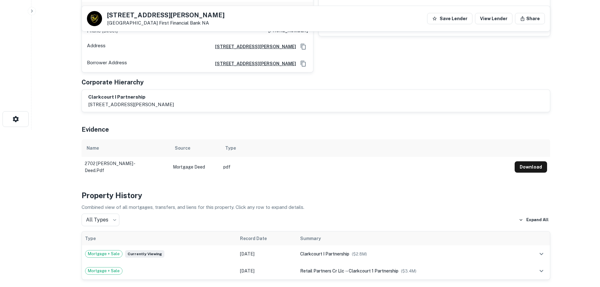
scroll to position [0, 0]
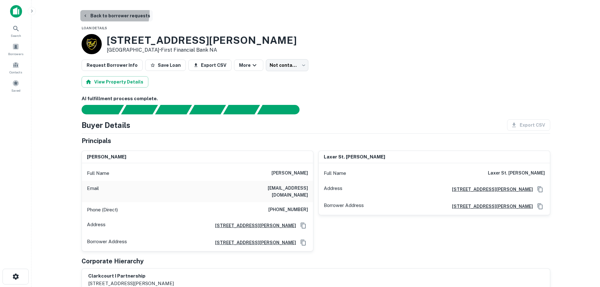
click at [106, 12] on button "Back to borrower requests" at bounding box center [116, 15] width 72 height 11
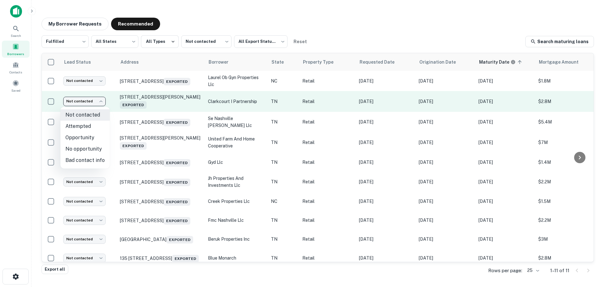
click at [99, 104] on body "Search Borrowers Contacts Saved My Borrower Requests Recommended Fulfilled ****…" at bounding box center [302, 143] width 604 height 287
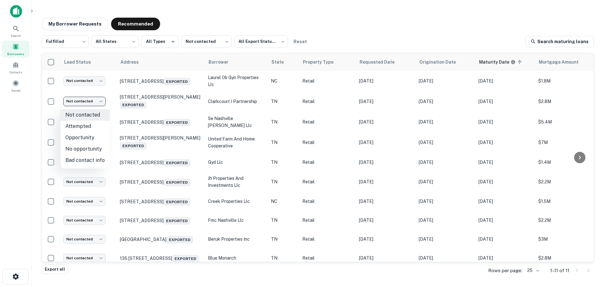
click at [97, 127] on li "Attempted" at bounding box center [84, 126] width 49 height 11
type input "*********"
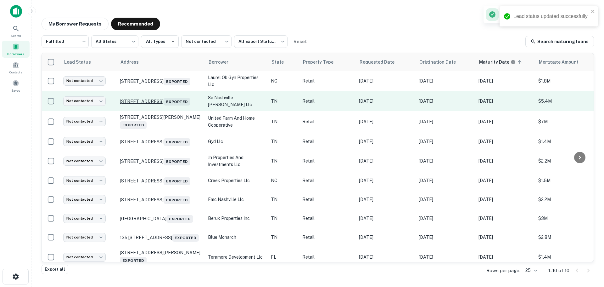
click at [132, 97] on p "6412 Nolensville Pike Antioch, TN 37013 Exported" at bounding box center [161, 101] width 82 height 9
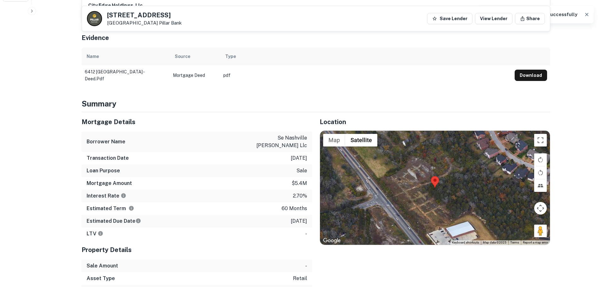
scroll to position [283, 0]
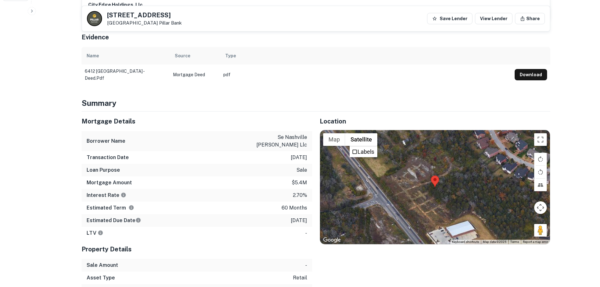
click at [127, 18] on h5 "6412 Nolensville Pike" at bounding box center [144, 15] width 75 height 6
copy h5 "6412 Nolensville Pike"
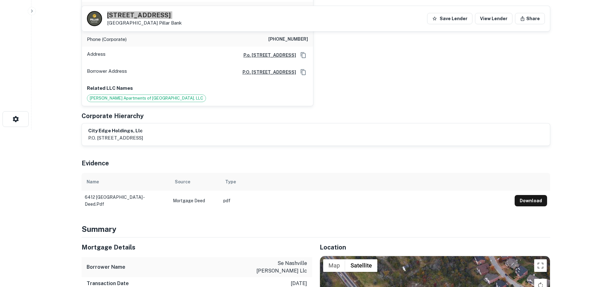
scroll to position [63, 0]
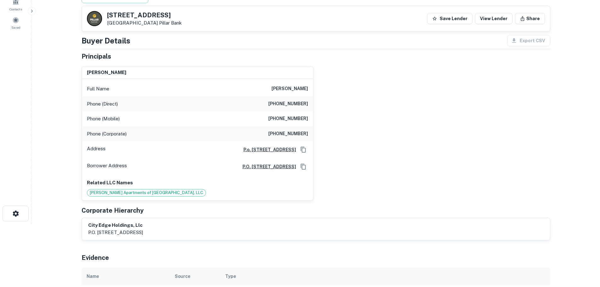
click at [297, 101] on h6 "(240) 299-0395" at bounding box center [288, 104] width 40 height 8
copy h6 "(240) 299-0395"
click at [290, 113] on div "Phone (Mobile) (240) 299-0395" at bounding box center [197, 118] width 231 height 15
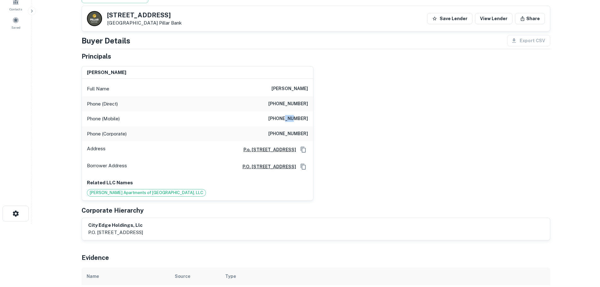
click at [290, 113] on div "Phone (Mobile) (240) 299-0395" at bounding box center [197, 118] width 231 height 15
copy h6 "(240) 299-0395"
click at [303, 137] on h6 "(414) 961-6400" at bounding box center [288, 134] width 40 height 8
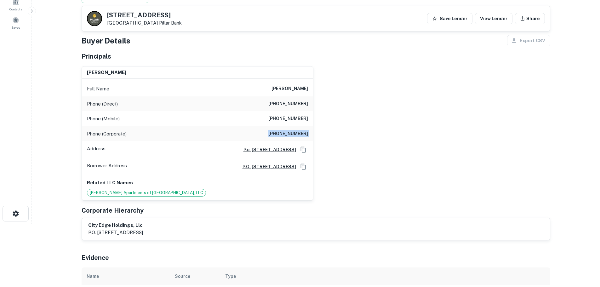
click at [303, 137] on h6 "(414) 961-6400" at bounding box center [288, 134] width 40 height 8
copy h6 "(414) 961-6400"
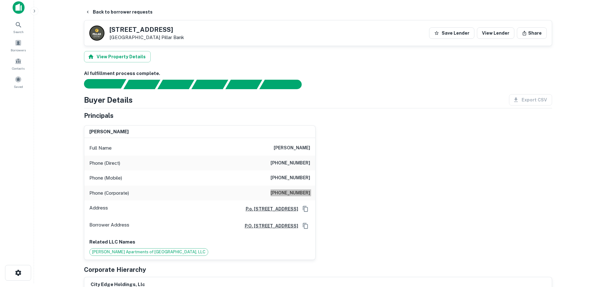
scroll to position [0, 0]
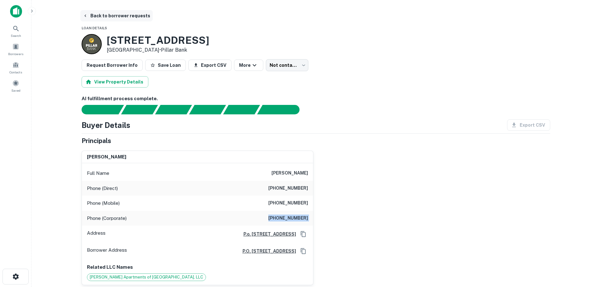
click at [122, 15] on button "Back to borrower requests" at bounding box center [116, 15] width 72 height 11
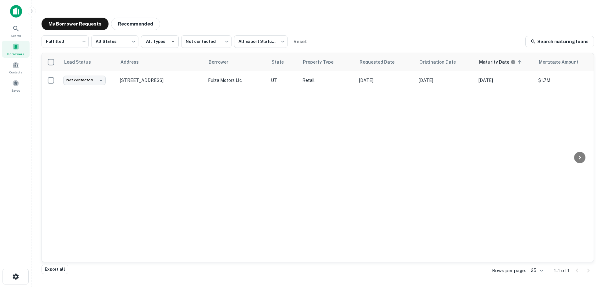
click at [124, 17] on div "My Borrower Requests Recommended Fulfilled ********* ​ All States *** ​ All Typ…" at bounding box center [318, 142] width 563 height 258
click at [125, 22] on button "Recommended" at bounding box center [135, 24] width 49 height 13
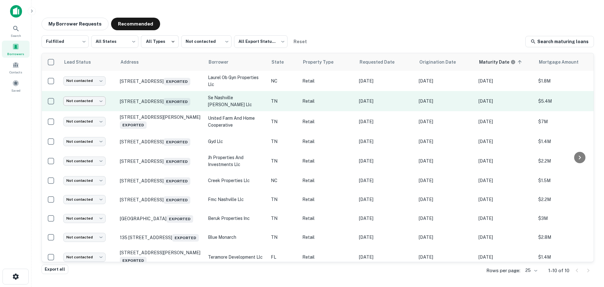
click at [93, 102] on body "Search Borrowers Contacts Saved My Borrower Requests Recommended Fulfilled ****…" at bounding box center [302, 143] width 604 height 287
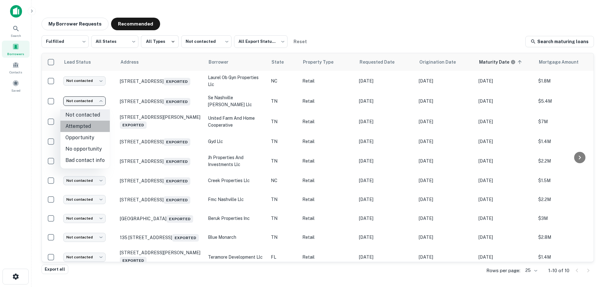
click at [95, 125] on li "Attempted" at bounding box center [84, 126] width 49 height 11
type input "*********"
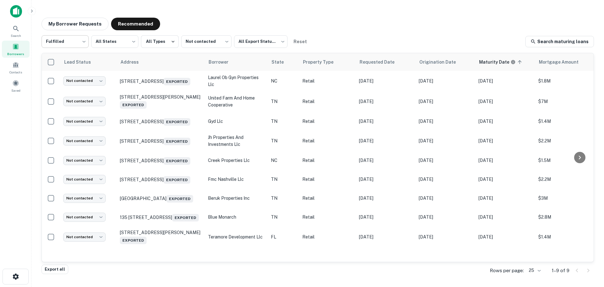
click at [76, 34] on body "Search Borrowers Contacts Saved My Borrower Requests Recommended Fulfilled ****…" at bounding box center [302, 143] width 604 height 287
click at [78, 27] on div at bounding box center [302, 143] width 604 height 287
click at [82, 23] on button "My Borrower Requests" at bounding box center [75, 24] width 67 height 13
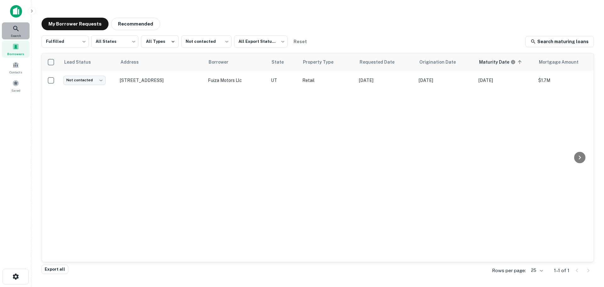
click at [14, 27] on icon at bounding box center [16, 29] width 8 height 8
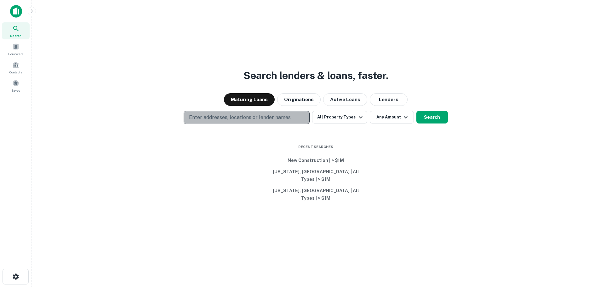
click at [254, 121] on p "Enter addresses, locations or lender names" at bounding box center [240, 118] width 102 height 8
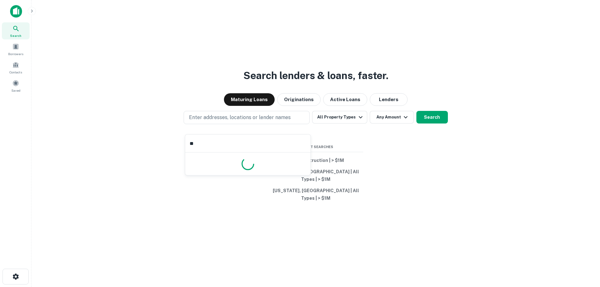
type input "*"
type input "**"
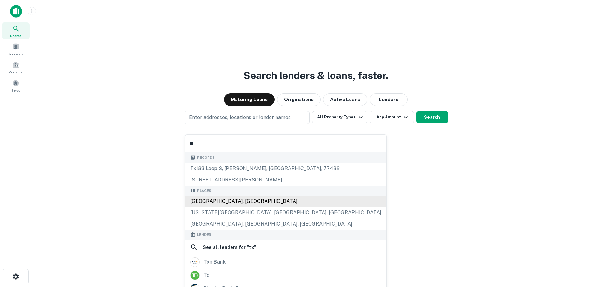
click at [241, 202] on div "[GEOGRAPHIC_DATA], [GEOGRAPHIC_DATA]" at bounding box center [285, 200] width 201 height 11
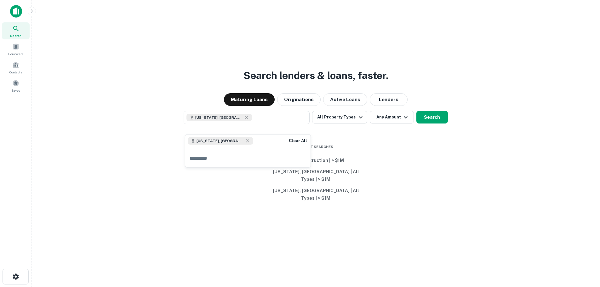
click at [408, 174] on div "Search lenders & loans, faster. Maturing Loans Originations Active Loans Lender…" at bounding box center [316, 158] width 558 height 287
click at [332, 120] on button "All Property Types" at bounding box center [339, 117] width 55 height 13
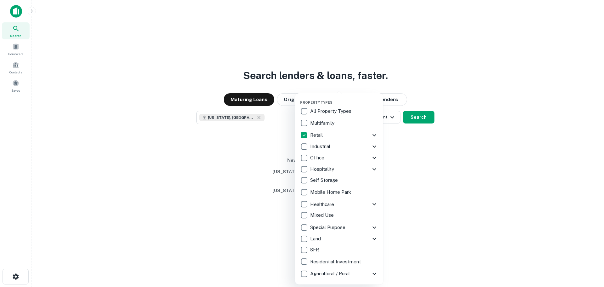
click at [375, 135] on icon at bounding box center [375, 135] width 4 height 2
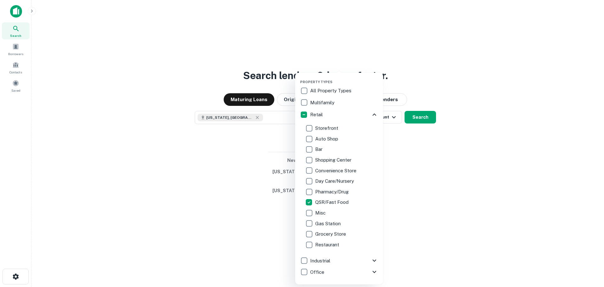
click at [416, 167] on div at bounding box center [302, 143] width 604 height 287
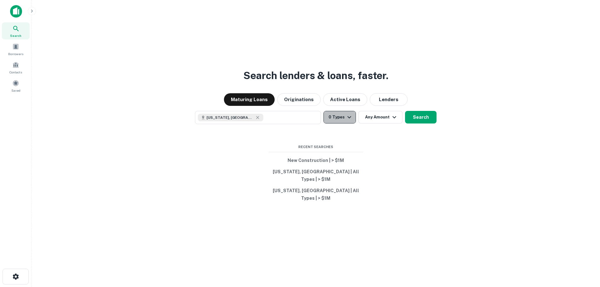
click at [348, 121] on icon "button" at bounding box center [349, 117] width 8 height 8
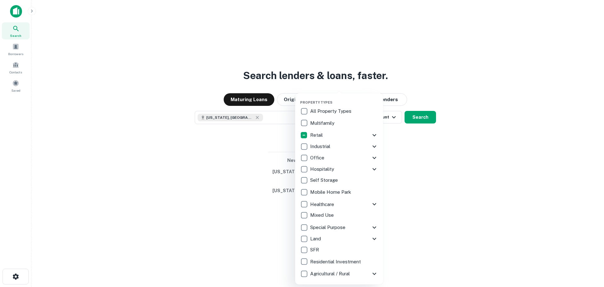
click at [373, 134] on icon at bounding box center [375, 135] width 8 height 8
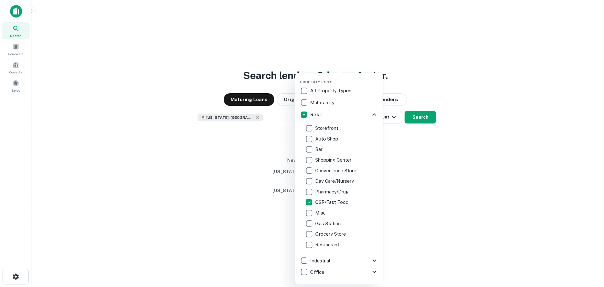
click at [398, 179] on div at bounding box center [302, 143] width 604 height 287
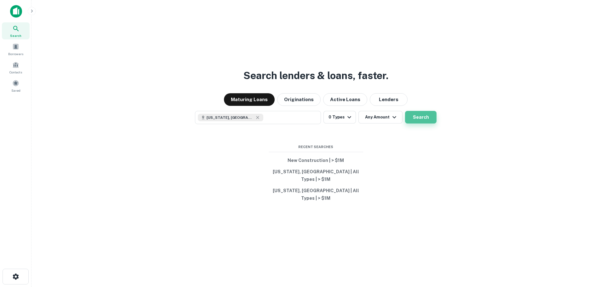
click at [422, 123] on button "Search" at bounding box center [420, 117] width 31 height 13
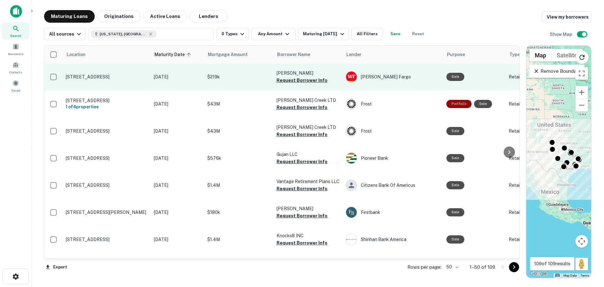
click at [105, 75] on p "[STREET_ADDRESS]" at bounding box center [107, 77] width 82 height 6
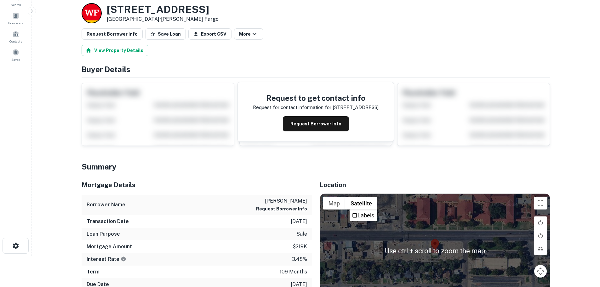
scroll to position [63, 0]
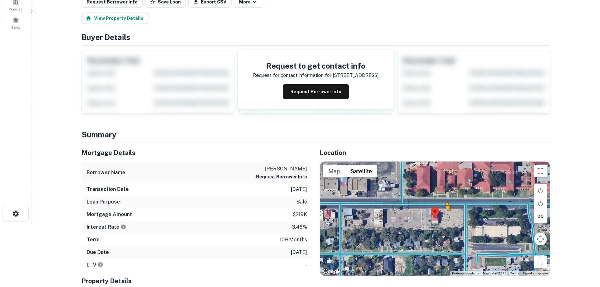
drag, startPoint x: 541, startPoint y: 265, endPoint x: 443, endPoint y: 216, distance: 109.0
click at [443, 216] on div "To activate drag with keyboard, press Alt + Enter. Once in keyboard drag state,…" at bounding box center [435, 218] width 230 height 114
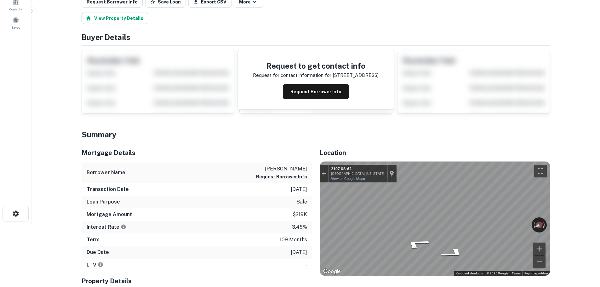
click at [599, 224] on html "Search Borrowers Contacts Saved Back to search Loan Details [STREET_ADDRESS] • …" at bounding box center [300, 80] width 600 height 287
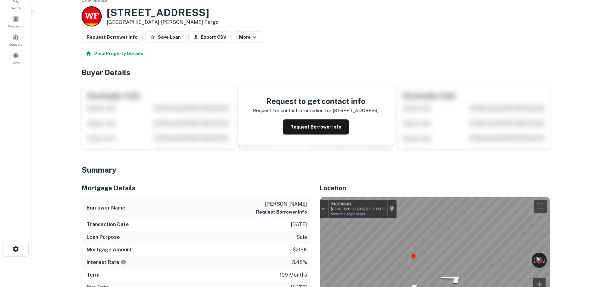
scroll to position [0, 0]
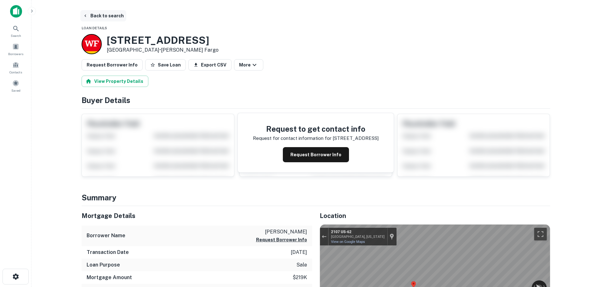
click at [98, 15] on button "Back to search" at bounding box center [103, 15] width 46 height 11
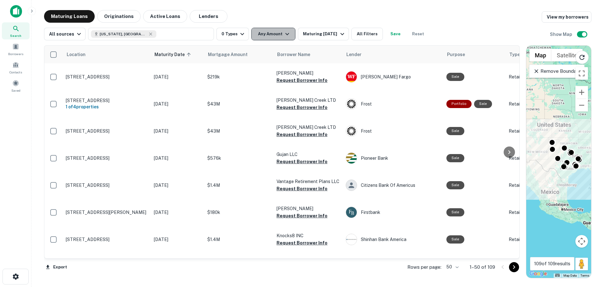
click at [270, 35] on button "Any Amount" at bounding box center [274, 34] width 44 height 13
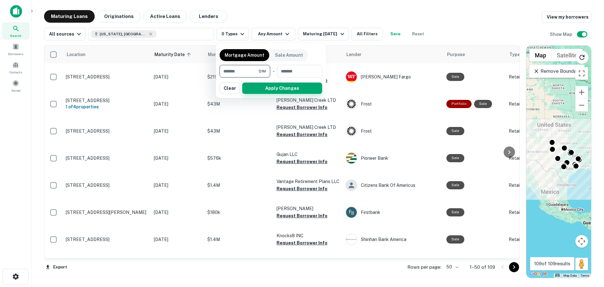
type input "*******"
click at [280, 89] on button "Apply Changes" at bounding box center [282, 87] width 80 height 11
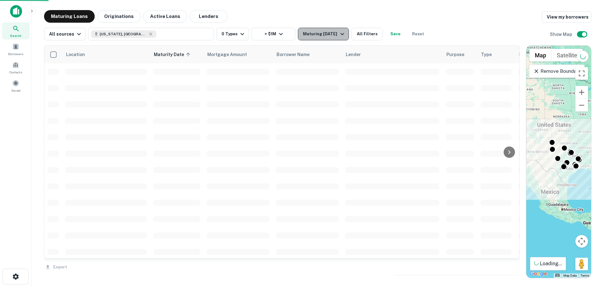
click at [320, 32] on div "Maturing In 1 Year" at bounding box center [324, 34] width 43 height 8
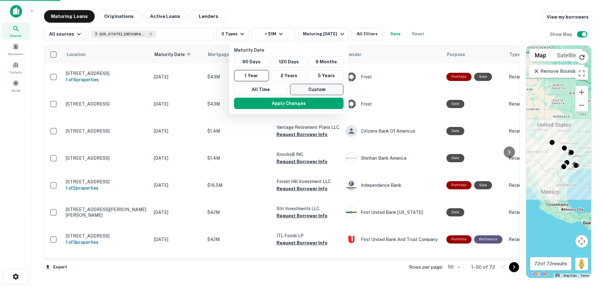
click at [314, 91] on button "Custom" at bounding box center [317, 89] width 54 height 11
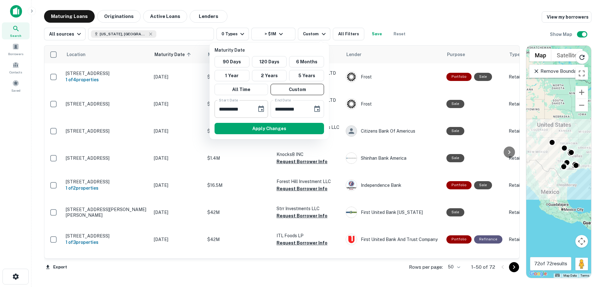
click at [259, 111] on icon "Choose date, selected date is Sep 26, 2025" at bounding box center [261, 108] width 6 height 6
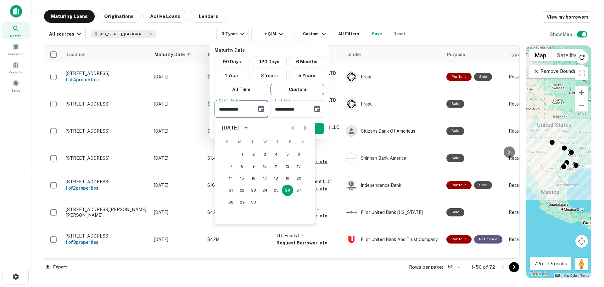
click at [311, 131] on div at bounding box center [298, 128] width 25 height 13
click at [308, 129] on icon "Next month" at bounding box center [306, 128] width 8 height 8
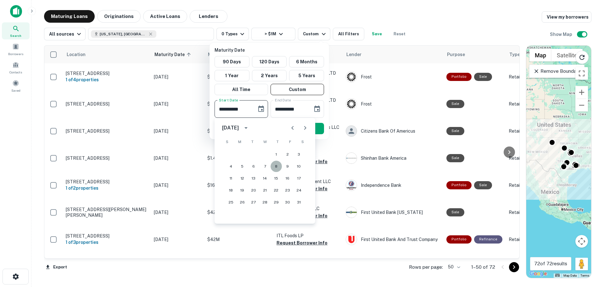
click at [280, 169] on button "8" at bounding box center [276, 166] width 11 height 11
type input "**********"
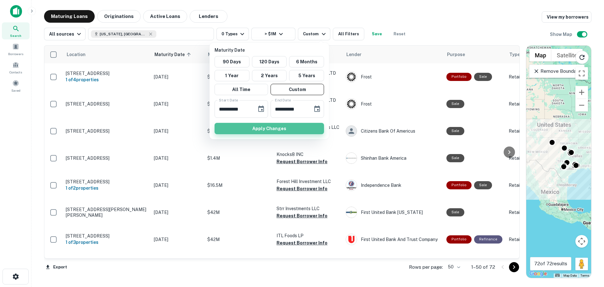
click at [300, 132] on button "Apply Changes" at bounding box center [270, 128] width 110 height 11
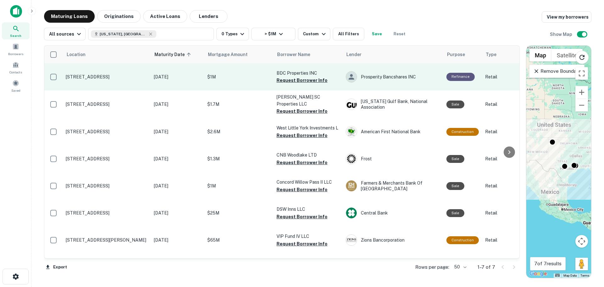
click at [113, 76] on p "[STREET_ADDRESS]" at bounding box center [107, 77] width 82 height 6
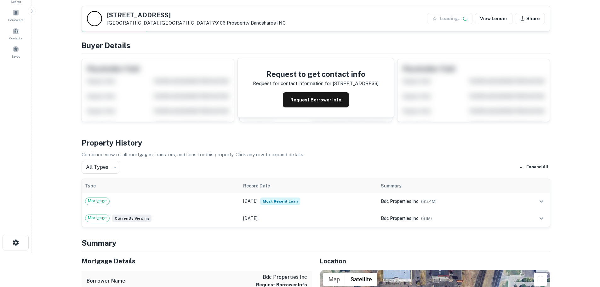
scroll to position [157, 0]
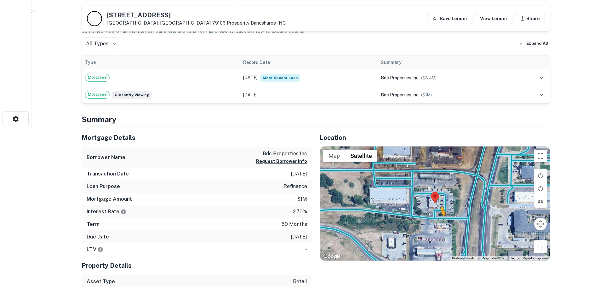
drag, startPoint x: 545, startPoint y: 251, endPoint x: 435, endPoint y: 218, distance: 115.1
click at [435, 218] on div "To activate drag with keyboard, press Alt + Enter. Once in keyboard drag state,…" at bounding box center [435, 203] width 230 height 114
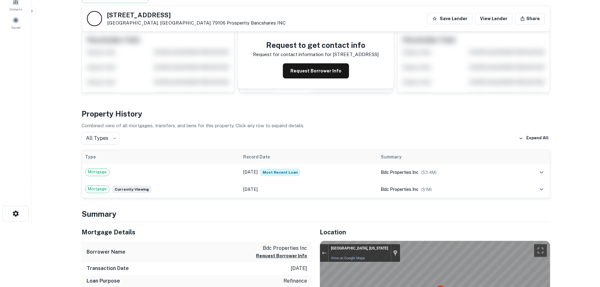
scroll to position [0, 0]
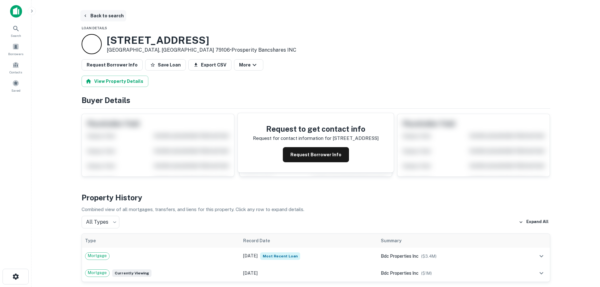
click at [104, 16] on button "Back to search" at bounding box center [103, 15] width 46 height 11
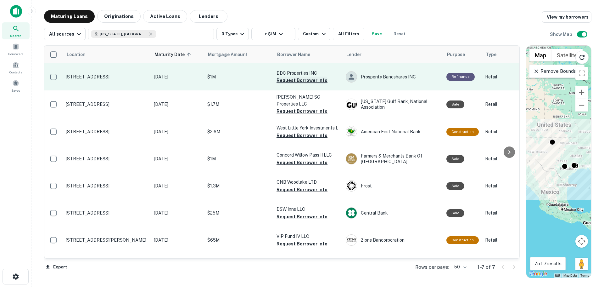
click at [291, 82] on button "Request Borrower Info" at bounding box center [302, 80] width 51 height 8
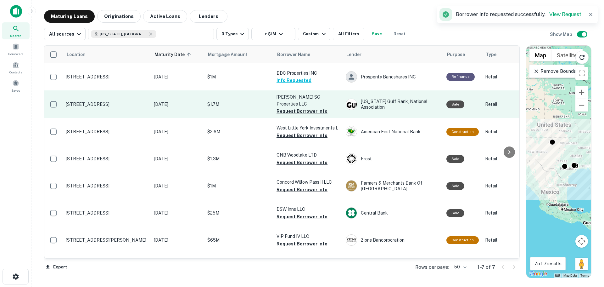
click at [114, 100] on td "[STREET_ADDRESS]" at bounding box center [107, 104] width 88 height 28
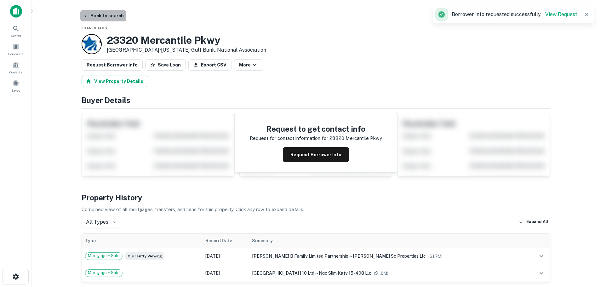
click at [111, 19] on button "Back to search" at bounding box center [103, 15] width 46 height 11
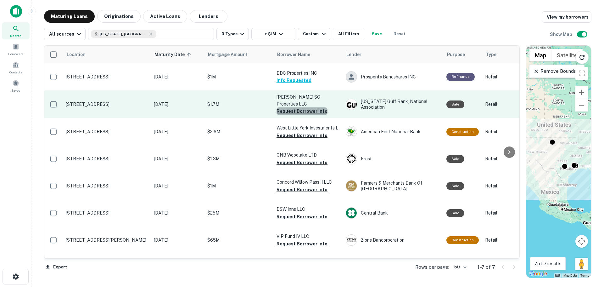
click at [302, 110] on button "Request Borrower Info" at bounding box center [302, 111] width 51 height 8
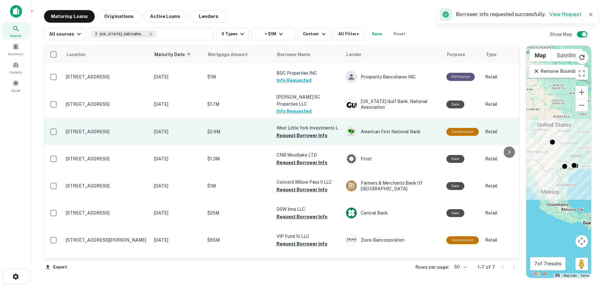
click at [130, 133] on p "[STREET_ADDRESS]" at bounding box center [107, 132] width 82 height 6
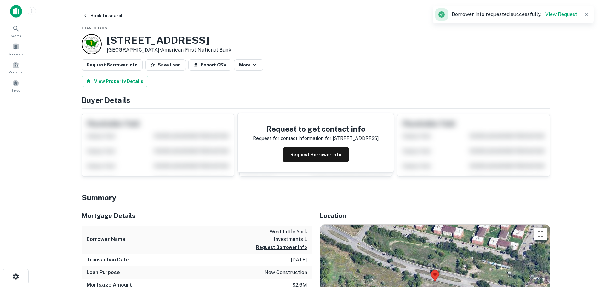
scroll to position [126, 0]
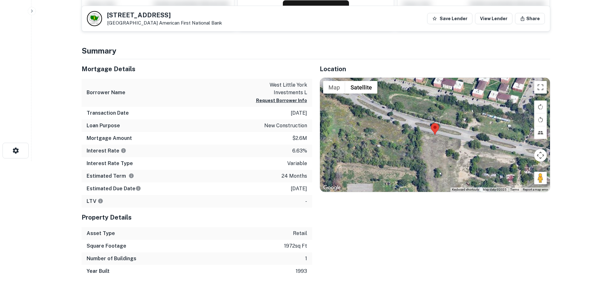
click at [159, 15] on h5 "4904 W BELLFORT ST" at bounding box center [164, 15] width 115 height 6
click at [158, 15] on h5 "4904 W BELLFORT ST" at bounding box center [164, 15] width 115 height 6
copy h5 "4904 W BELLFORT ST"
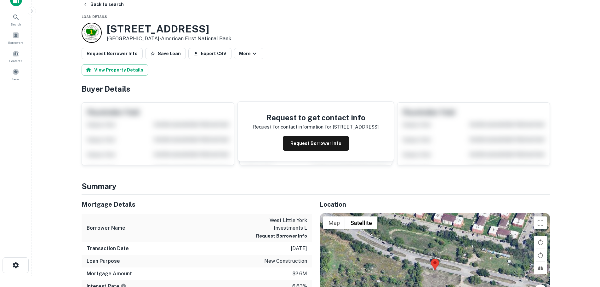
scroll to position [0, 0]
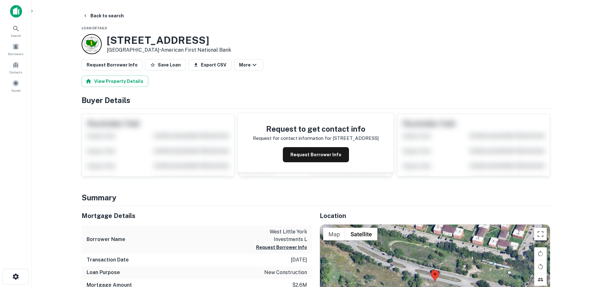
click at [156, 64] on button "Save Loan" at bounding box center [165, 64] width 41 height 11
click at [126, 67] on button "Request Borrower Info" at bounding box center [112, 64] width 61 height 11
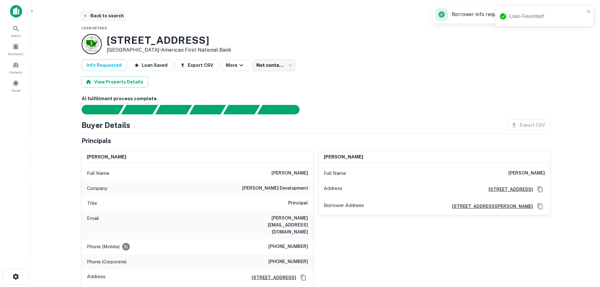
click at [104, 14] on button "Back to search" at bounding box center [103, 15] width 46 height 11
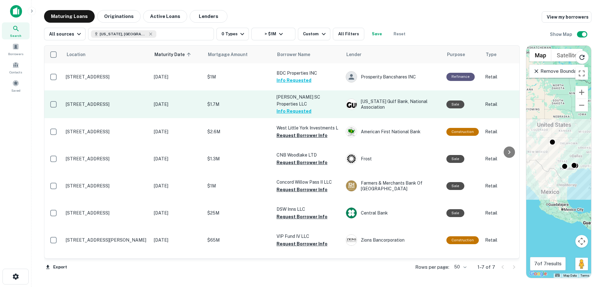
click at [297, 98] on p "Garza SC Properties LLC" at bounding box center [308, 100] width 63 height 14
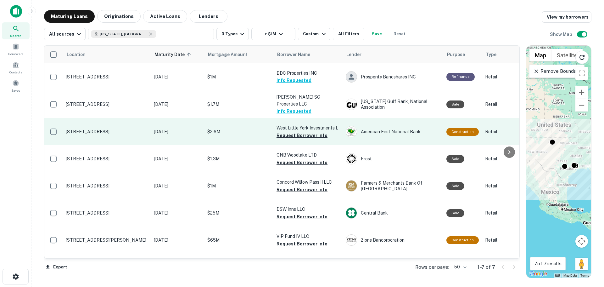
click at [129, 129] on p "[STREET_ADDRESS]" at bounding box center [107, 132] width 82 height 6
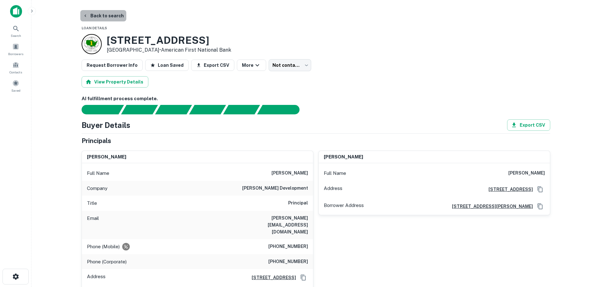
click at [117, 14] on button "Back to search" at bounding box center [103, 15] width 46 height 11
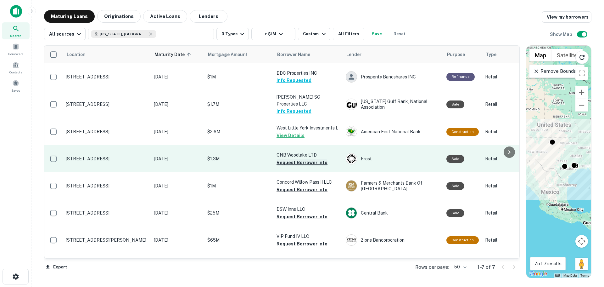
click at [311, 161] on button "Request Borrower Info" at bounding box center [302, 163] width 51 height 8
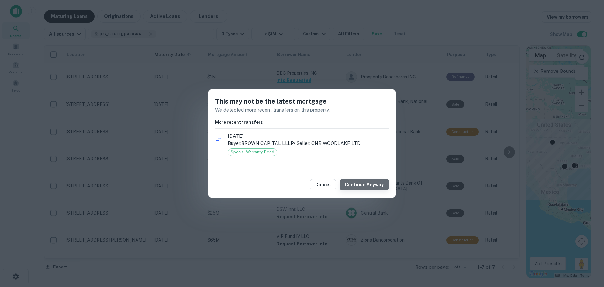
click at [382, 186] on button "Continue Anyway" at bounding box center [364, 184] width 49 height 11
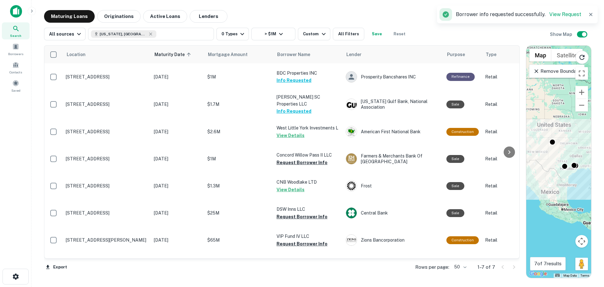
click at [307, 186] on td "CNB Woodlake LTD View Details" at bounding box center [308, 185] width 69 height 27
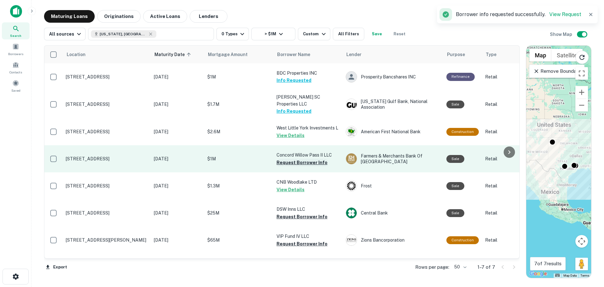
click at [307, 161] on button "Request Borrower Info" at bounding box center [302, 163] width 51 height 8
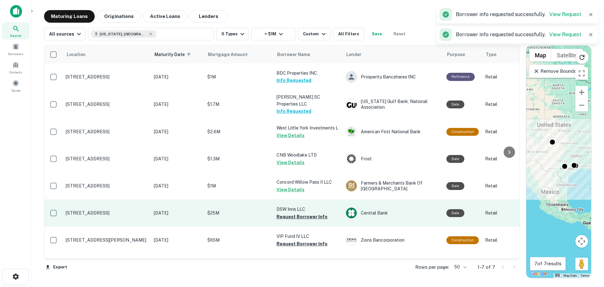
click at [120, 210] on p "[STREET_ADDRESS]" at bounding box center [107, 213] width 82 height 6
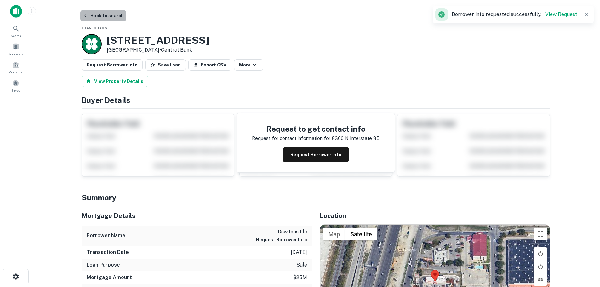
click at [110, 16] on button "Back to search" at bounding box center [103, 15] width 46 height 11
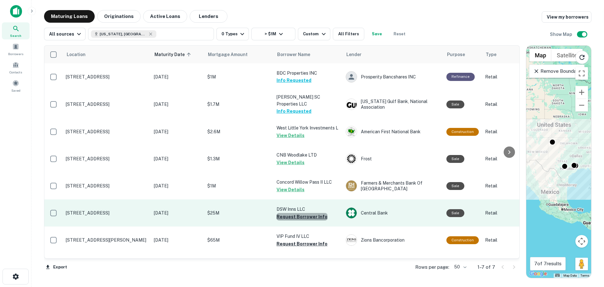
click at [303, 213] on button "Request Borrower Info" at bounding box center [302, 217] width 51 height 8
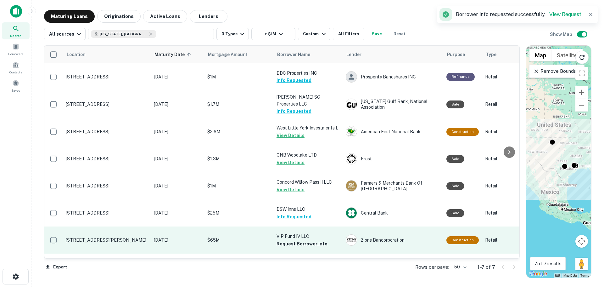
click at [99, 236] on td "[STREET_ADDRESS][PERSON_NAME]" at bounding box center [107, 239] width 88 height 27
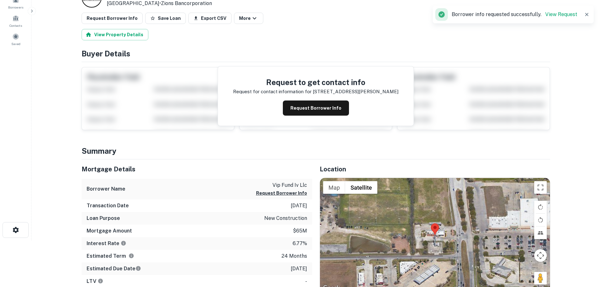
scroll to position [94, 0]
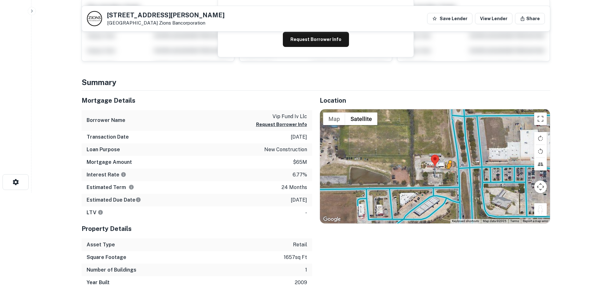
drag, startPoint x: 540, startPoint y: 211, endPoint x: 449, endPoint y: 174, distance: 98.4
click at [449, 174] on div "To activate drag with keyboard, press Alt + Enter. Once in keyboard drag state,…" at bounding box center [435, 166] width 230 height 114
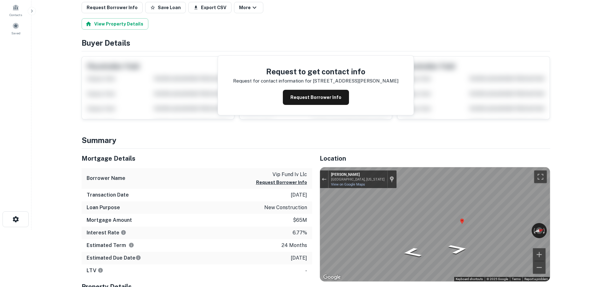
scroll to position [0, 0]
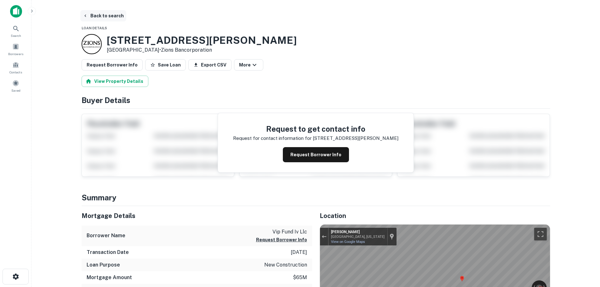
click at [104, 15] on button "Back to search" at bounding box center [103, 15] width 46 height 11
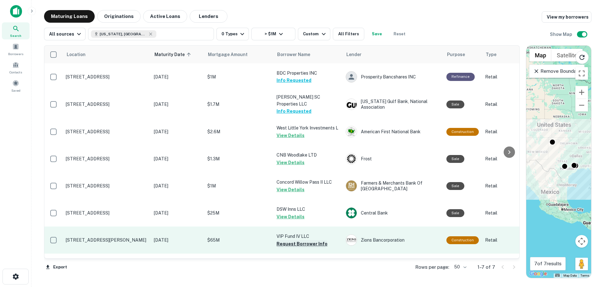
click at [317, 242] on button "Request Borrower Info" at bounding box center [302, 244] width 51 height 8
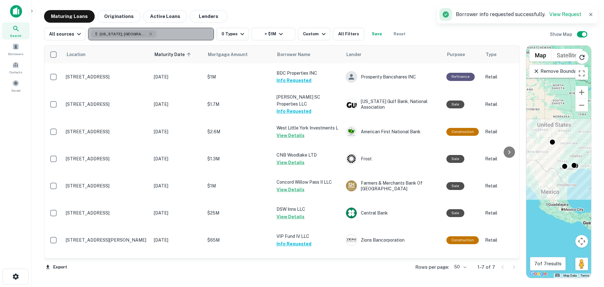
click at [119, 31] on div "Texas, USA" at bounding box center [123, 34] width 65 height 8
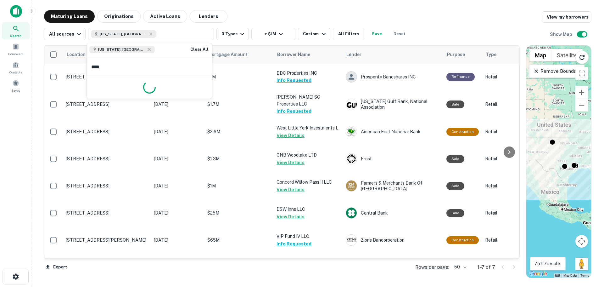
type input "*****"
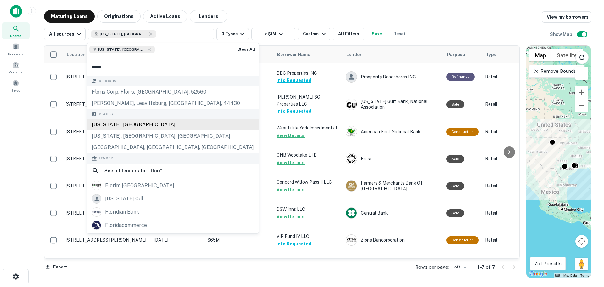
click at [142, 128] on div "Florida, USA" at bounding box center [173, 124] width 172 height 11
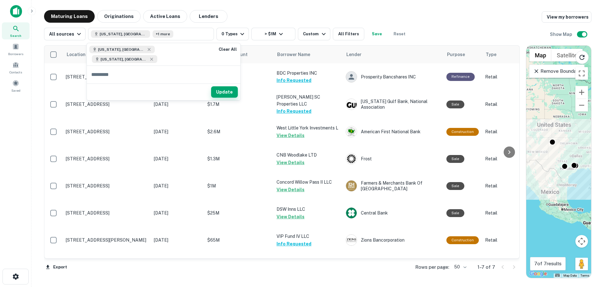
click at [211, 86] on button "Update" at bounding box center [224, 91] width 27 height 11
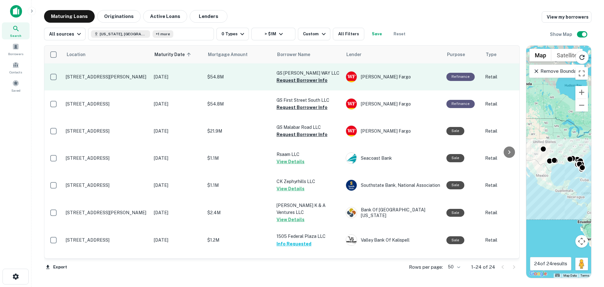
click at [285, 82] on button "Request Borrower Info" at bounding box center [302, 80] width 51 height 8
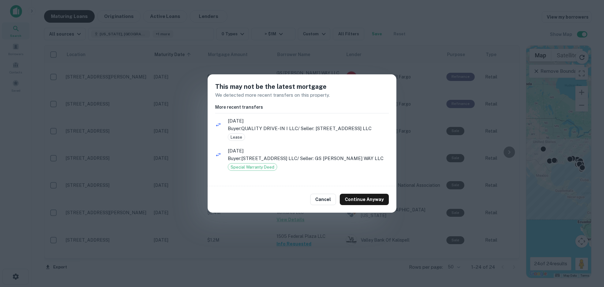
click at [360, 210] on div "Cancel Continue Anyway" at bounding box center [302, 199] width 189 height 26
click at [361, 205] on button "Continue Anyway" at bounding box center [364, 199] width 49 height 11
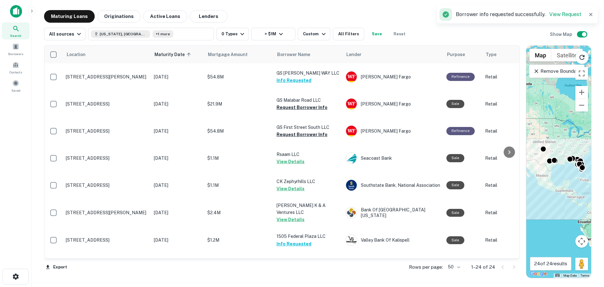
click at [109, 101] on p "[STREET_ADDRESS]" at bounding box center [107, 104] width 82 height 6
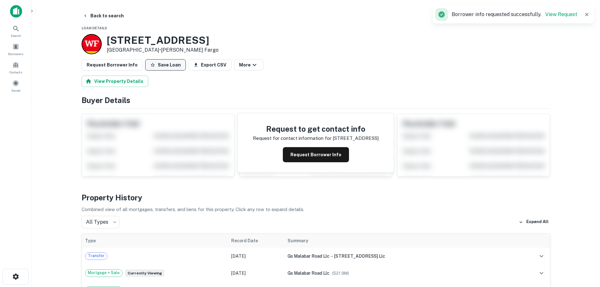
drag, startPoint x: 153, startPoint y: 59, endPoint x: 153, endPoint y: 64, distance: 5.4
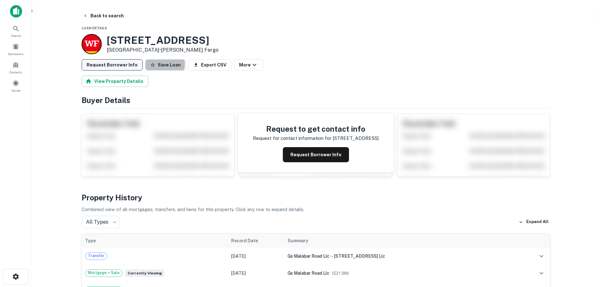
drag, startPoint x: 153, startPoint y: 64, endPoint x: 113, endPoint y: 63, distance: 40.6
click at [148, 64] on button "Save Loan" at bounding box center [165, 64] width 41 height 11
click at [111, 63] on button "Request Borrower Info" at bounding box center [112, 64] width 61 height 11
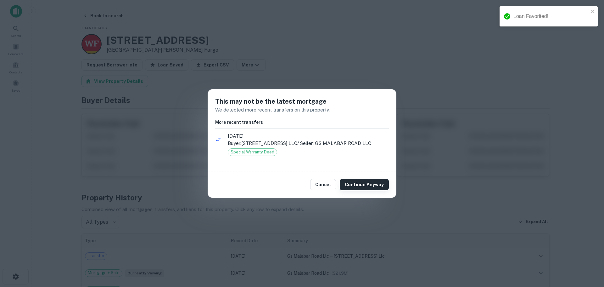
click at [367, 184] on button "Continue Anyway" at bounding box center [364, 184] width 49 height 11
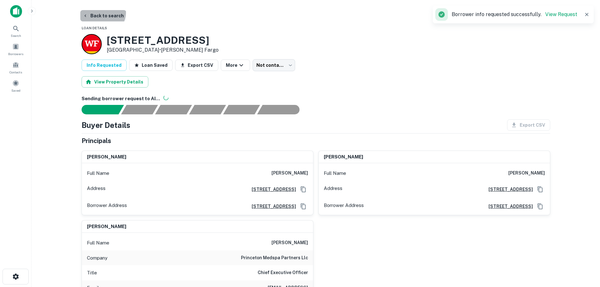
click at [98, 12] on button "Back to search" at bounding box center [103, 15] width 46 height 11
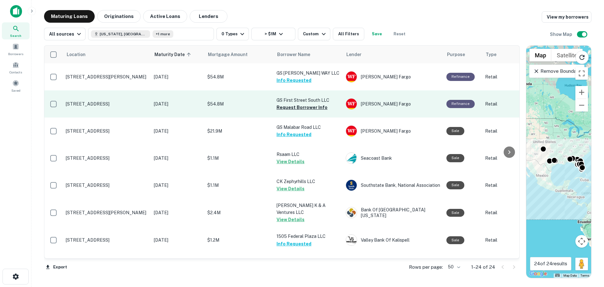
click at [115, 104] on p "[STREET_ADDRESS]" at bounding box center [107, 104] width 82 height 6
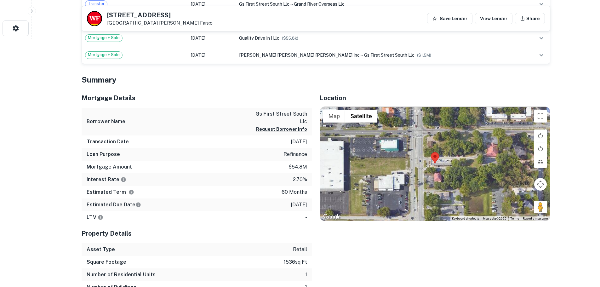
scroll to position [252, 0]
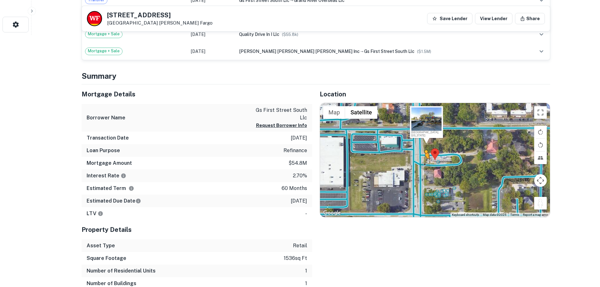
drag, startPoint x: 541, startPoint y: 204, endPoint x: 421, endPoint y: 161, distance: 128.2
click at [421, 161] on div "To activate drag with keyboard, press Alt + Enter. Once in keyboard drag state,…" at bounding box center [435, 160] width 230 height 114
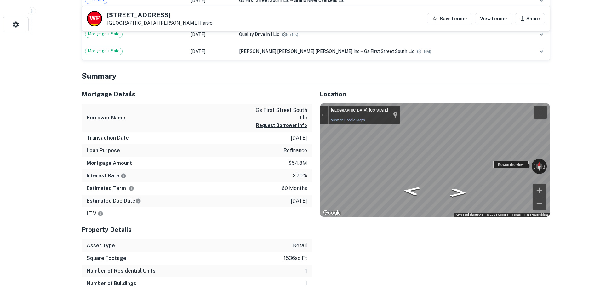
click at [337, 160] on div "← Move left → Move right ↑ Move up ↓ Move down + Zoom in - Zoom out Winter Have…" at bounding box center [435, 160] width 230 height 114
drag, startPoint x: 493, startPoint y: 166, endPoint x: 267, endPoint y: 141, distance: 227.6
click at [267, 141] on div "Mortgage Details Borrower Name gs first street south llc Request Borrower Info …" at bounding box center [312, 199] width 476 height 231
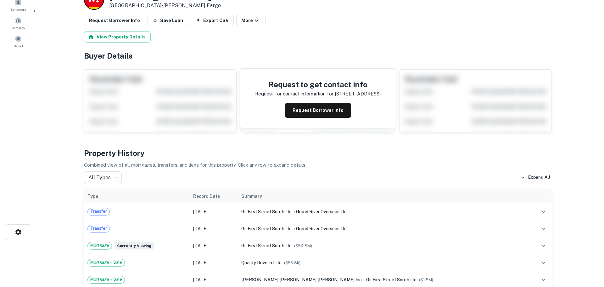
scroll to position [0, 0]
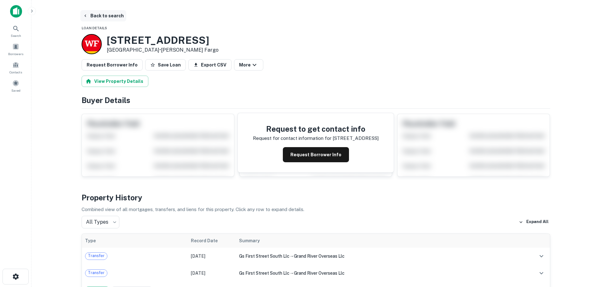
click at [99, 15] on button "Back to search" at bounding box center [103, 15] width 46 height 11
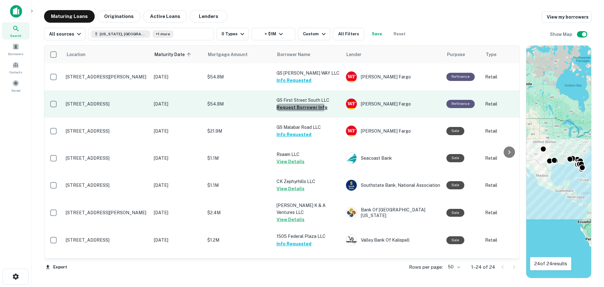
click at [291, 107] on button "Request Borrower Info" at bounding box center [302, 108] width 51 height 8
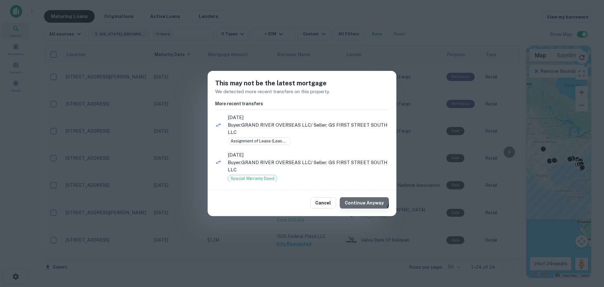
click at [366, 198] on button "Continue Anyway" at bounding box center [364, 202] width 49 height 11
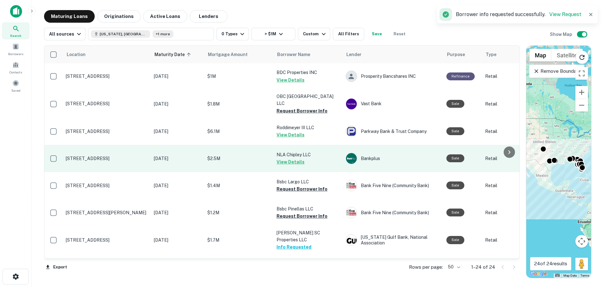
scroll to position [220, 0]
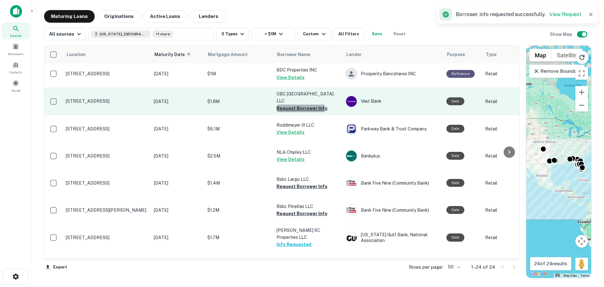
click at [299, 105] on button "Request Borrower Info" at bounding box center [302, 109] width 51 height 8
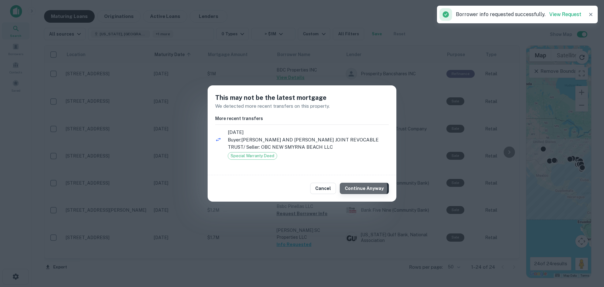
click at [362, 188] on button "Continue Anyway" at bounding box center [364, 188] width 49 height 11
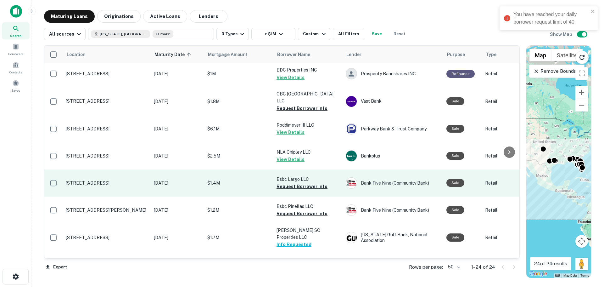
click at [128, 181] on p "8585 Ulmerton Rd Largo, FL 33771" at bounding box center [107, 183] width 82 height 6
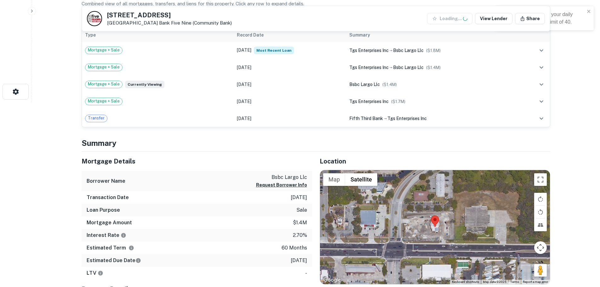
scroll to position [220, 0]
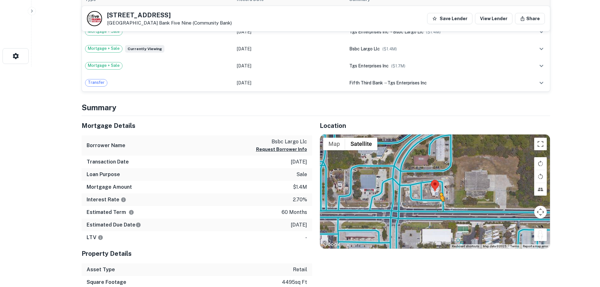
drag, startPoint x: 536, startPoint y: 238, endPoint x: 429, endPoint y: 204, distance: 111.7
click at [429, 204] on div "To activate drag with keyboard, press Alt + Enter. Once in keyboard drag state,…" at bounding box center [435, 191] width 230 height 114
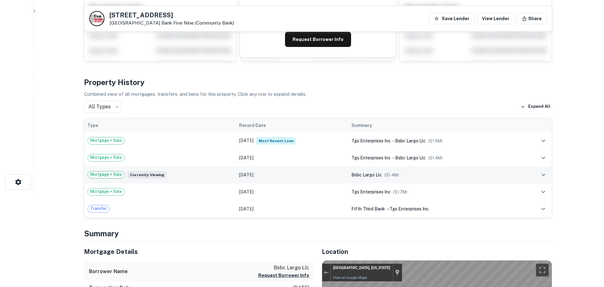
scroll to position [0, 0]
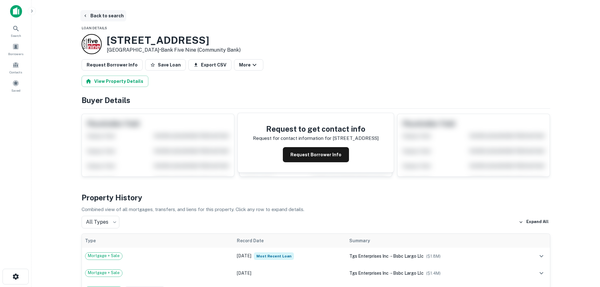
click at [108, 13] on button "Back to search" at bounding box center [103, 15] width 46 height 11
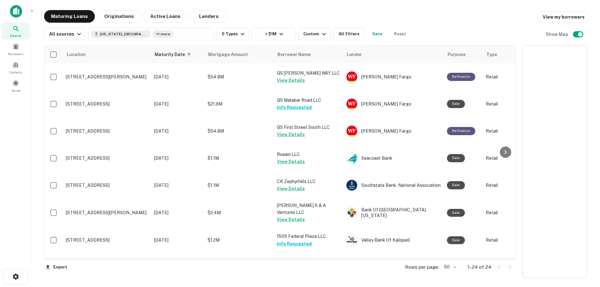
click at [373, 35] on button "Save" at bounding box center [377, 34] width 20 height 13
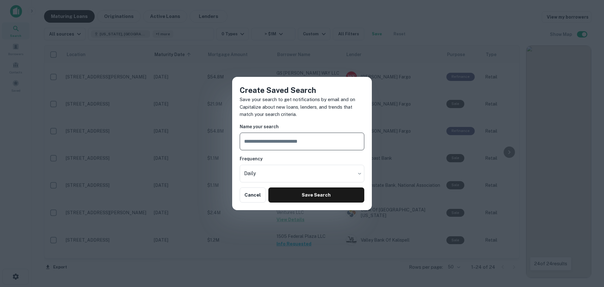
scroll to position [220, 0]
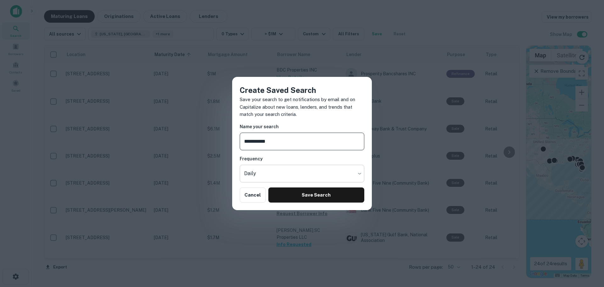
type input "**********"
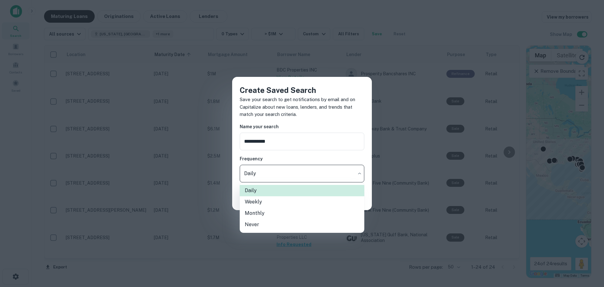
click at [335, 170] on body "Search Borrowers Contacts Saved Maturing Loans Originations Active Loans Lender…" at bounding box center [302, 143] width 604 height 287
click at [333, 148] on div at bounding box center [302, 143] width 604 height 287
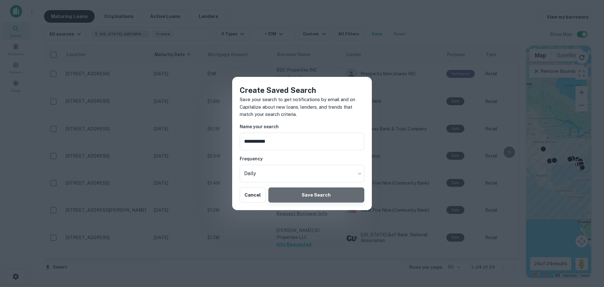
click at [338, 190] on button "Save Search" at bounding box center [317, 194] width 96 height 15
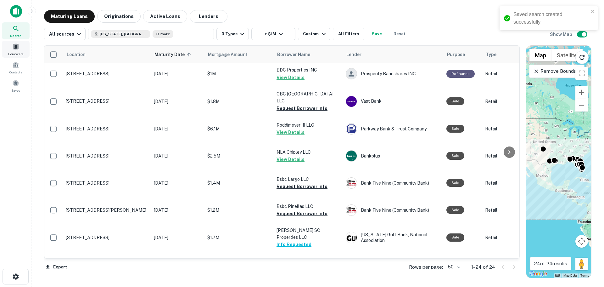
click at [18, 55] on span "Borrowers" at bounding box center [15, 53] width 15 height 5
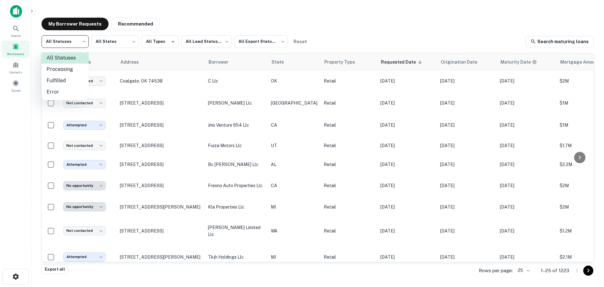
click at [86, 43] on body "Search Borrowers Contacts Saved My Borrower Requests Recommended All Statuses *…" at bounding box center [302, 143] width 604 height 287
click at [67, 82] on li "Fulfilled" at bounding box center [65, 80] width 47 height 11
type input "*********"
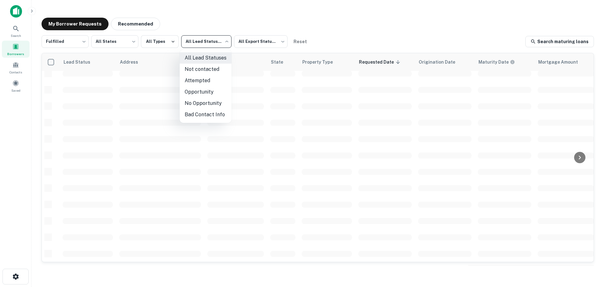
click at [201, 42] on body "Search Borrowers Contacts Saved My Borrower Requests Recommended Fulfilled ****…" at bounding box center [302, 143] width 604 height 287
click at [210, 66] on li "Not contacted" at bounding box center [206, 69] width 52 height 11
type input "****"
